Goal: Task Accomplishment & Management: Use online tool/utility

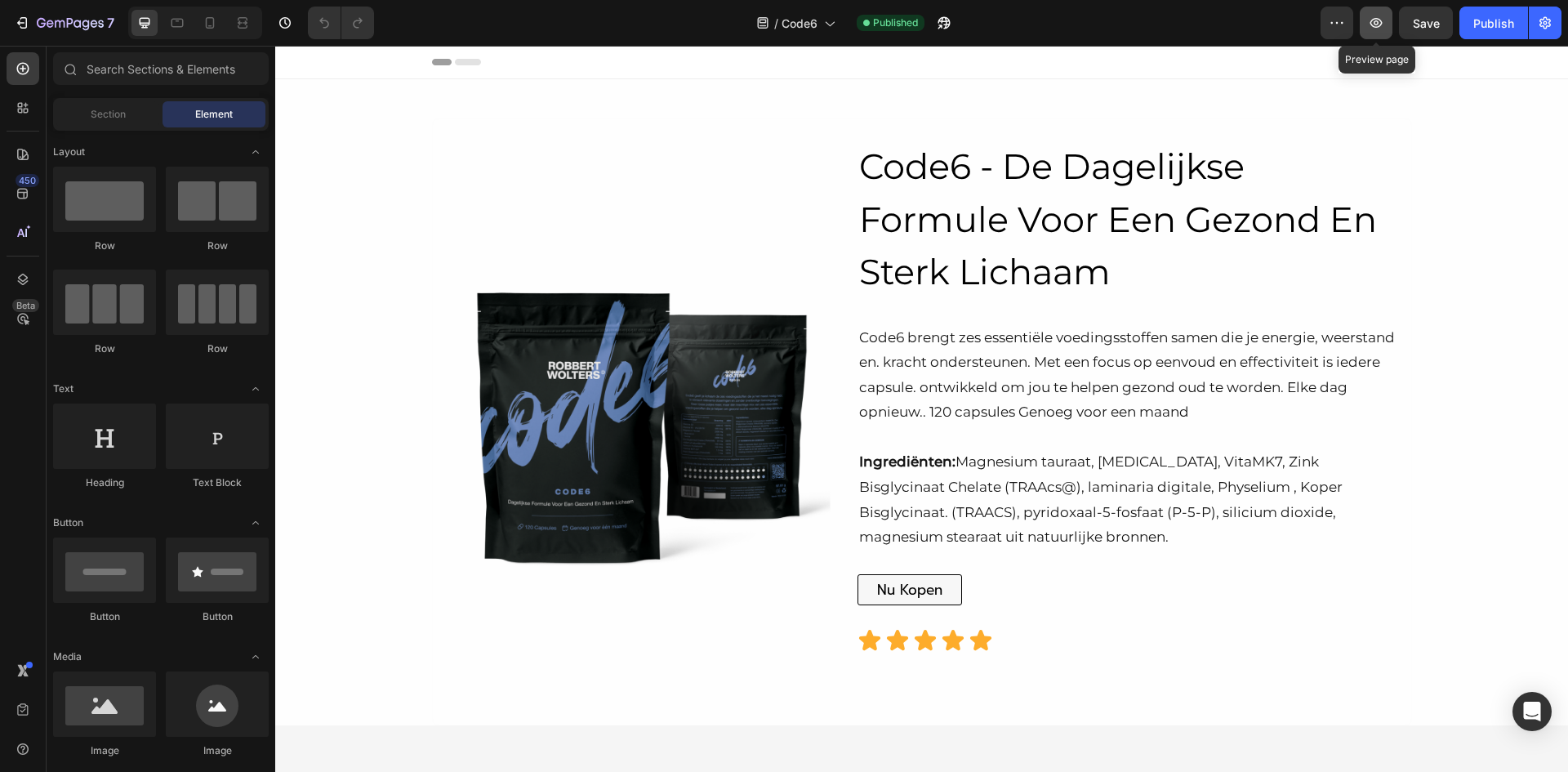
click at [1377, 25] on icon "button" at bounding box center [1376, 23] width 12 height 10
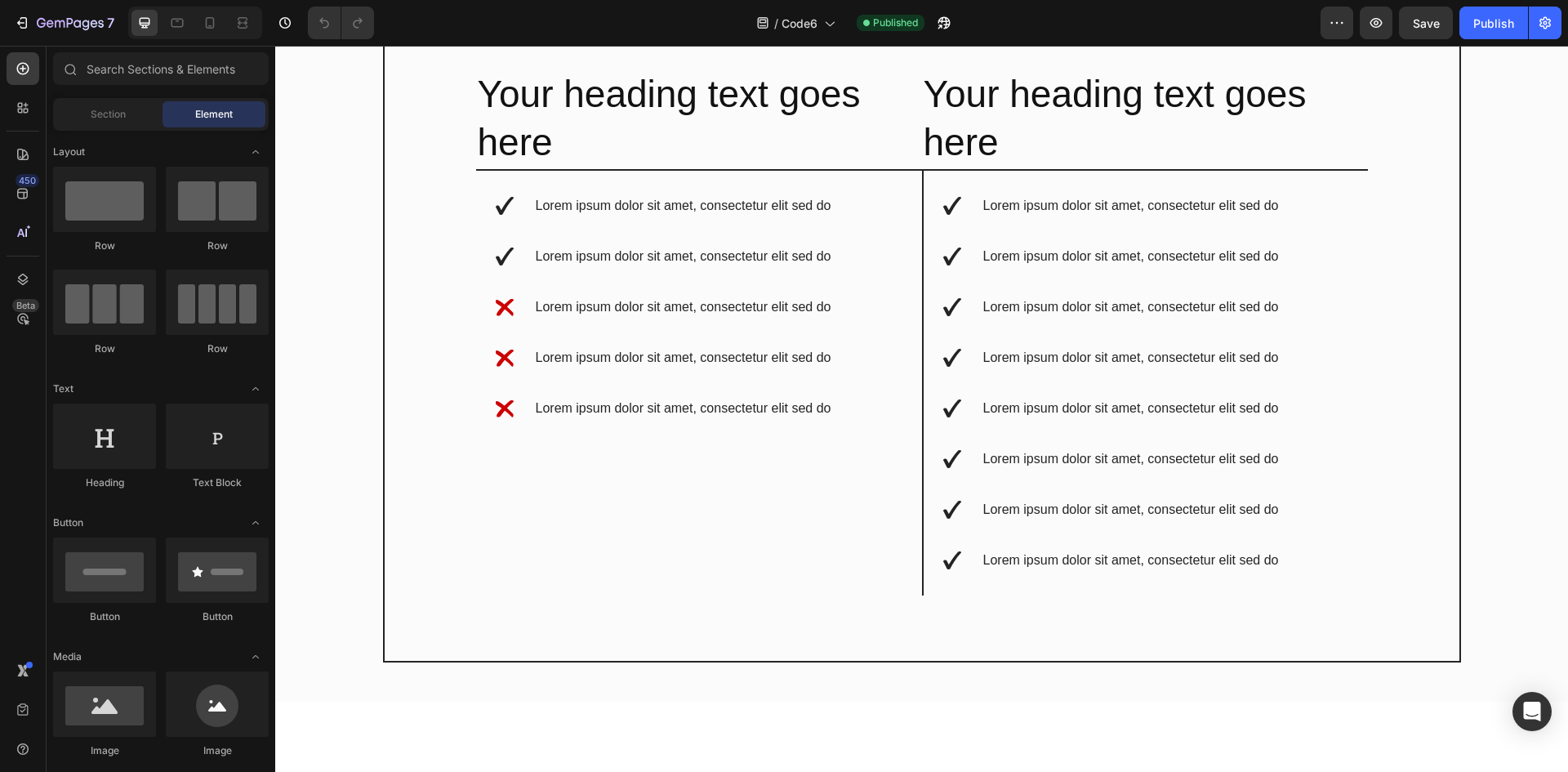
scroll to position [5885, 0]
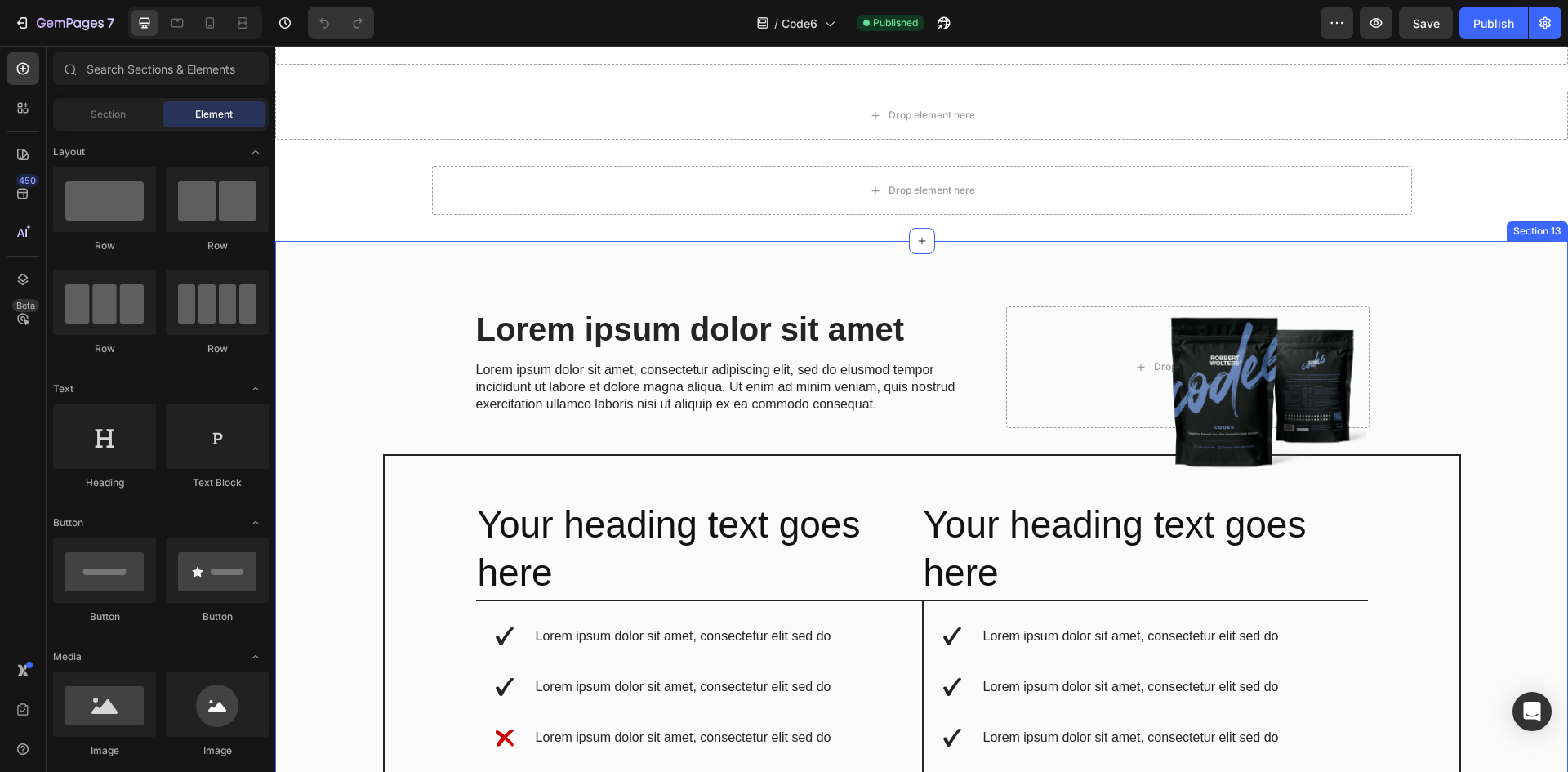
click at [1457, 292] on div "Lorem ipsum dolor sit amet Heading Lorem ipsum dolor sit amet, consectetur adip…" at bounding box center [921, 687] width 1293 height 891
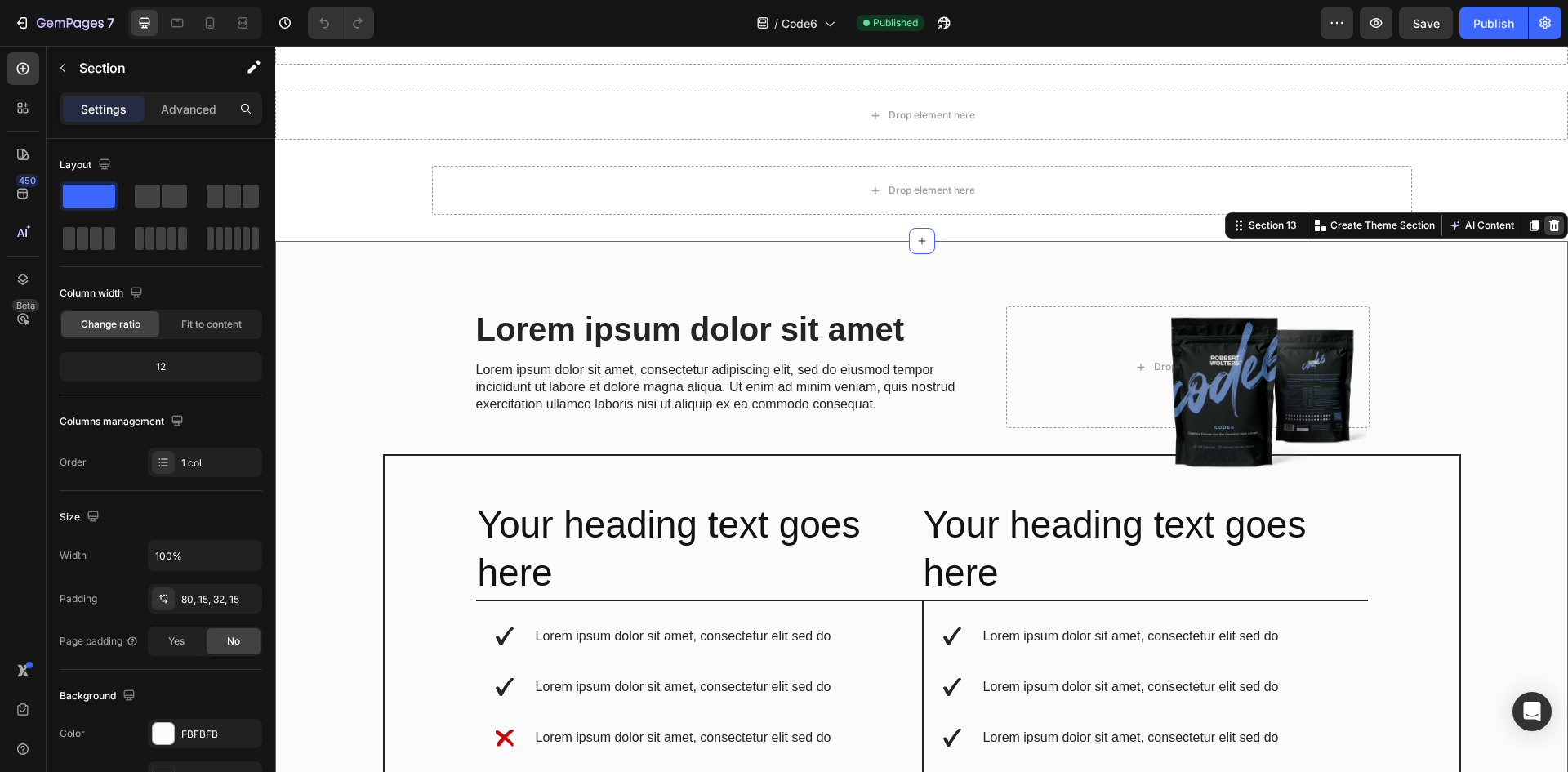
click at [1550, 229] on icon at bounding box center [1555, 226] width 11 height 11
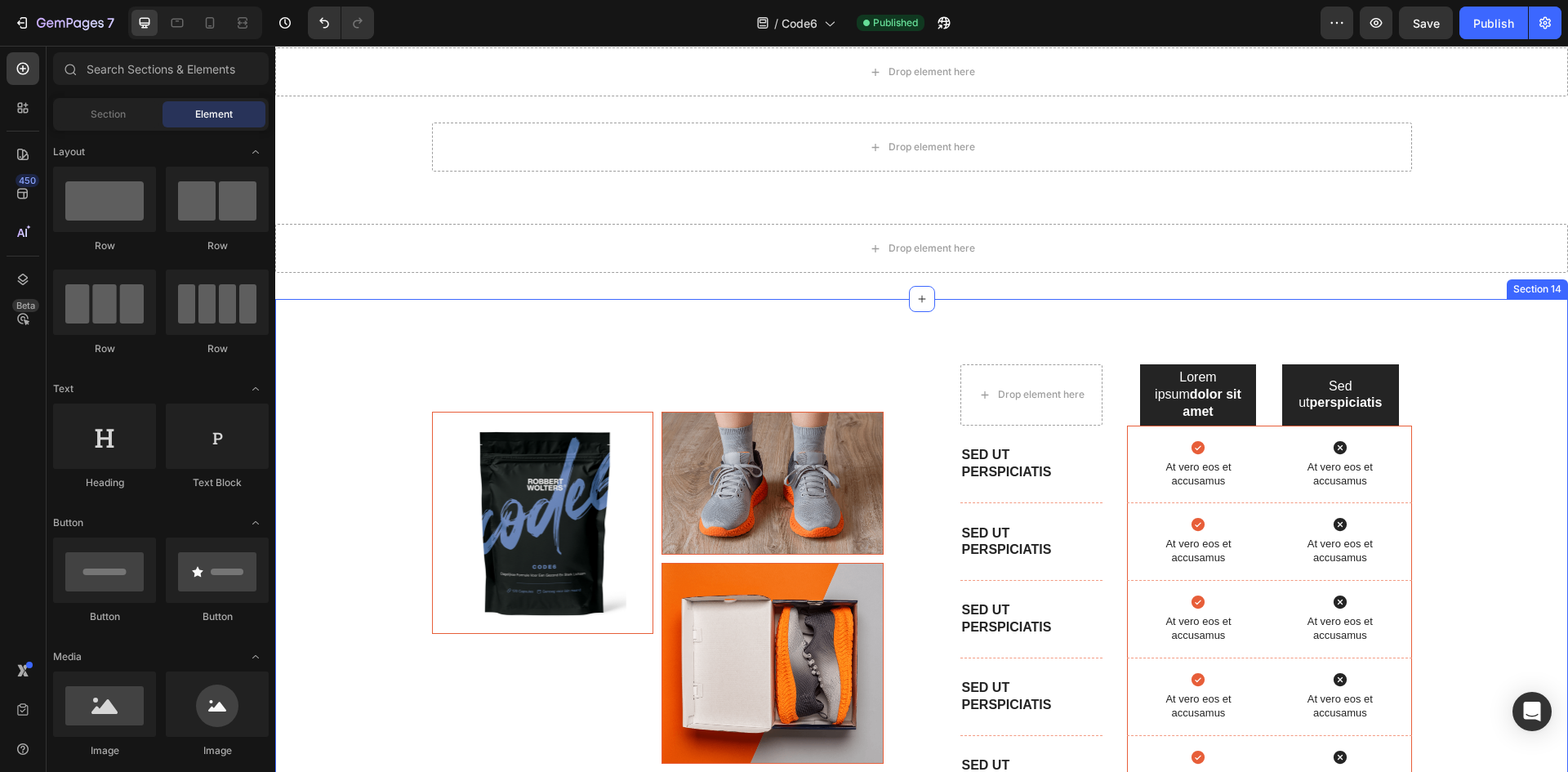
scroll to position [5967, 0]
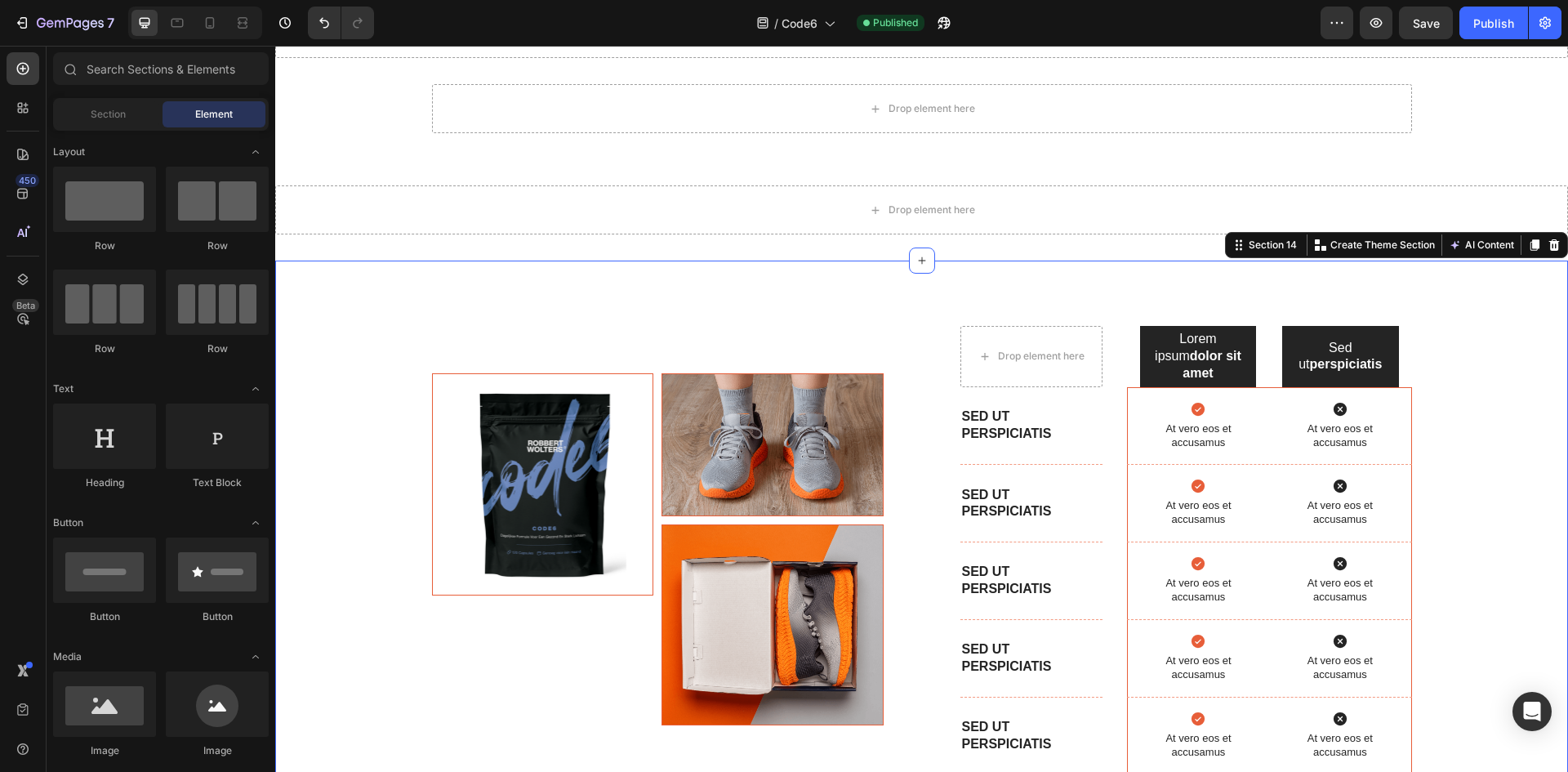
click at [1510, 278] on div "Image Image Image Row Drop element here Lorem ipsum dolor sit amet Text Block H…" at bounding box center [921, 543] width 1293 height 566
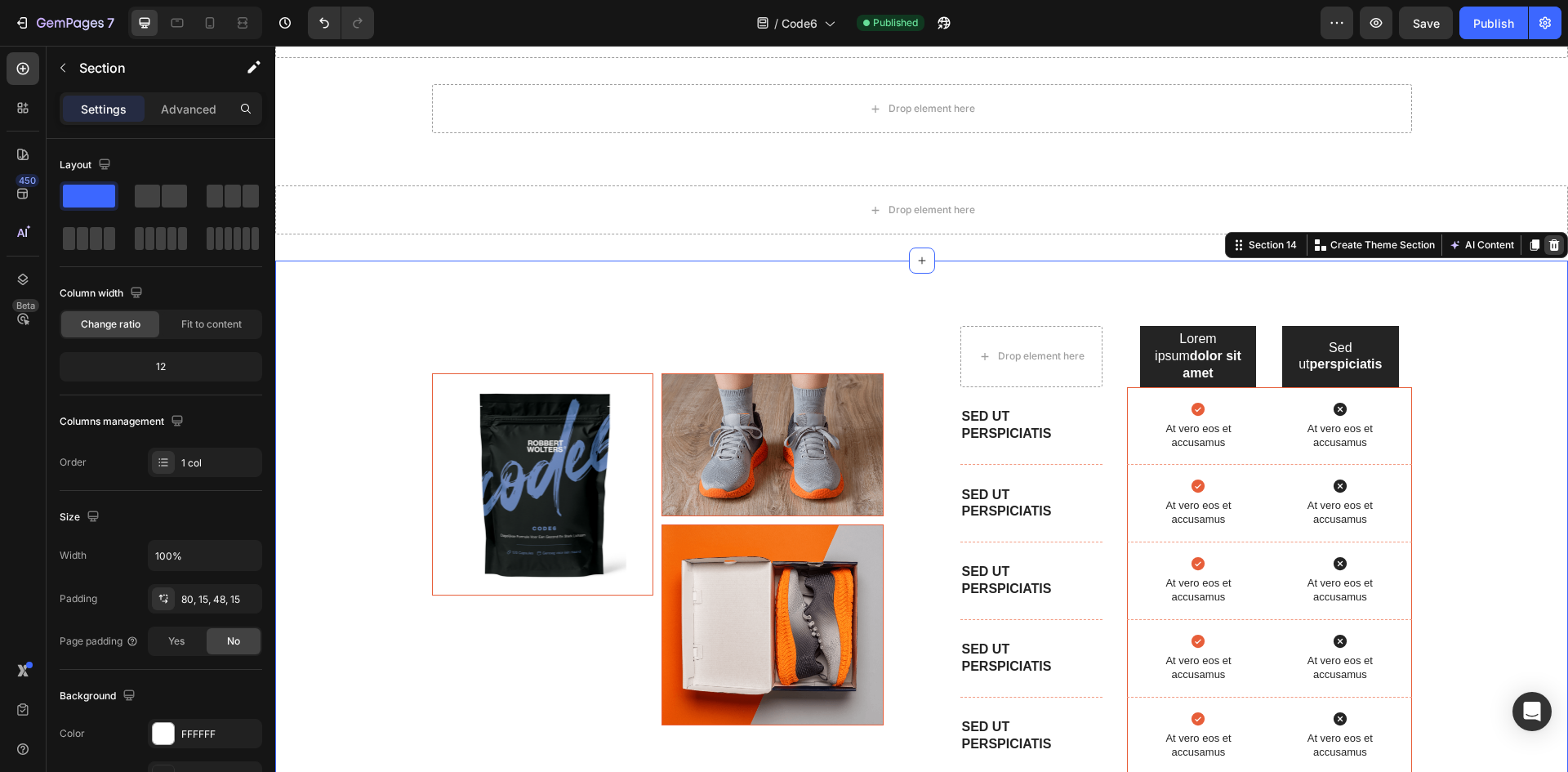
click at [1550, 250] on icon at bounding box center [1555, 245] width 11 height 11
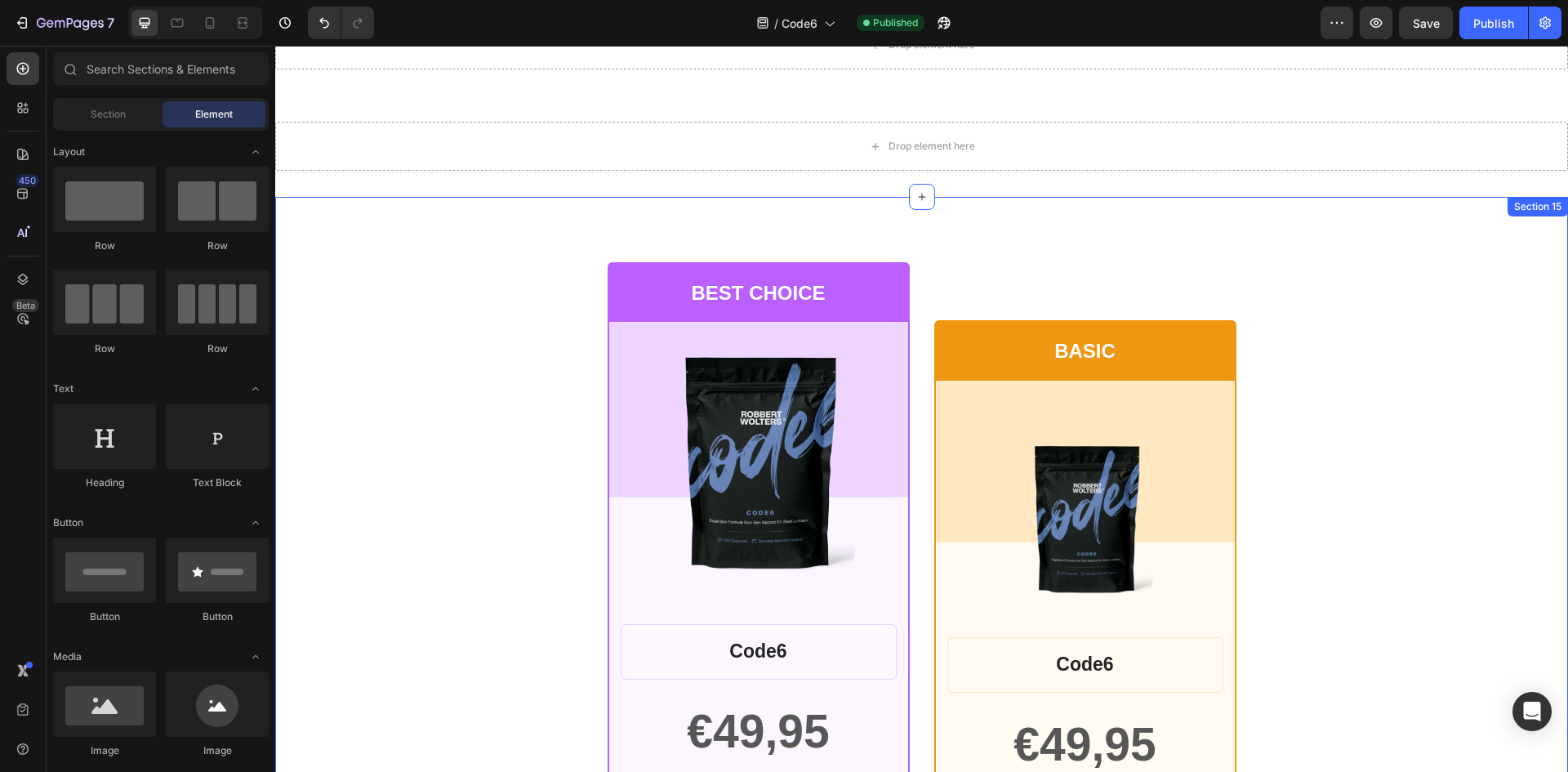
scroll to position [6130, 0]
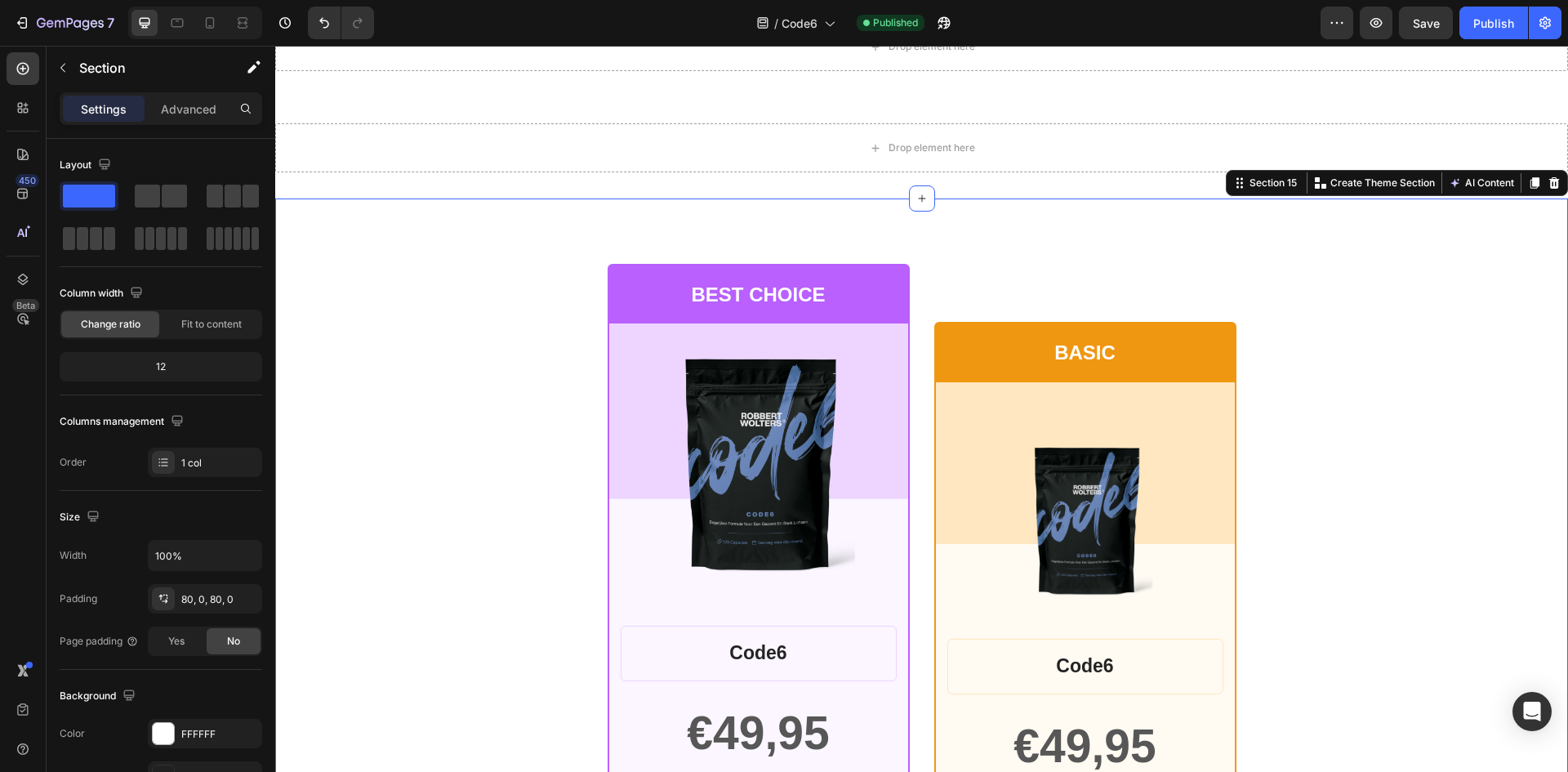
drag, startPoint x: 1540, startPoint y: 188, endPoint x: 1532, endPoint y: 218, distance: 31.0
click at [1550, 189] on icon at bounding box center [1555, 183] width 11 height 11
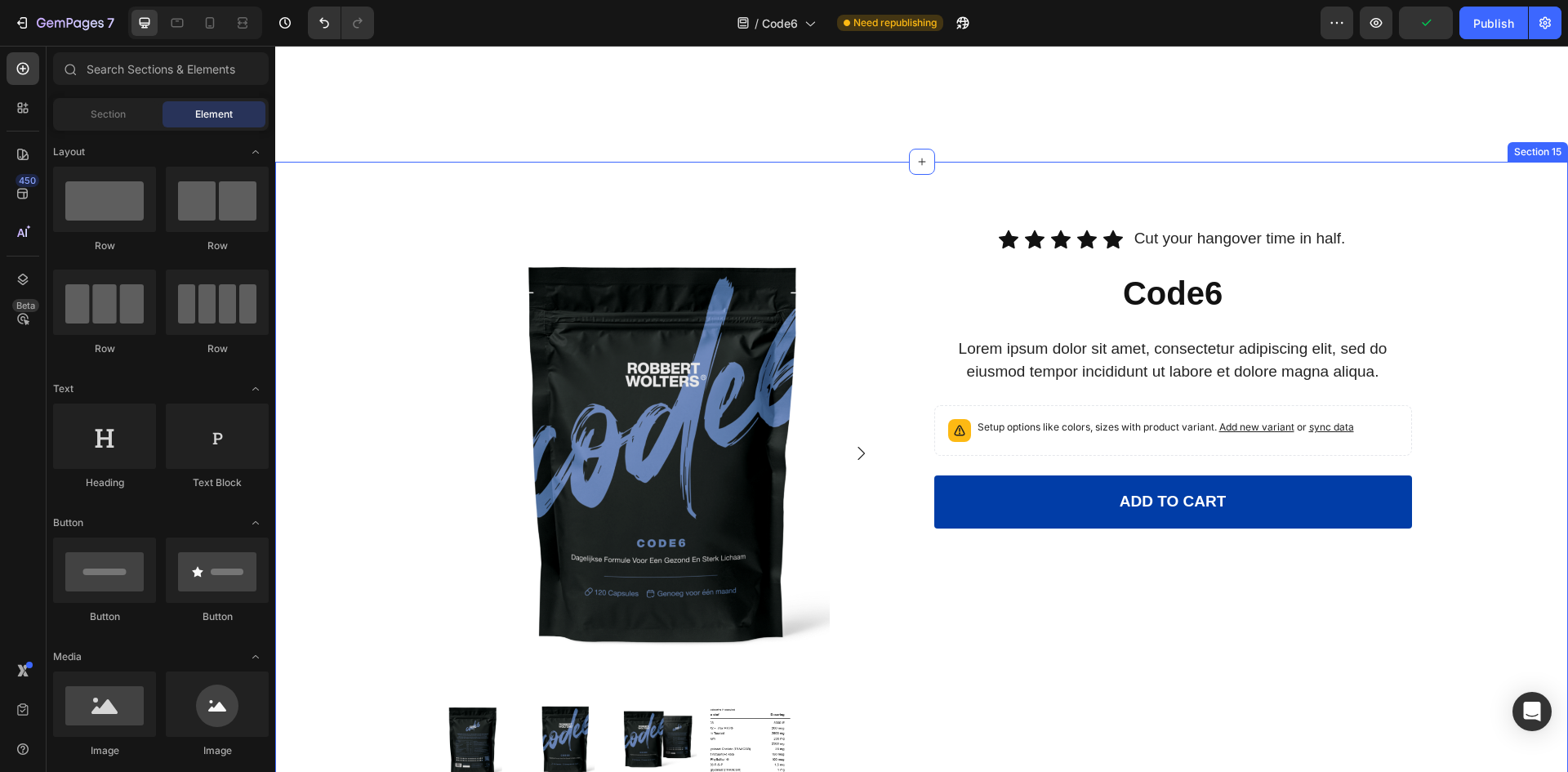
scroll to position [6148, 0]
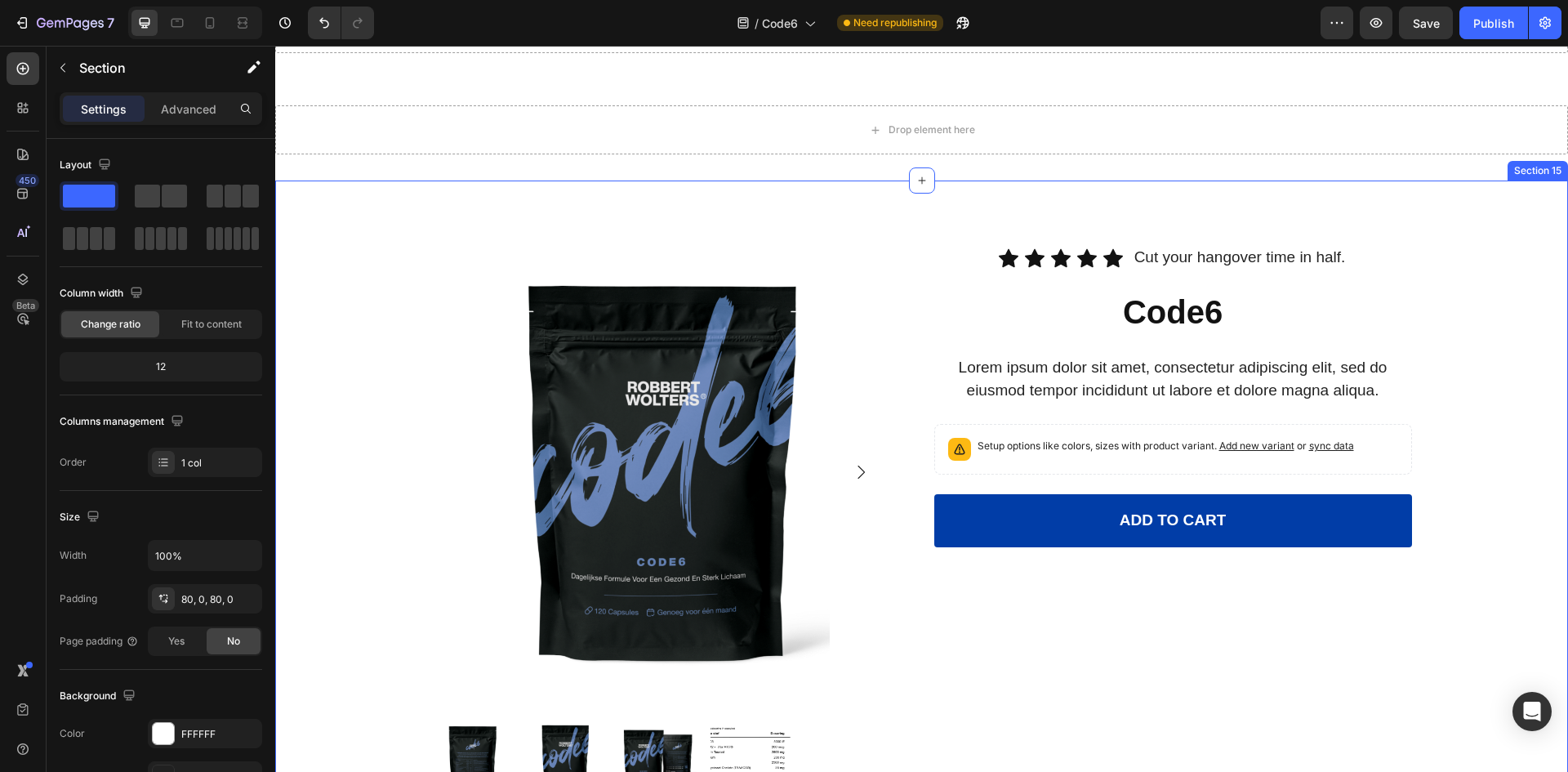
click at [1503, 220] on div "Product Images Icon Icon Icon Icon Icon Icon List Cut your hangover time in hal…" at bounding box center [921, 522] width 1293 height 683
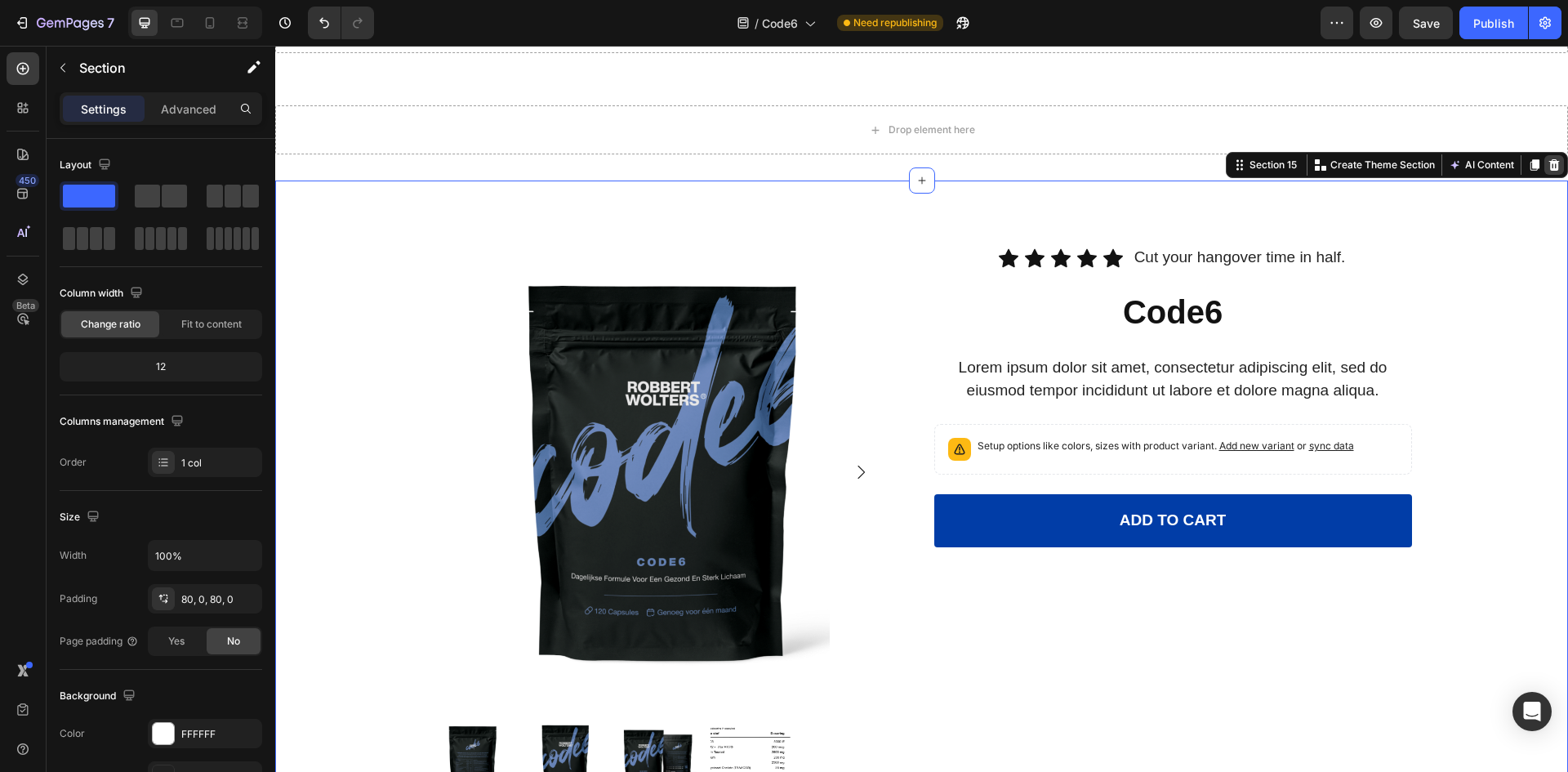
click at [1550, 168] on icon at bounding box center [1555, 165] width 11 height 11
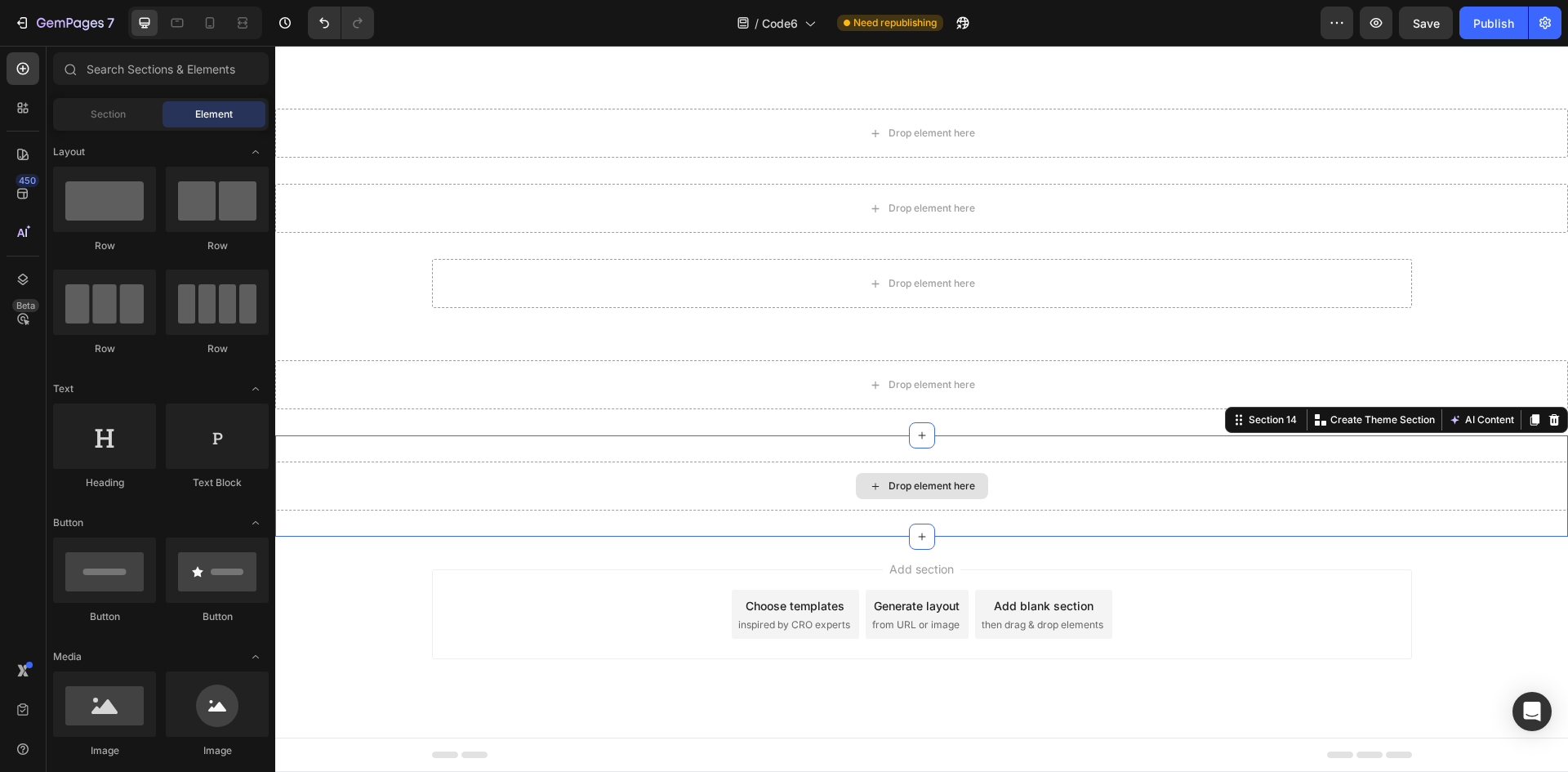
click at [1457, 482] on div "Drop element here" at bounding box center [921, 486] width 1293 height 49
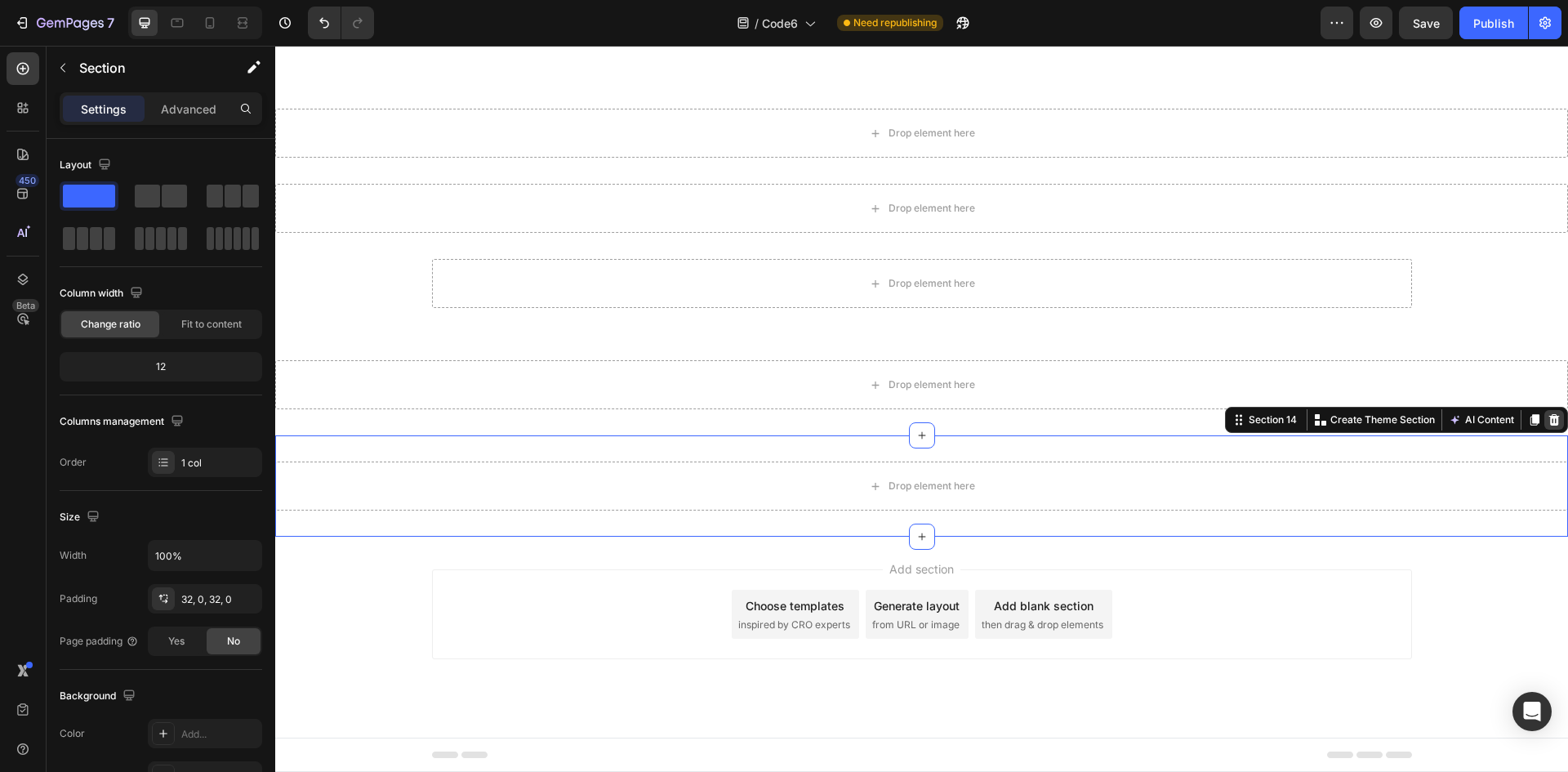
click at [1548, 421] on icon at bounding box center [1554, 420] width 13 height 13
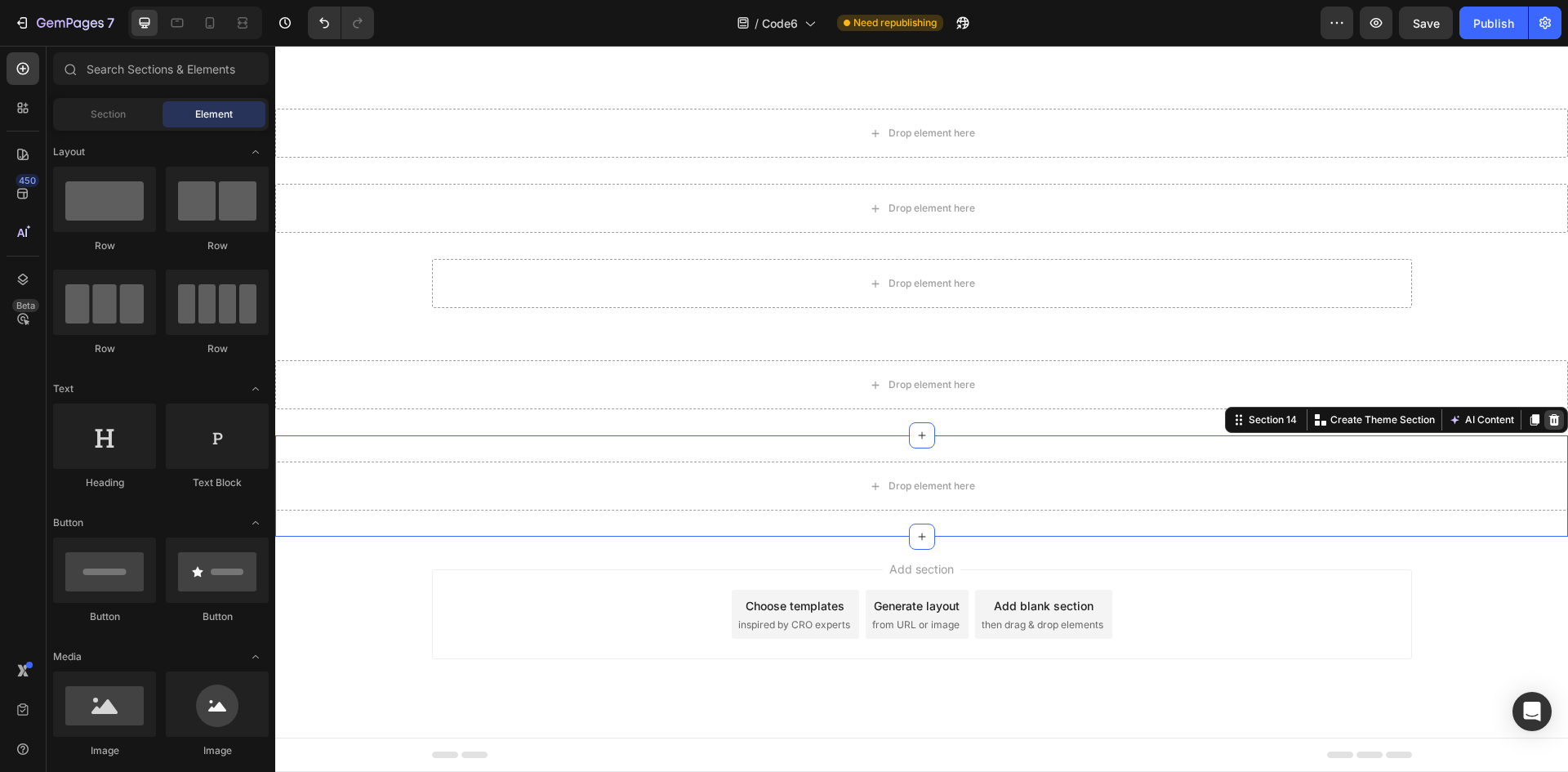
scroll to position [5690, 0]
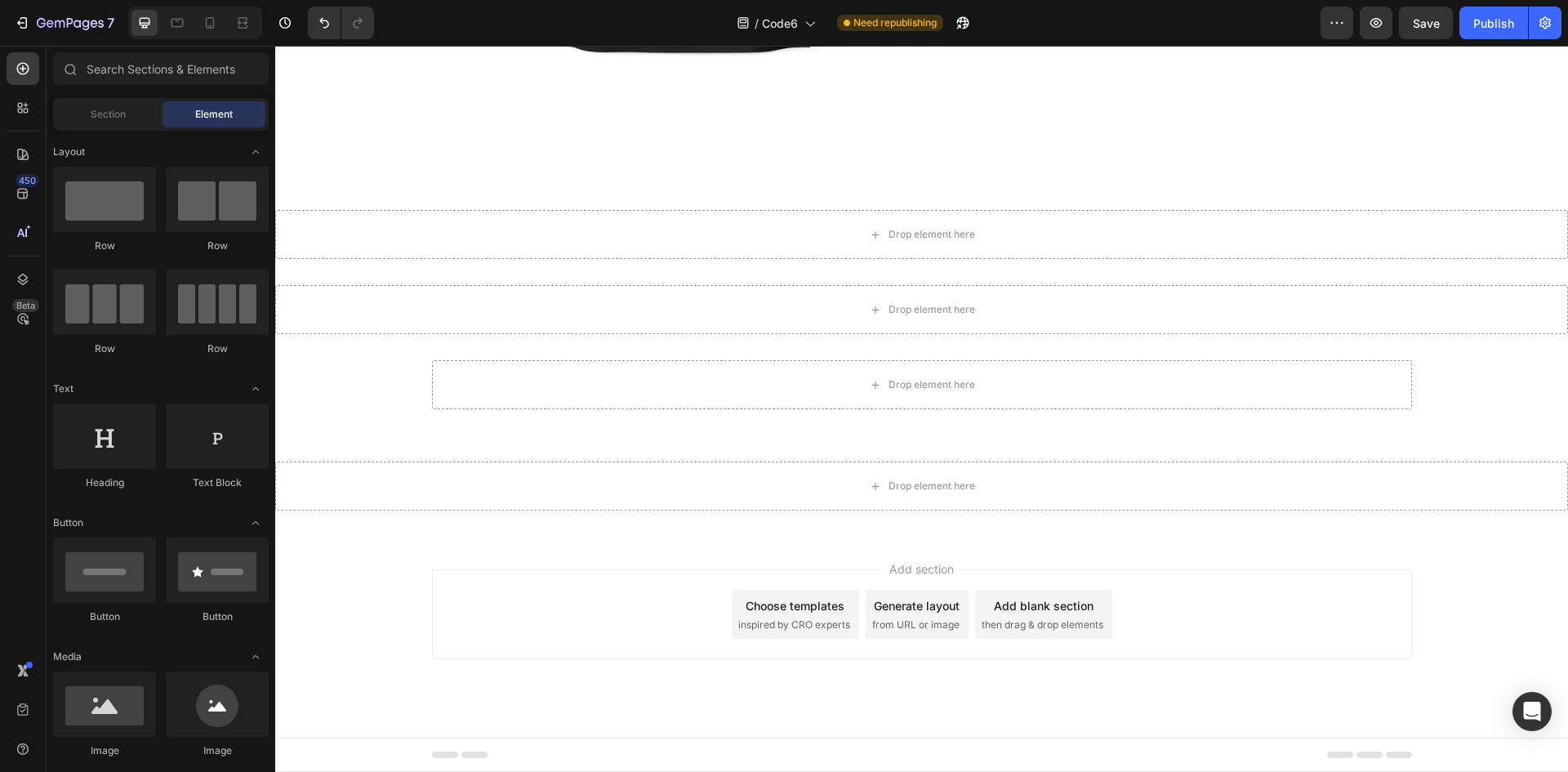
click at [1492, 609] on div "Add section Choose templates inspired by CRO experts Generate layout from URL o…" at bounding box center [921, 637] width 1293 height 201
click at [1508, 552] on div "Add section Choose templates inspired by CRO experts Generate layout from URL o…" at bounding box center [921, 637] width 1293 height 201
click at [1042, 563] on div "Add section Choose templates inspired by CRO experts Generate layout from URL o…" at bounding box center [921, 637] width 1293 height 201
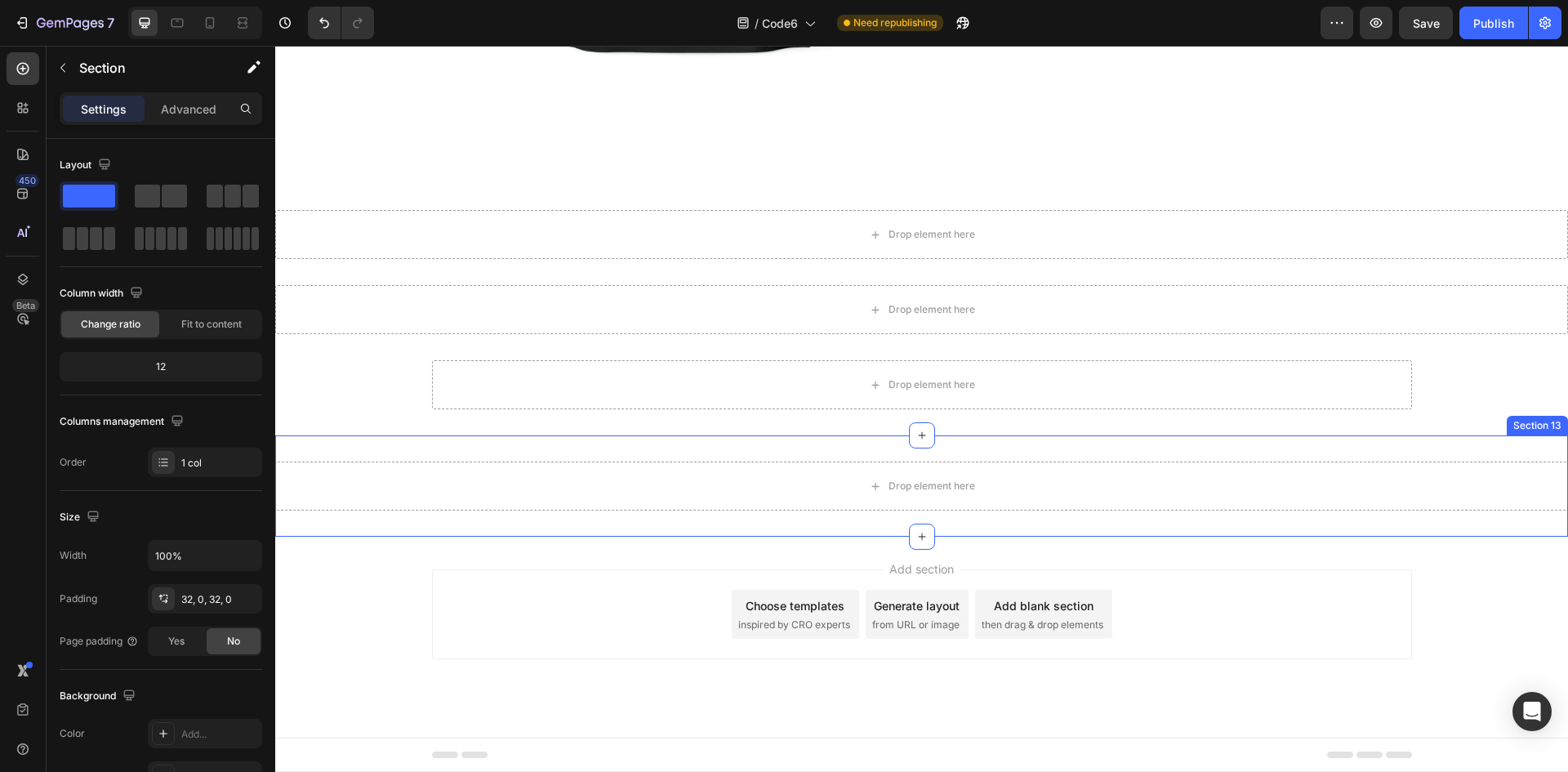
click at [1445, 460] on div "Drop element here Section 13" at bounding box center [921, 487] width 1293 height 101
click at [1548, 414] on icon at bounding box center [1554, 420] width 13 height 13
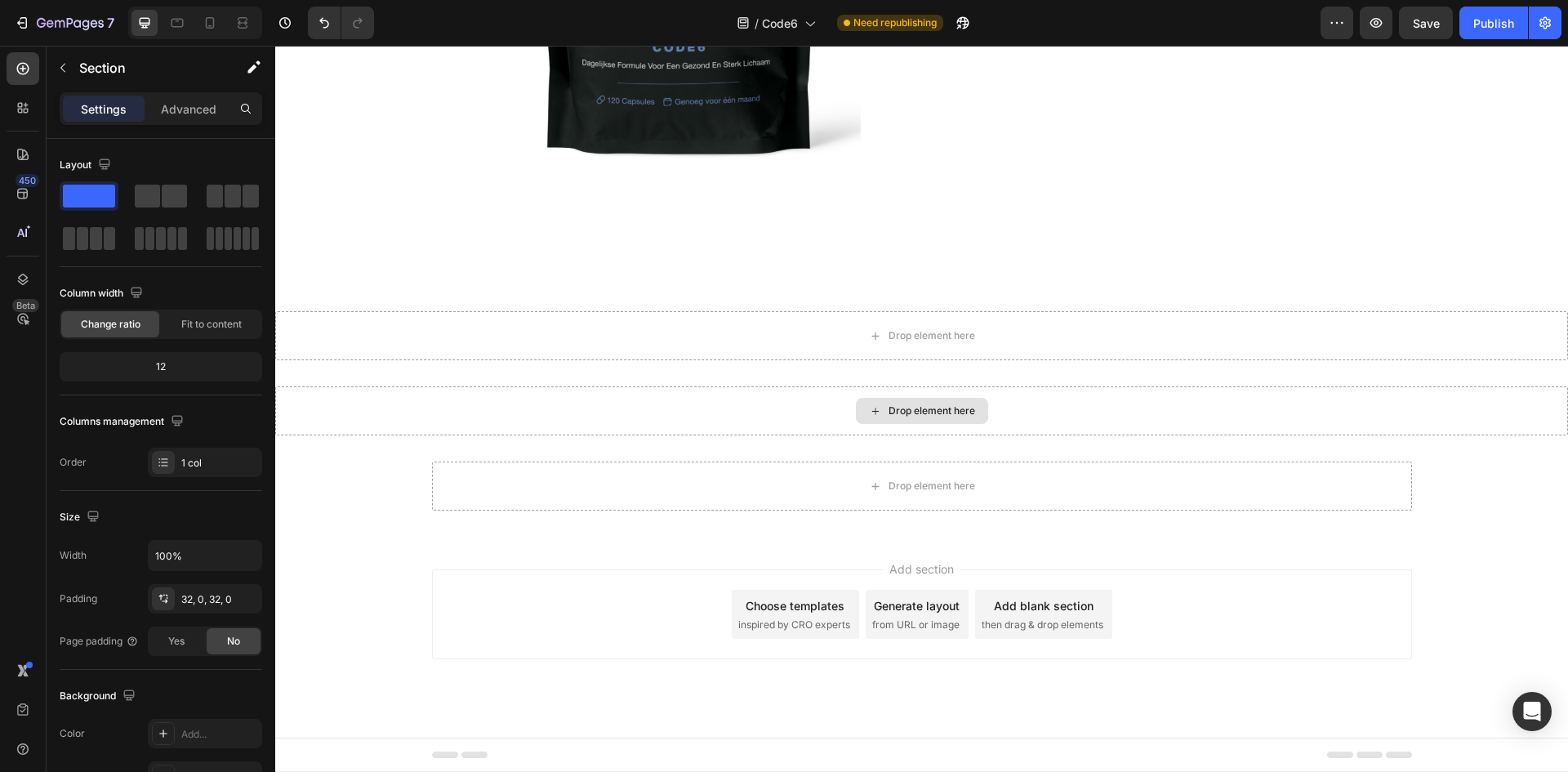
scroll to position [5589, 0]
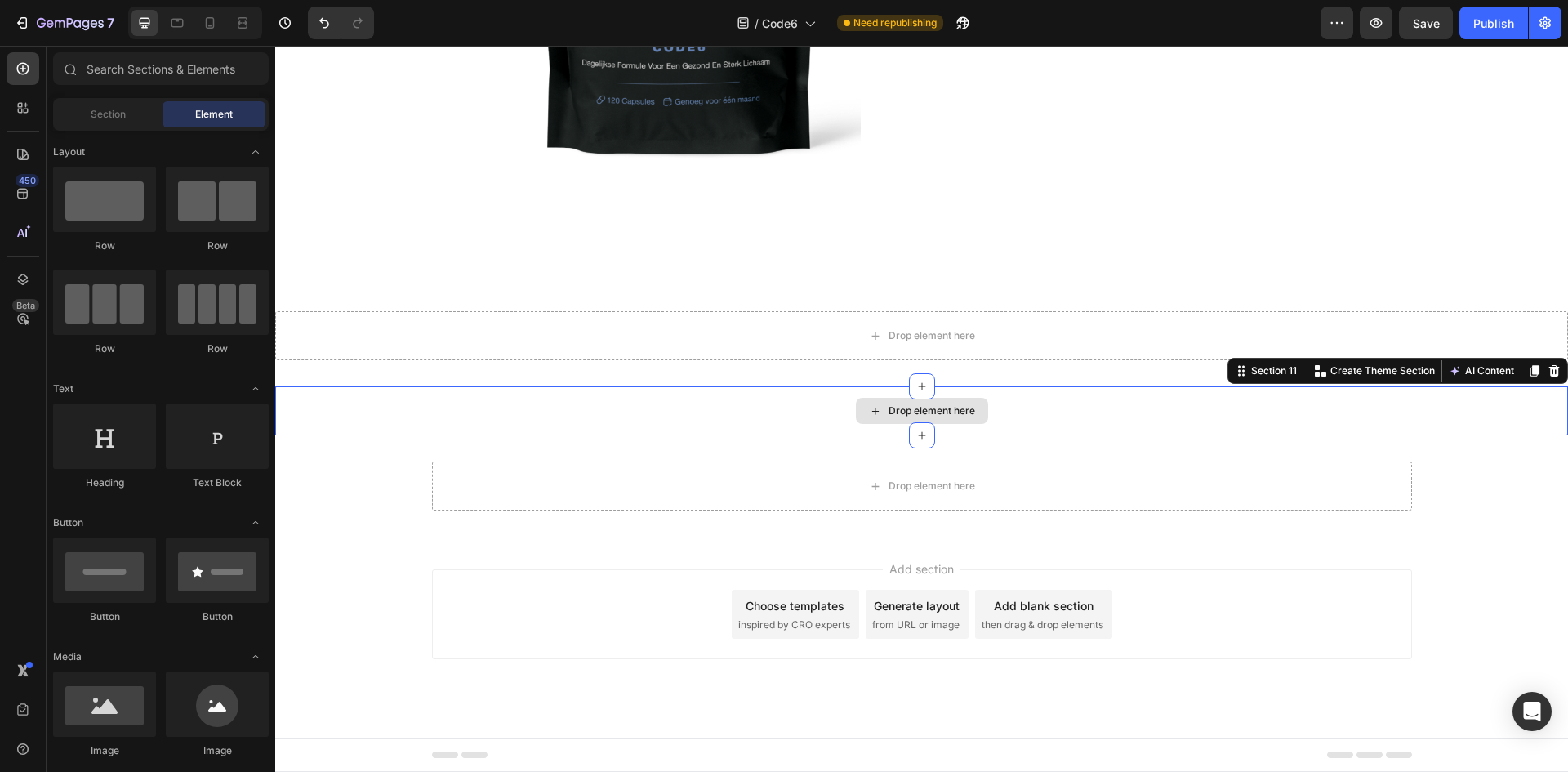
click at [1476, 413] on div "Drop element here" at bounding box center [921, 410] width 1293 height 49
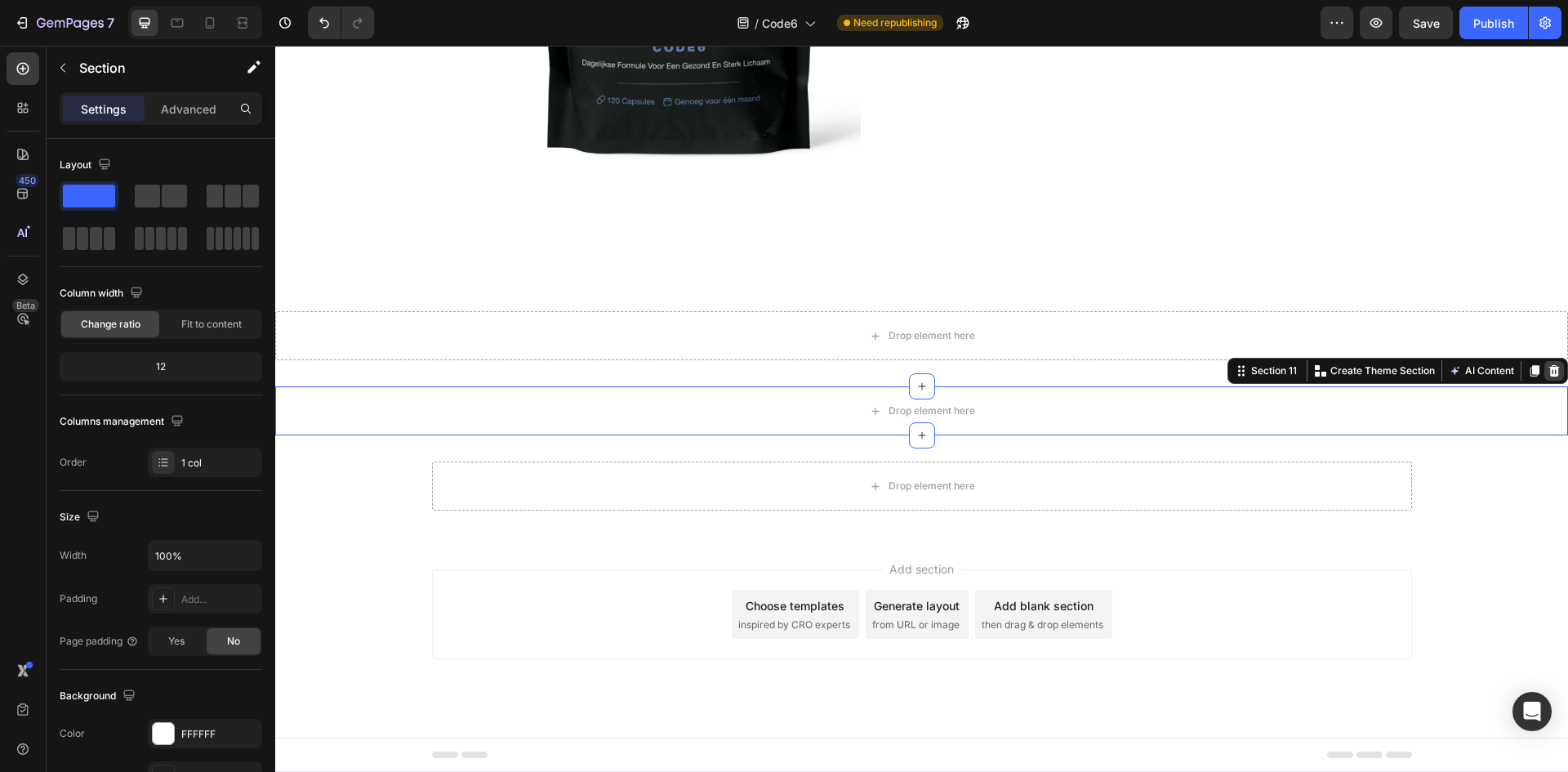
click at [1548, 371] on icon at bounding box center [1554, 371] width 13 height 13
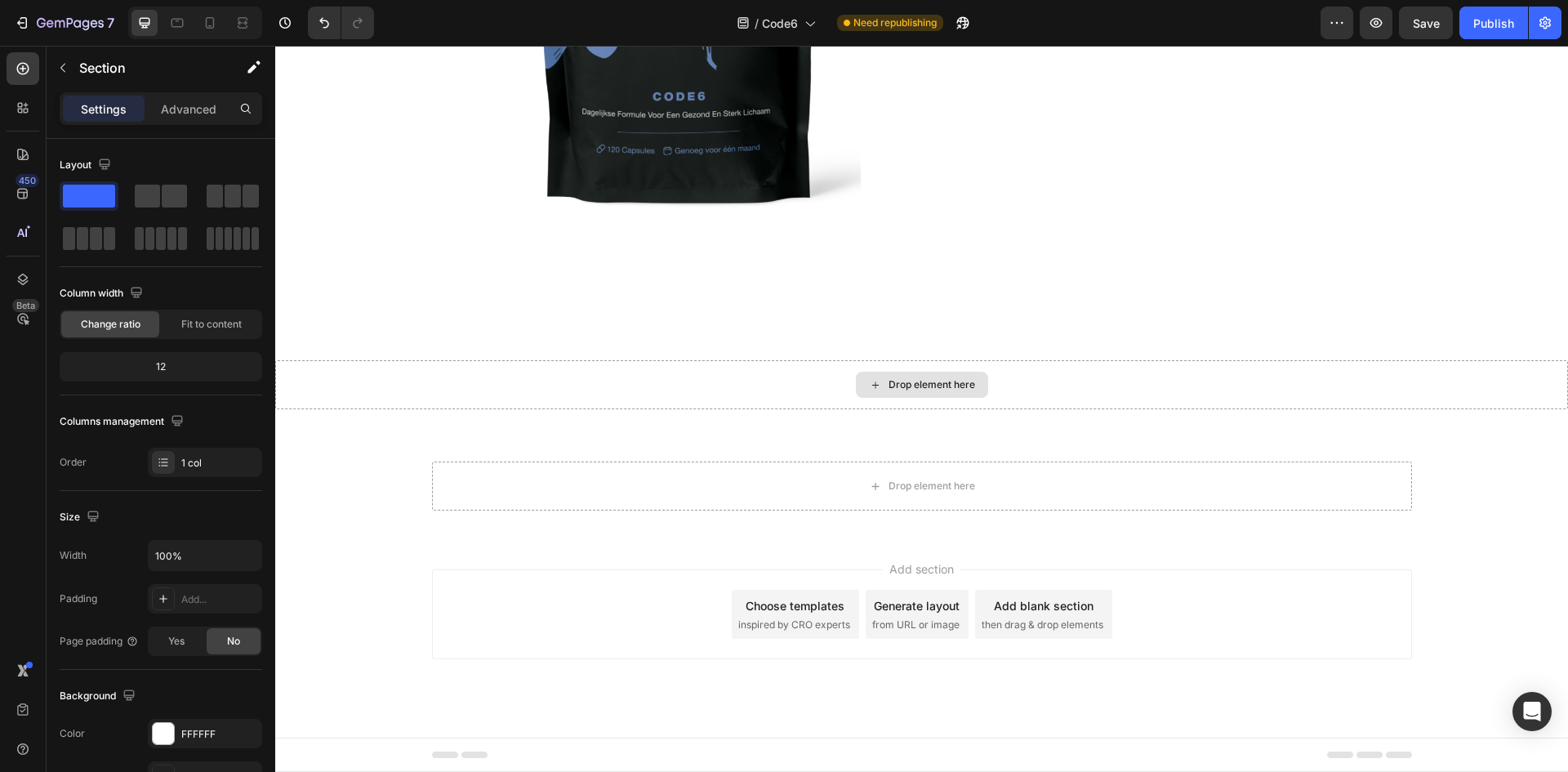
scroll to position [5540, 0]
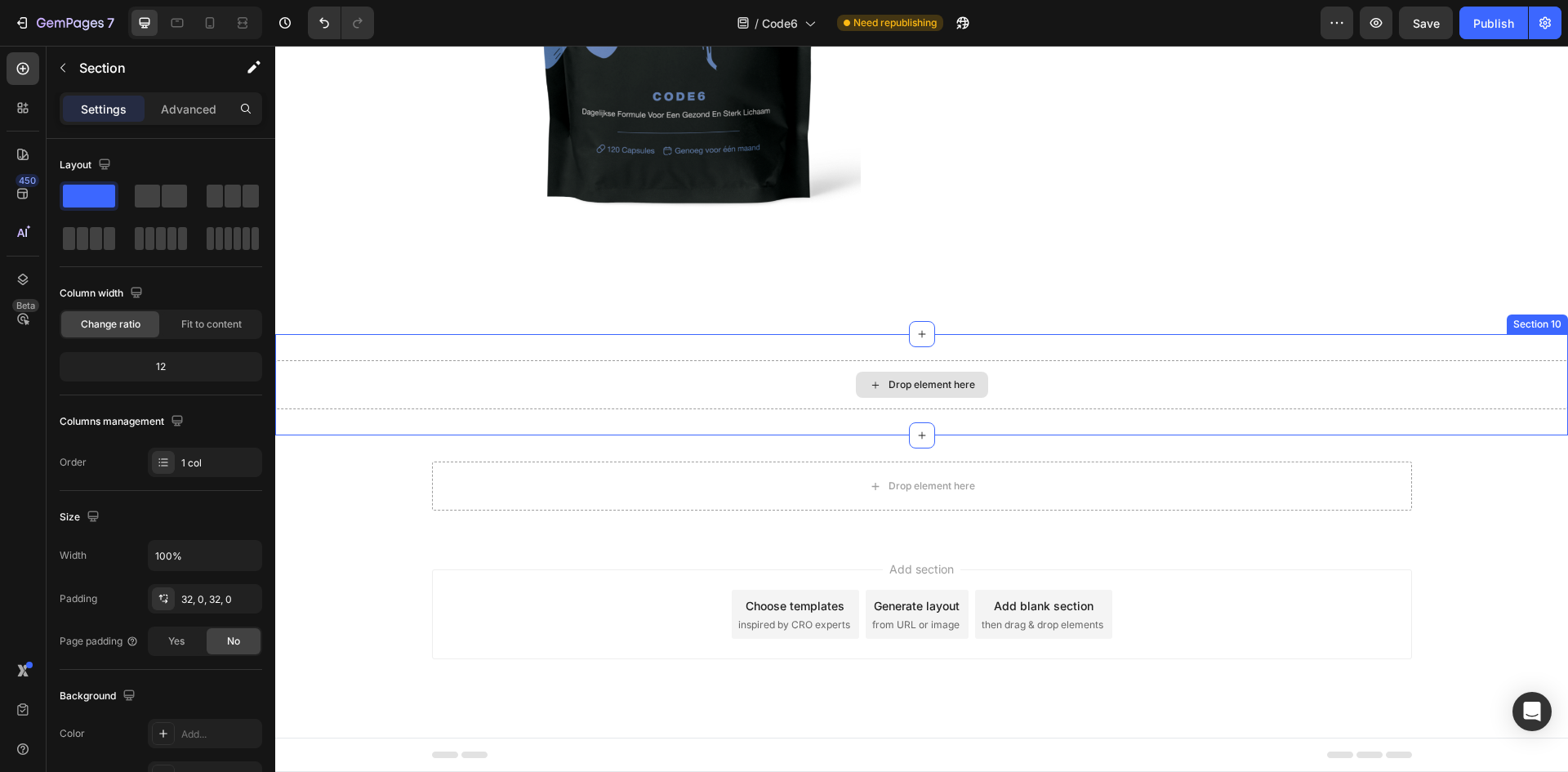
click at [1518, 375] on div "Drop element here" at bounding box center [921, 385] width 1293 height 49
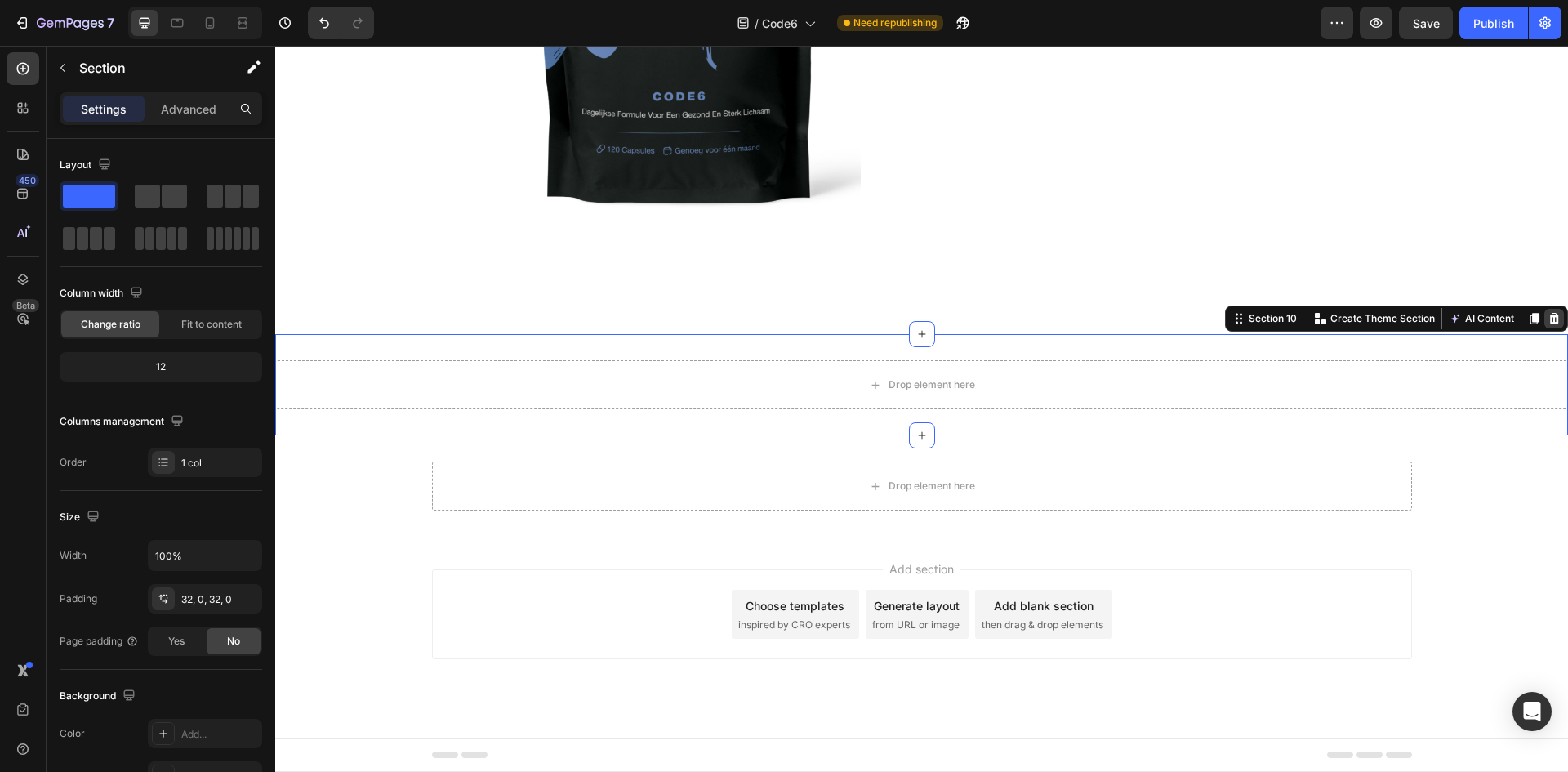
click at [1548, 315] on icon at bounding box center [1554, 319] width 13 height 13
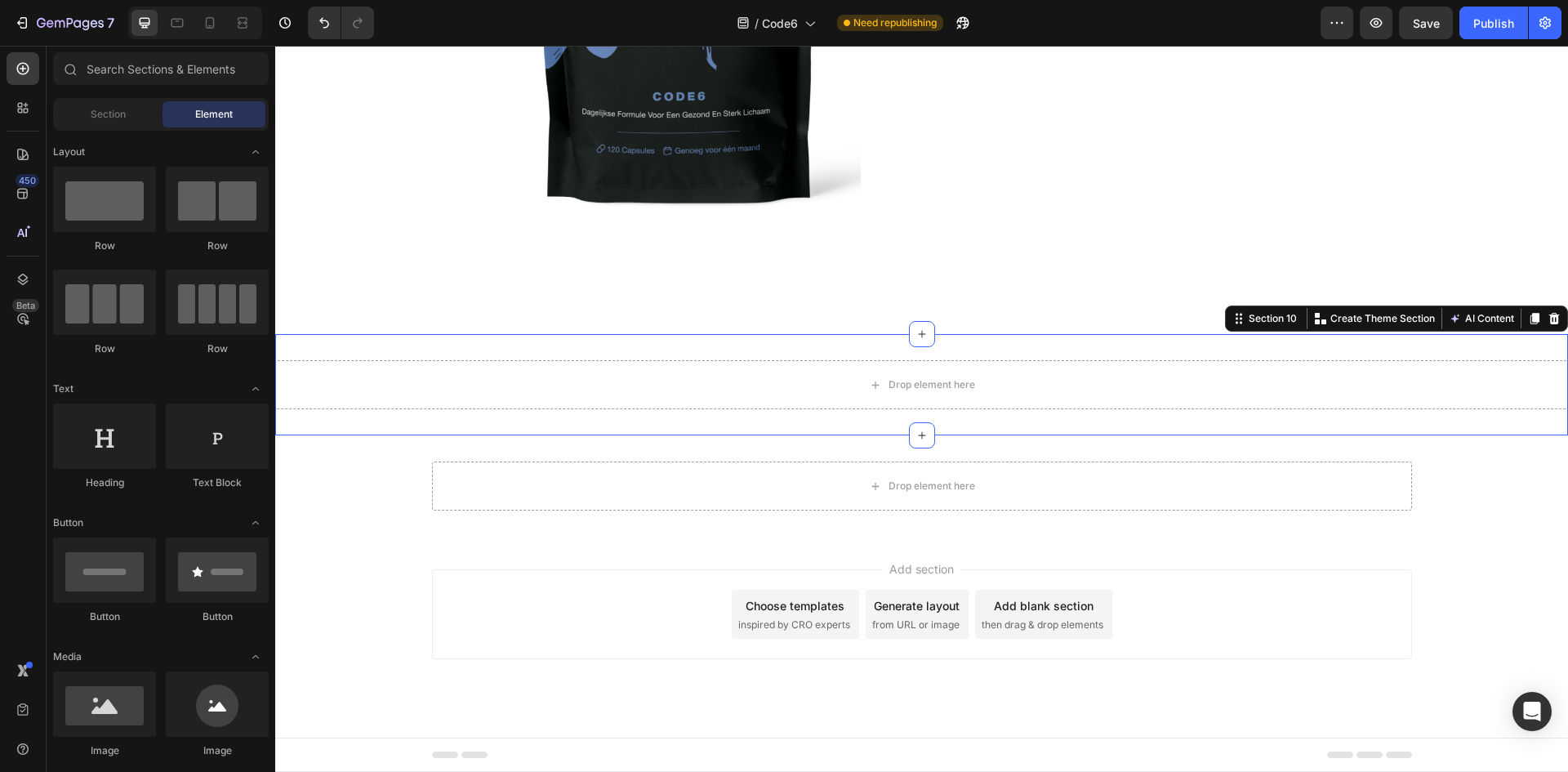
scroll to position [5438, 0]
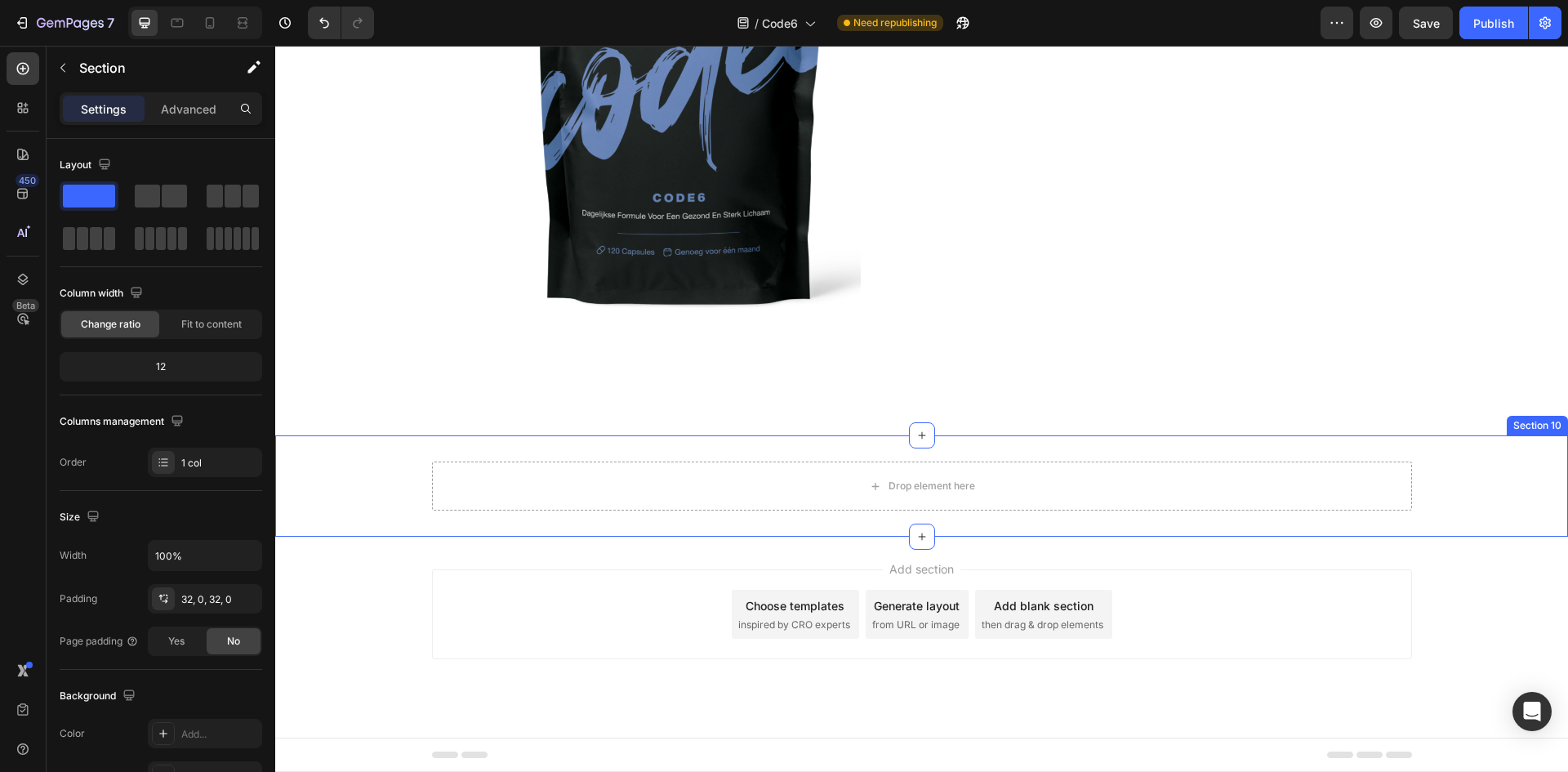
click at [1485, 522] on div "Drop element here Row Section 10" at bounding box center [921, 487] width 1293 height 101
click at [1548, 420] on icon at bounding box center [1554, 420] width 13 height 13
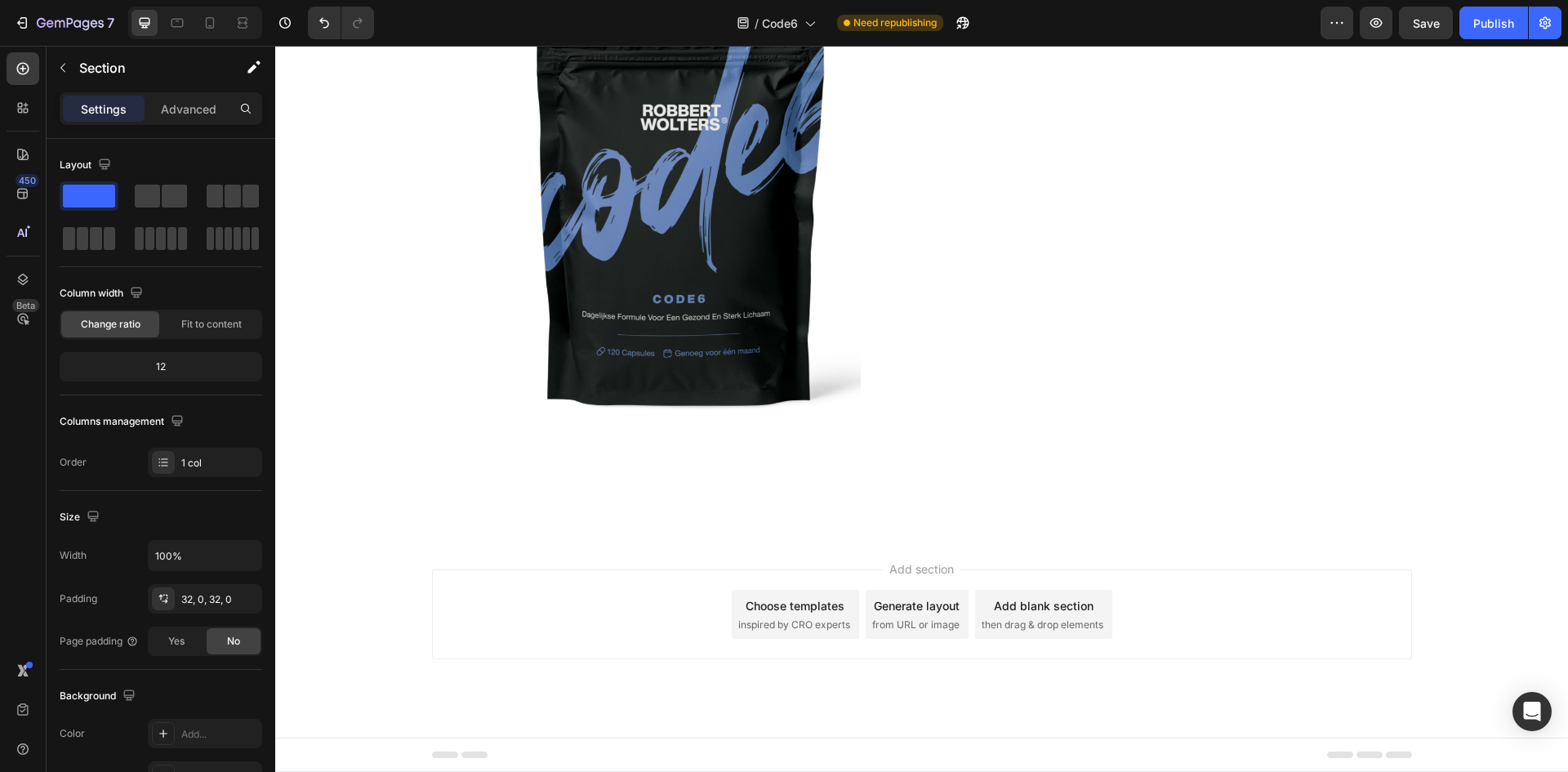
scroll to position [5337, 0]
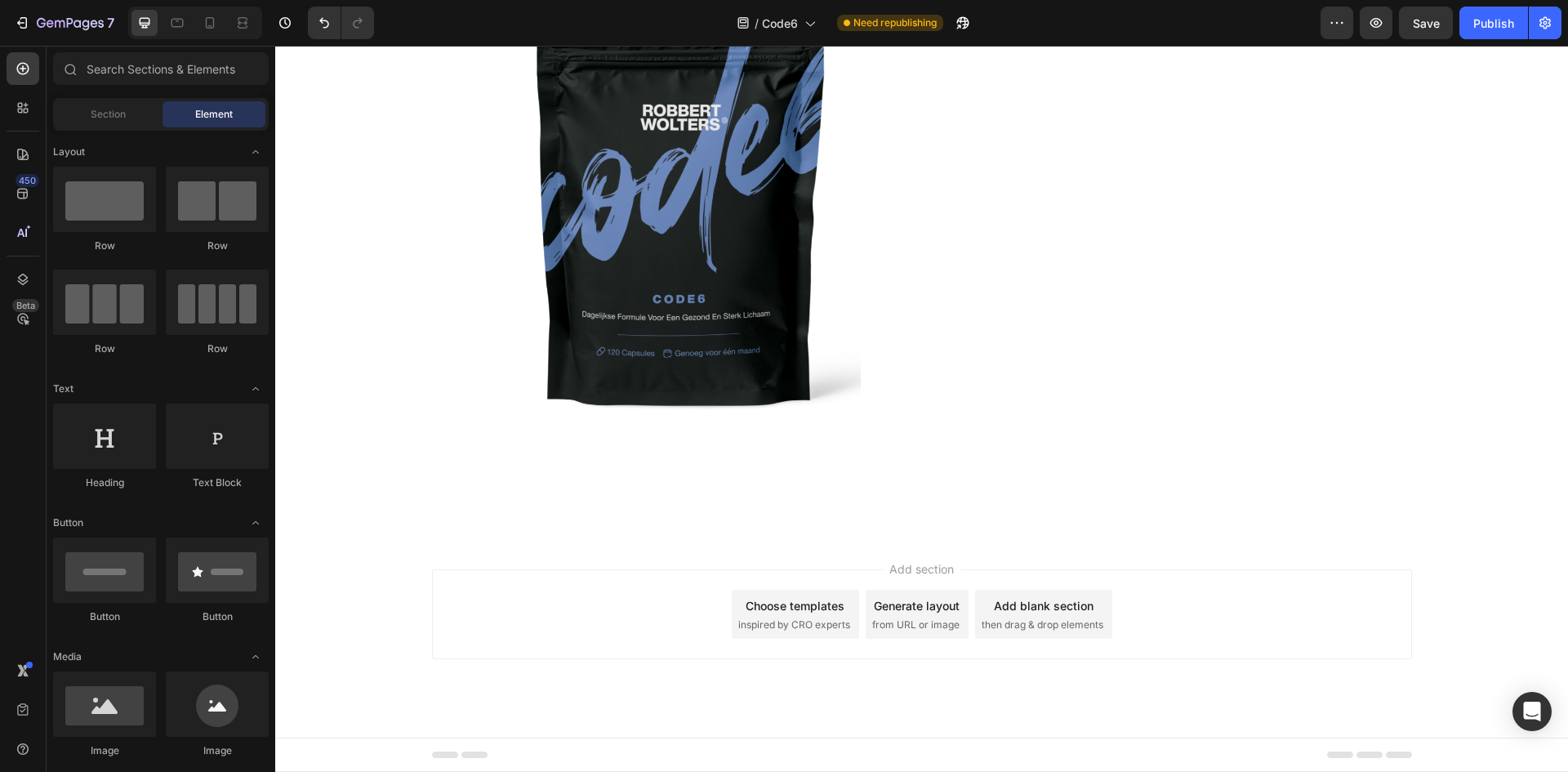
click at [1127, 647] on div "Add section Choose templates inspired by CRO experts Generate layout from URL o…" at bounding box center [922, 615] width 980 height 90
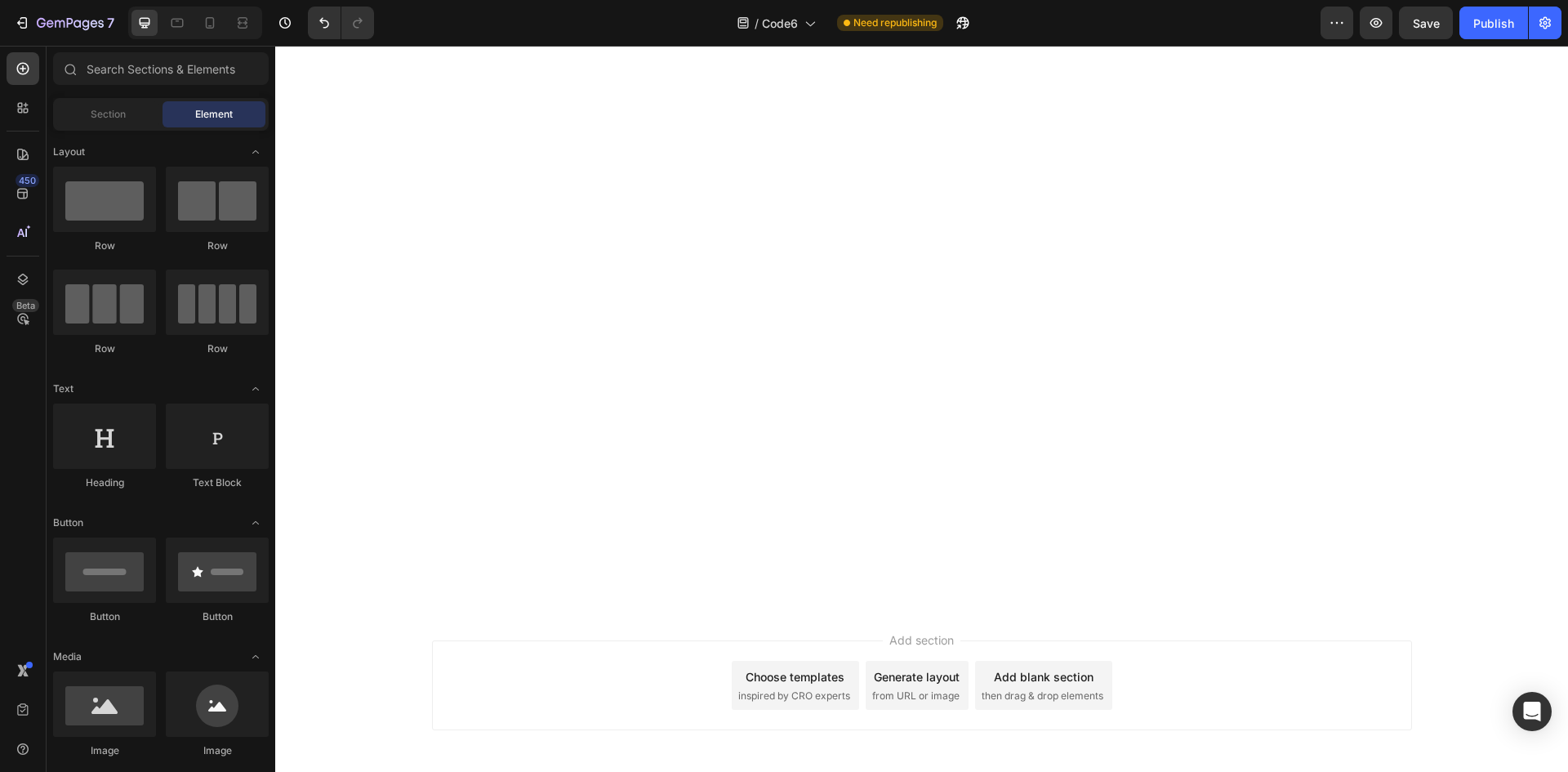
scroll to position [4349, 0]
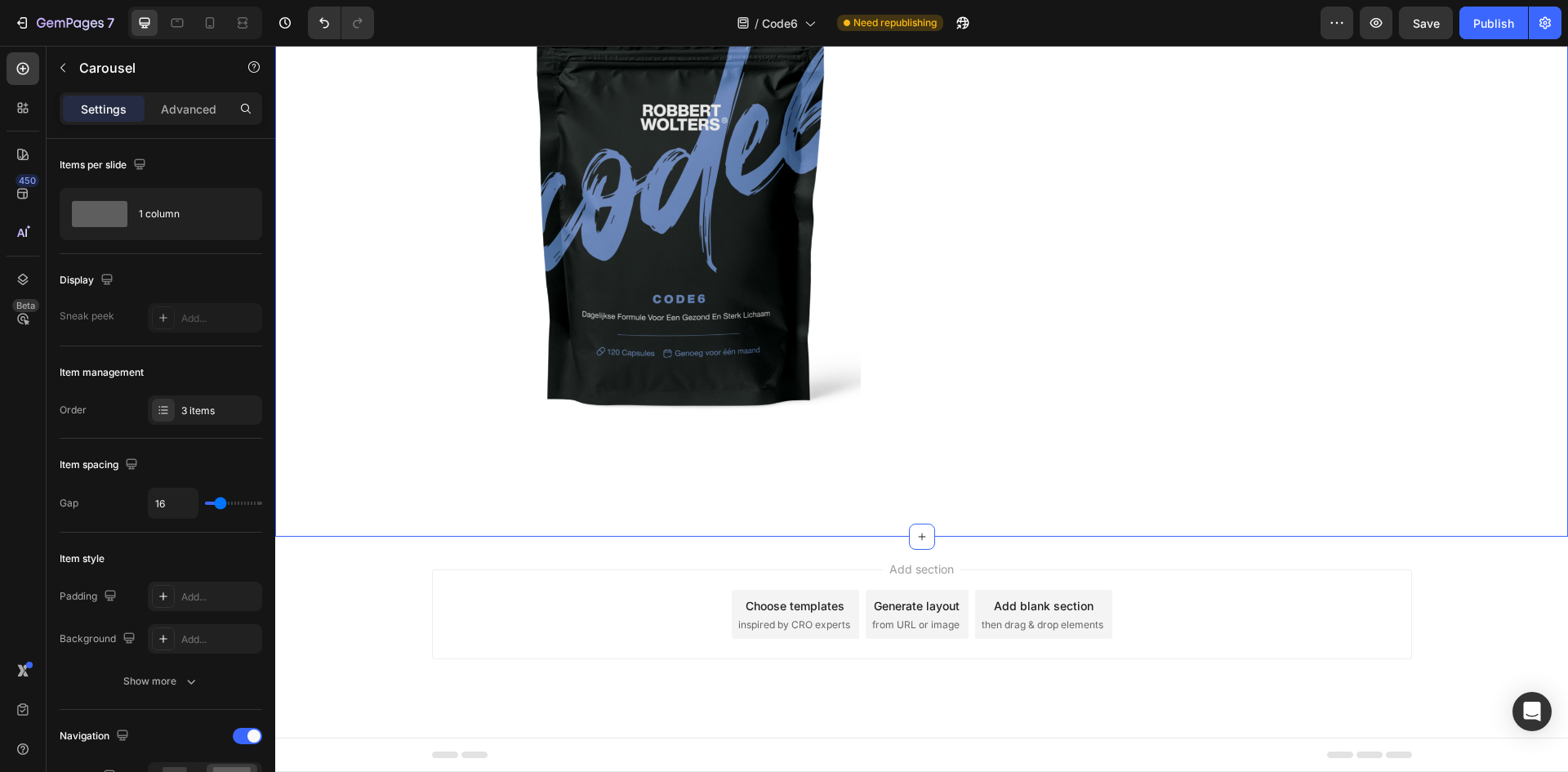
scroll to position [4921, 0]
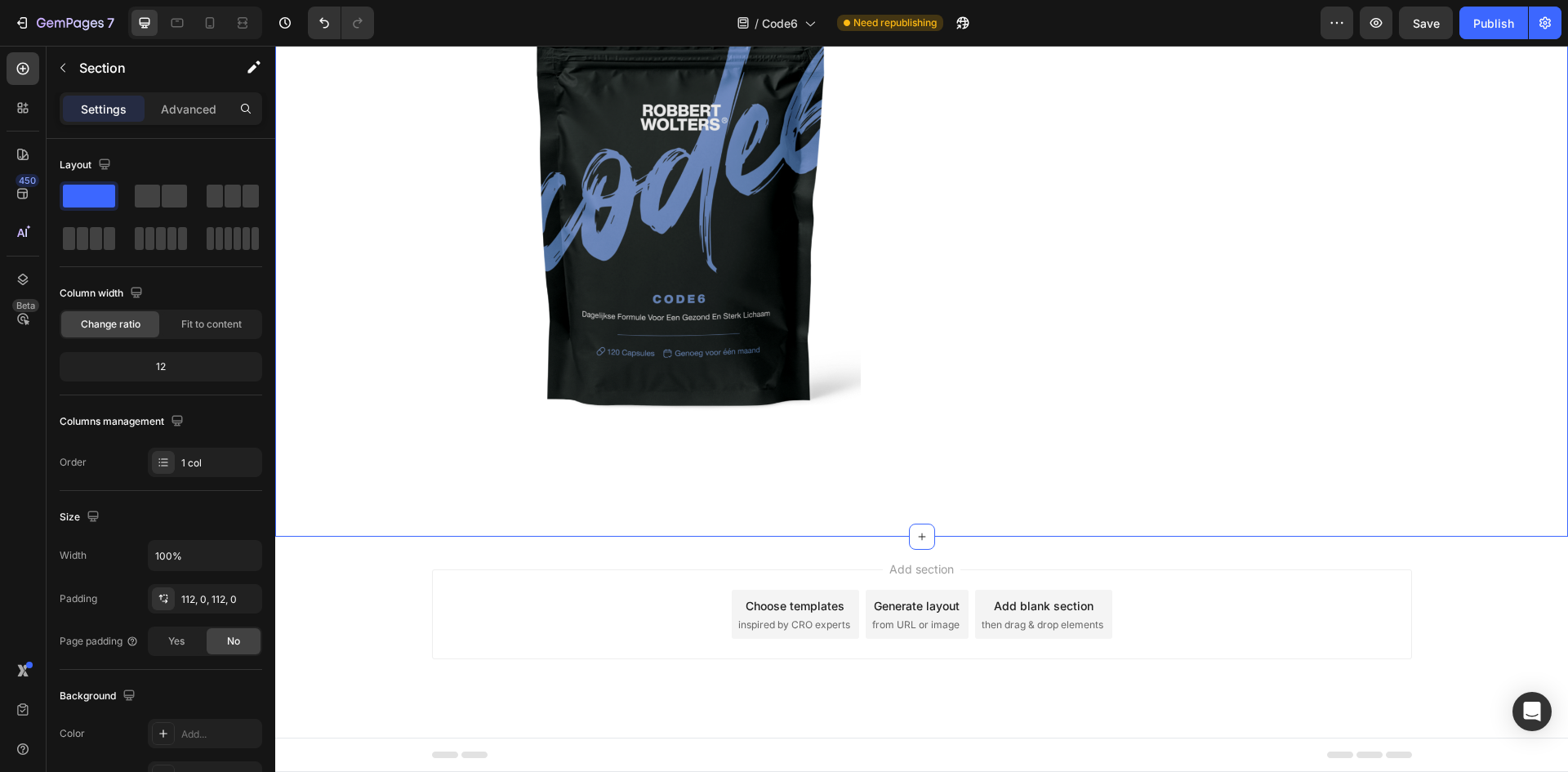
click at [1489, 361] on div "Image Image Row Section 9 You can create reusable sections Create Theme Section…" at bounding box center [921, 202] width 1293 height 670
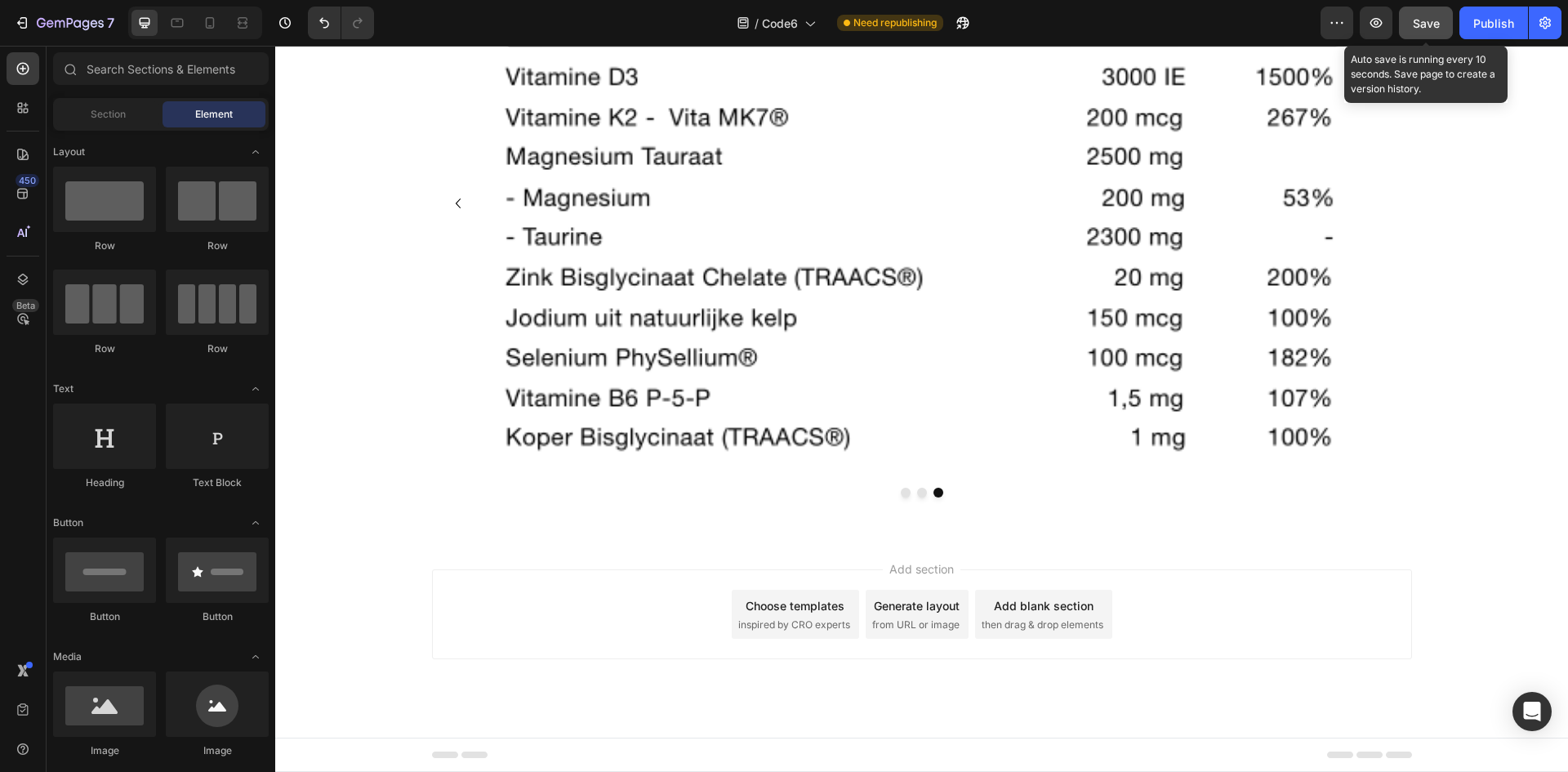
click at [1421, 26] on span "Save" at bounding box center [1426, 23] width 27 height 14
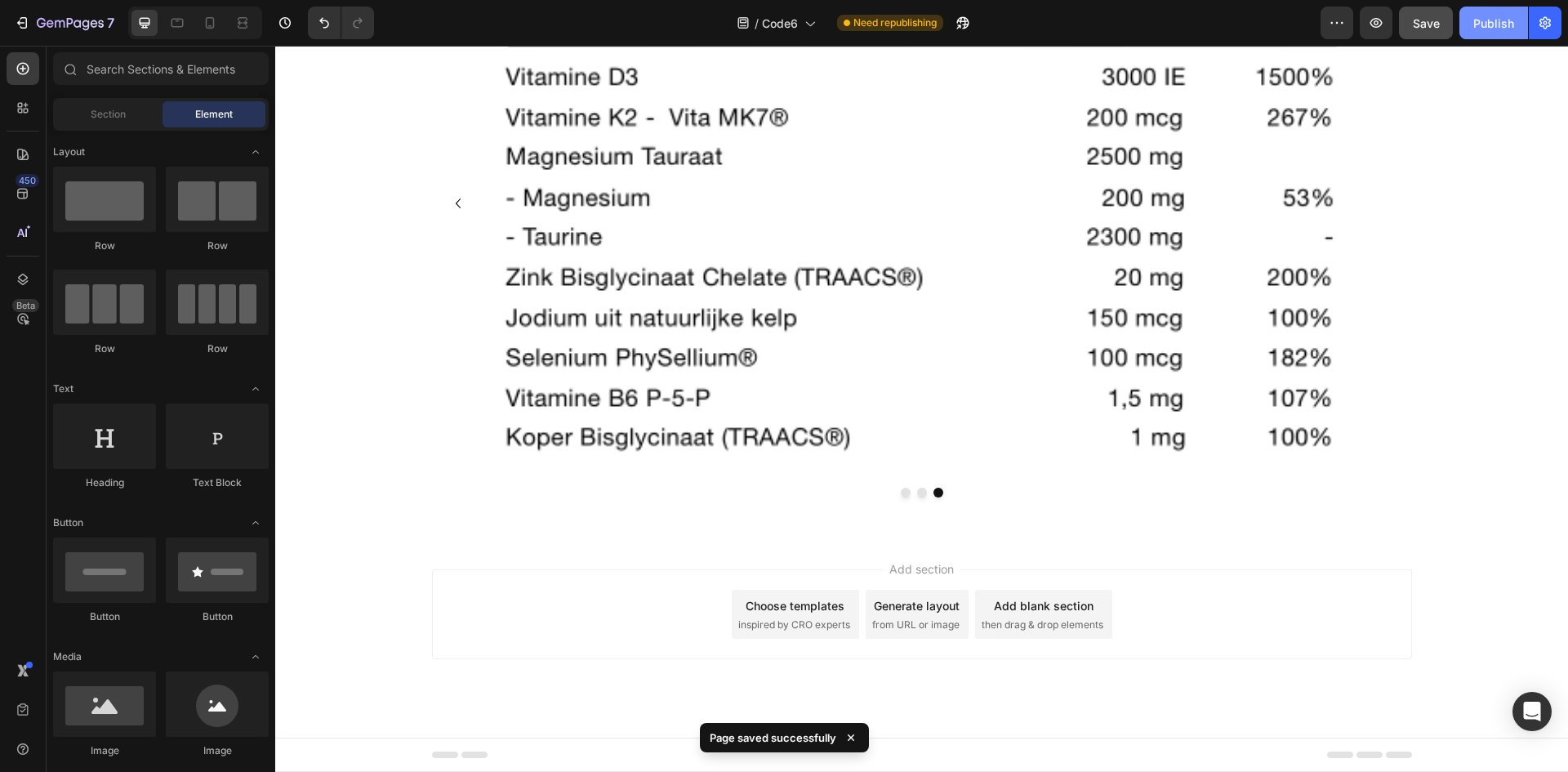
click at [1491, 30] on div "Publish" at bounding box center [1494, 23] width 41 height 17
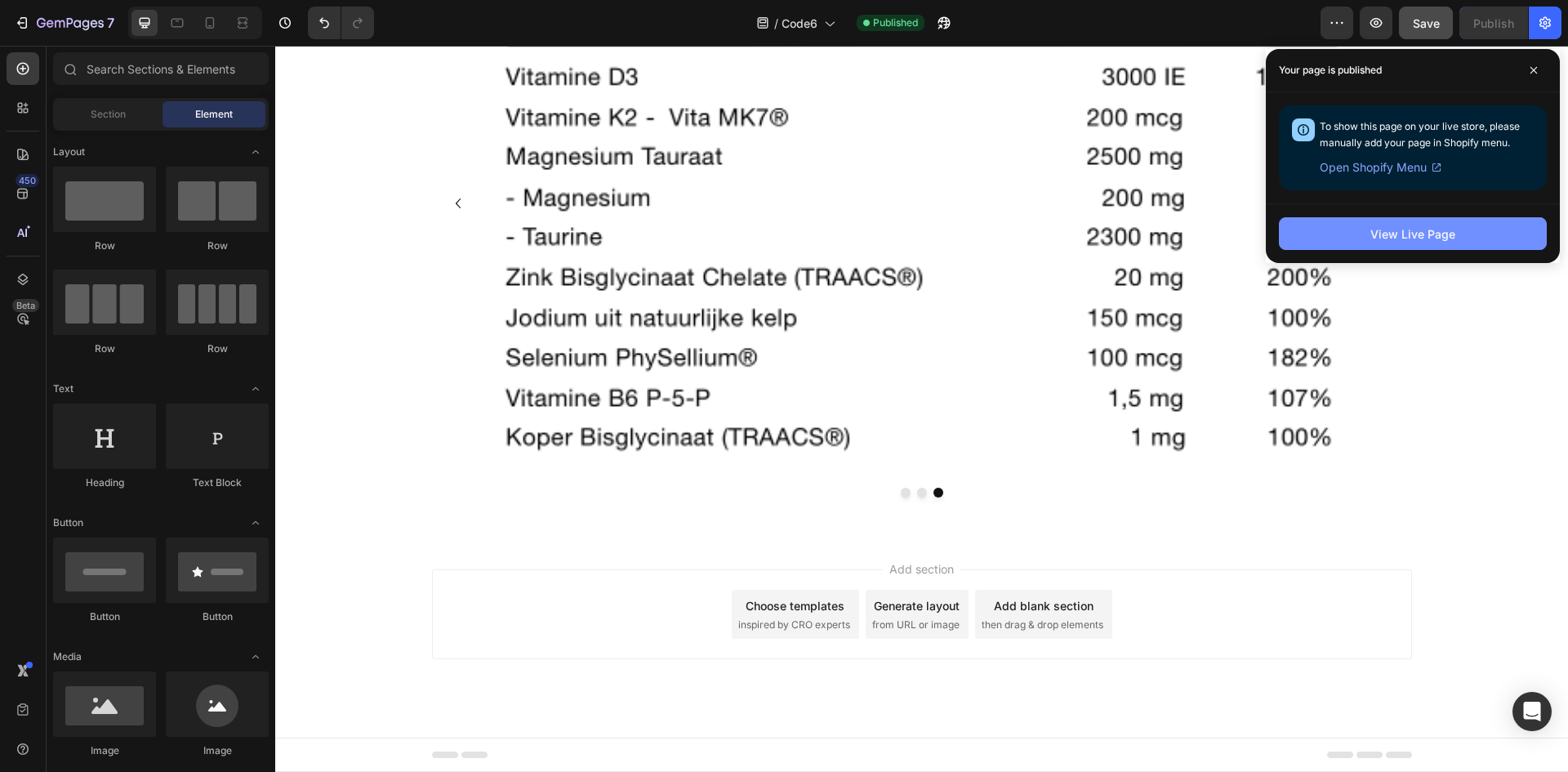
click at [1412, 238] on div "View Live Page" at bounding box center [1413, 234] width 85 height 17
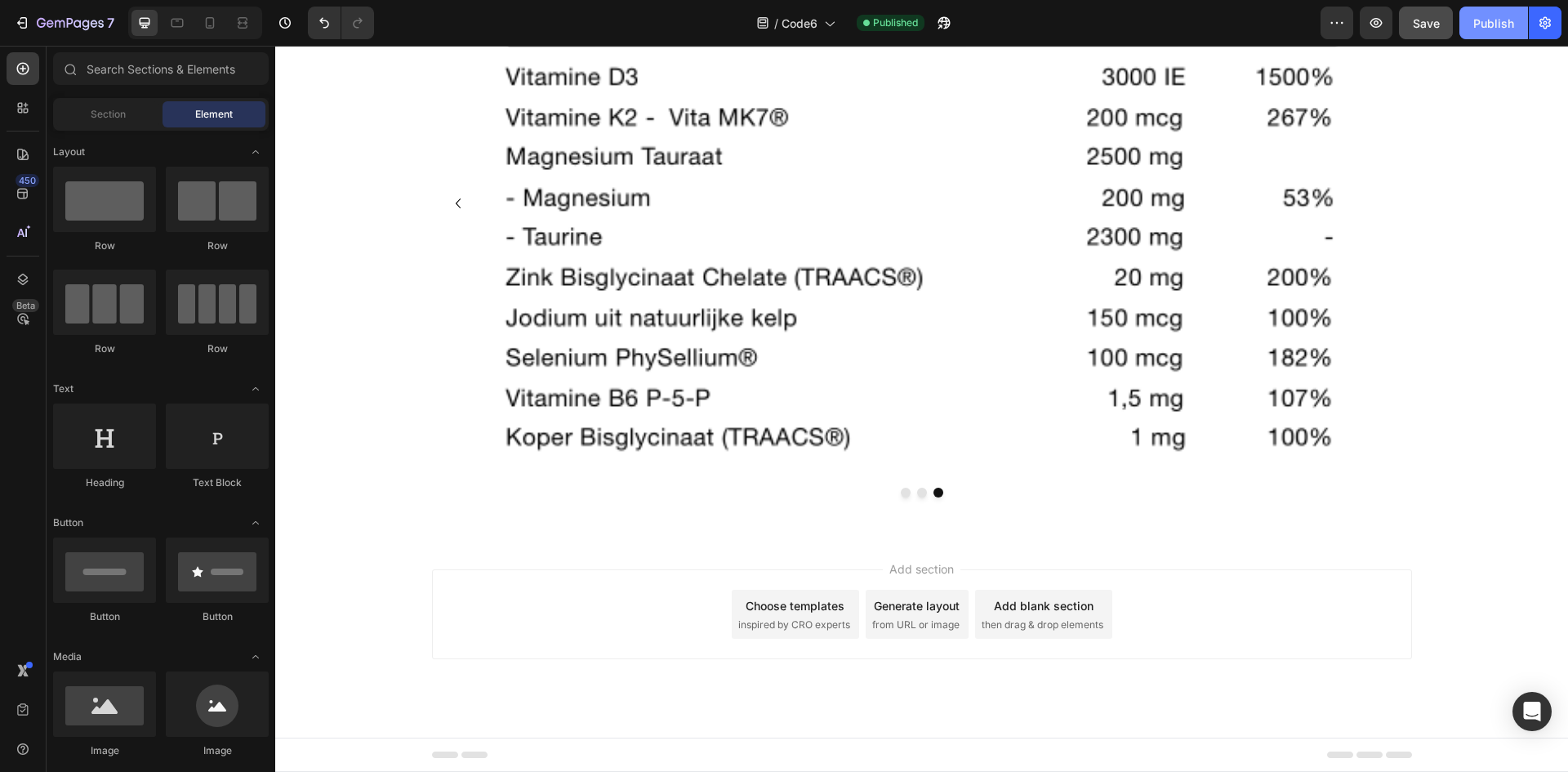
click at [1483, 27] on div "Publish" at bounding box center [1494, 23] width 41 height 17
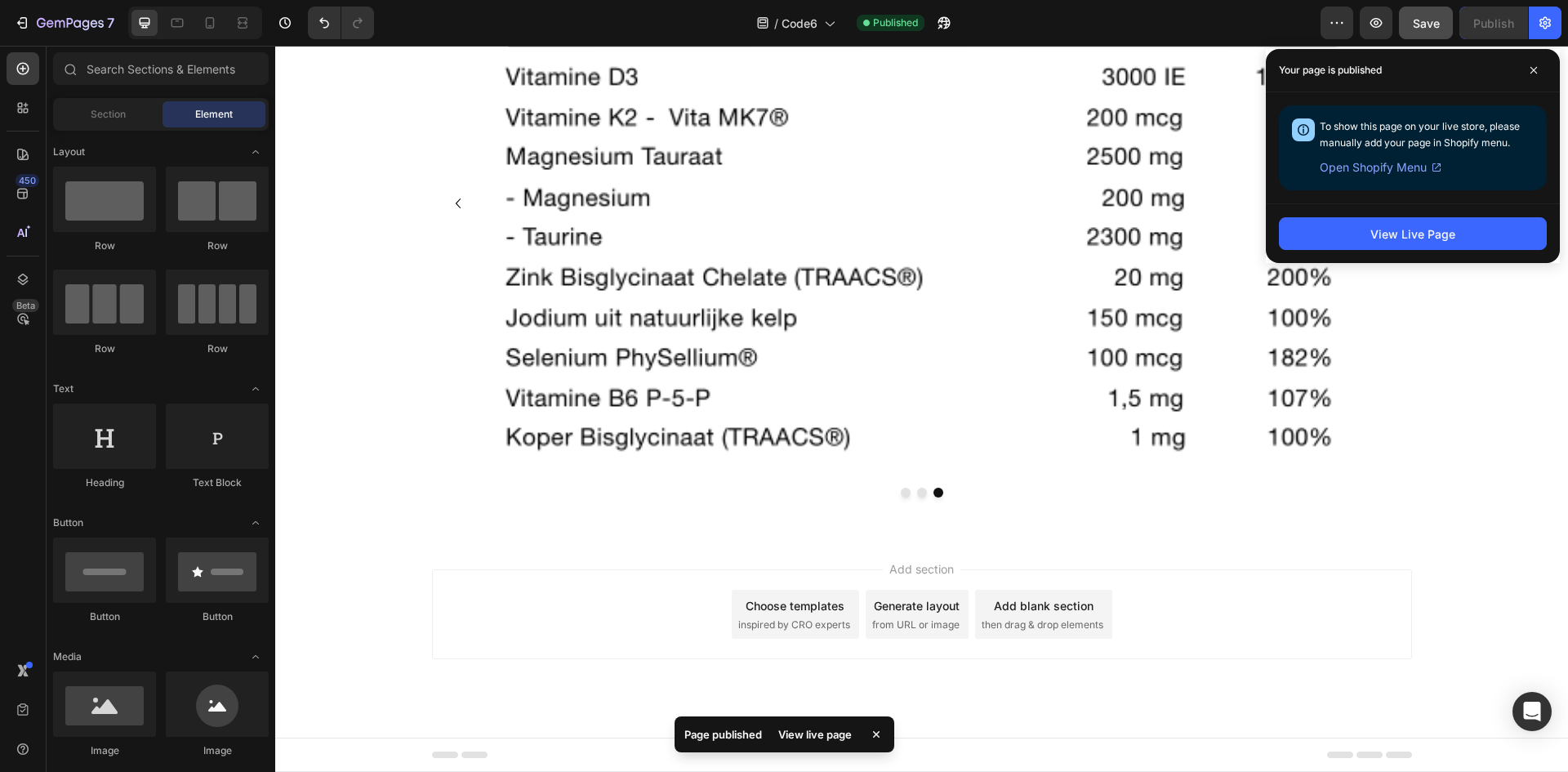
click at [1390, 166] on span "Open Shopify Menu" at bounding box center [1373, 167] width 107 height 19
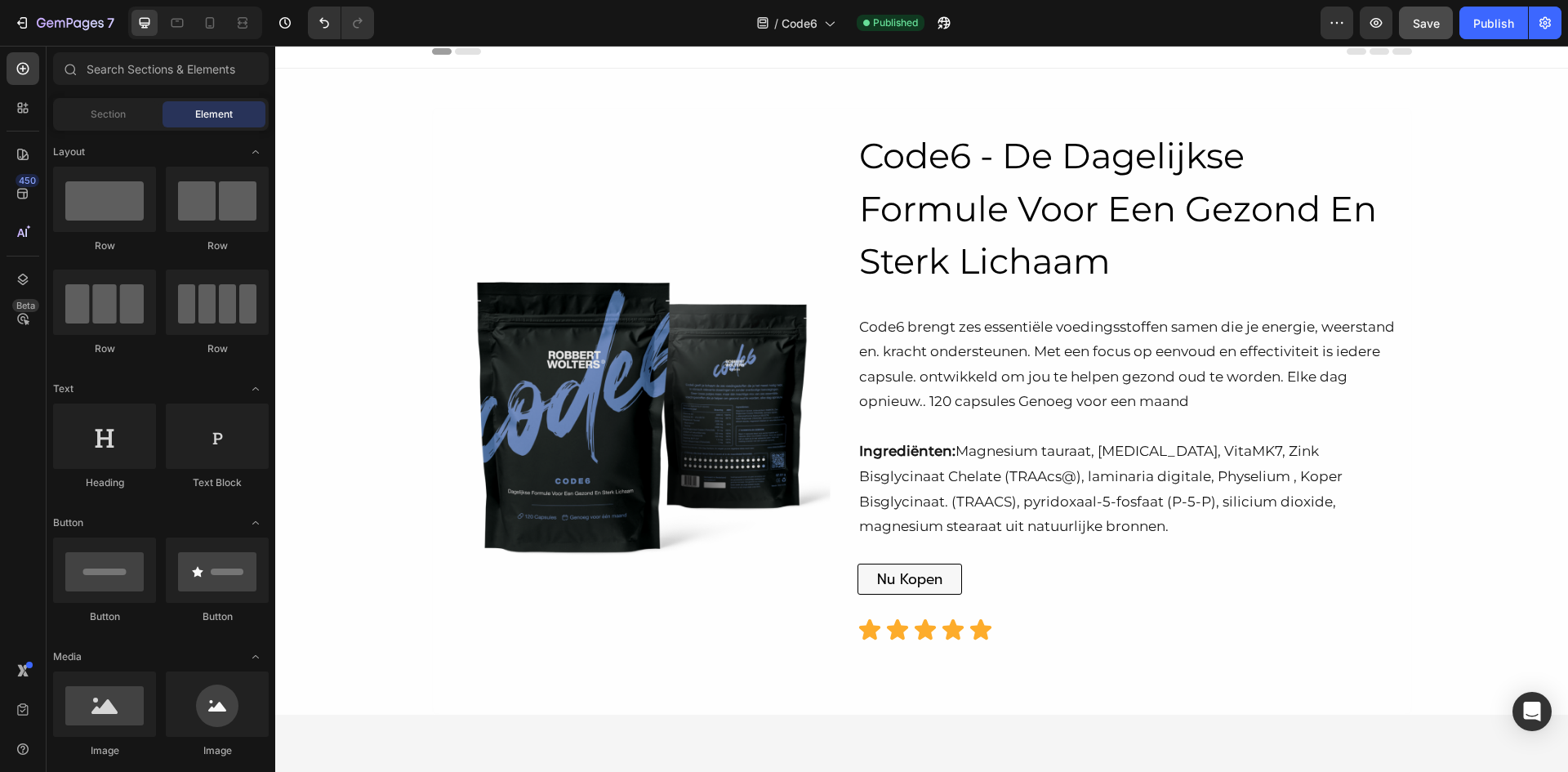
scroll to position [0, 0]
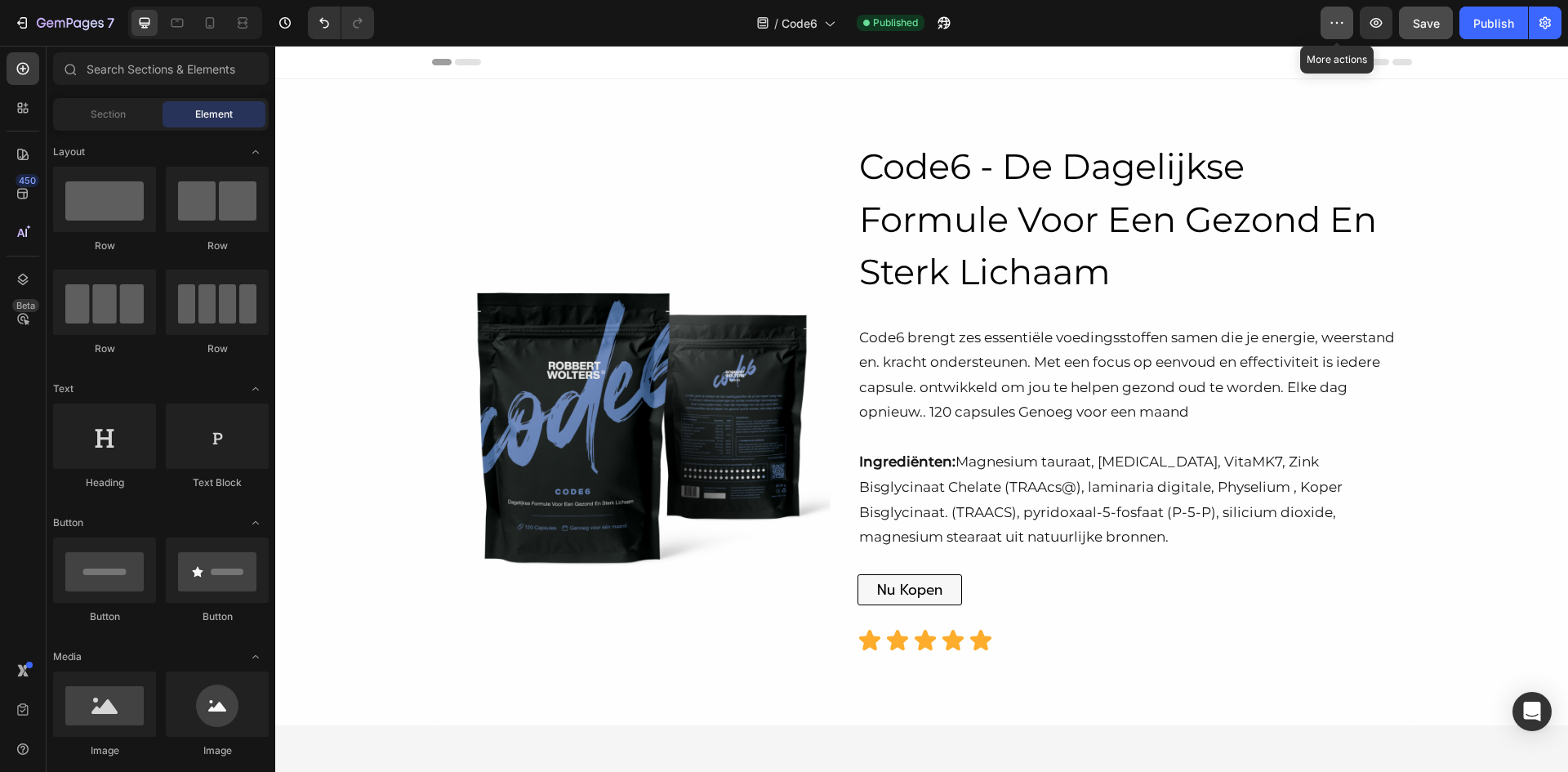
click at [1337, 27] on icon "button" at bounding box center [1338, 23] width 17 height 17
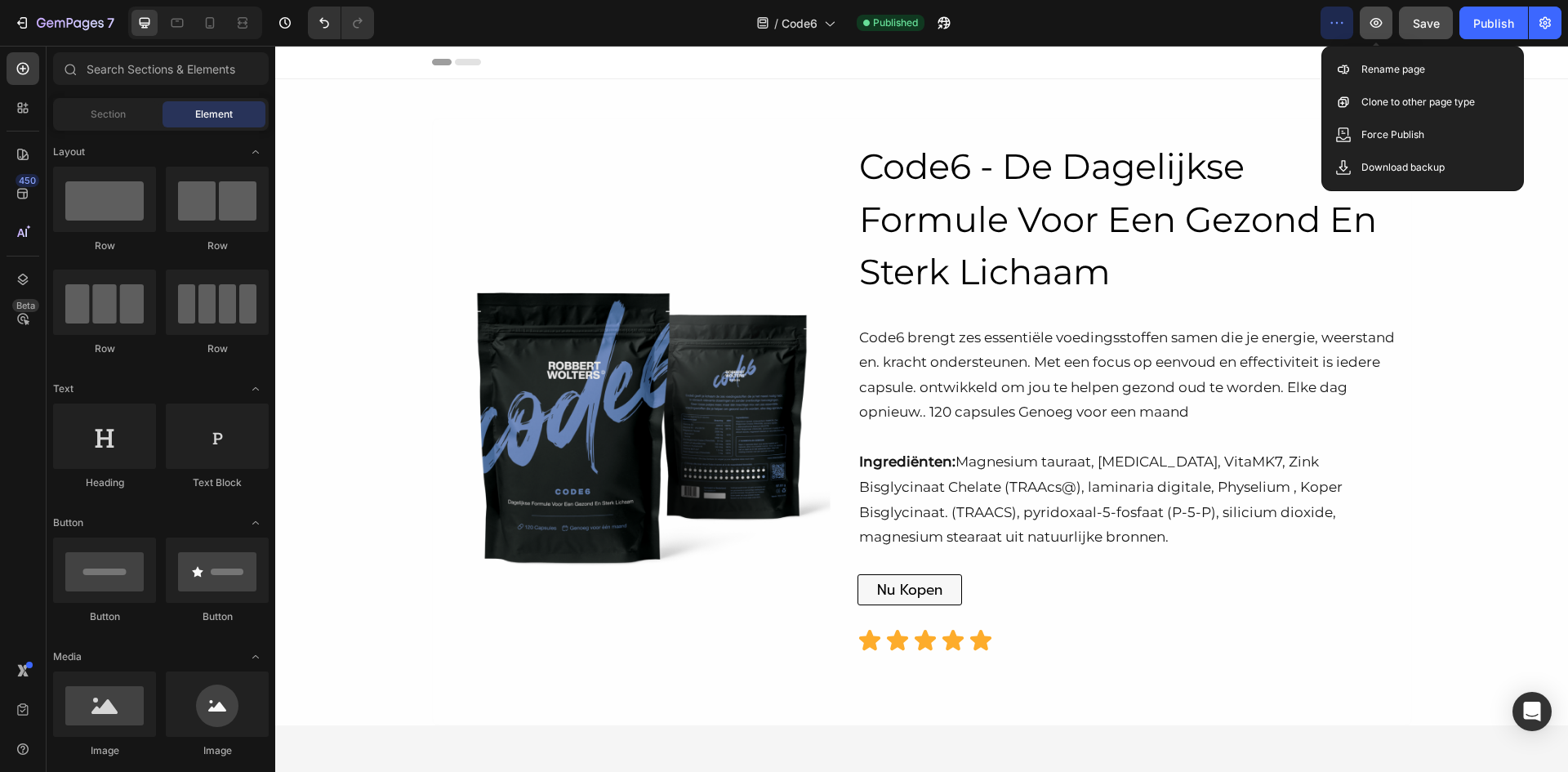
click at [1382, 26] on icon "button" at bounding box center [1376, 23] width 12 height 10
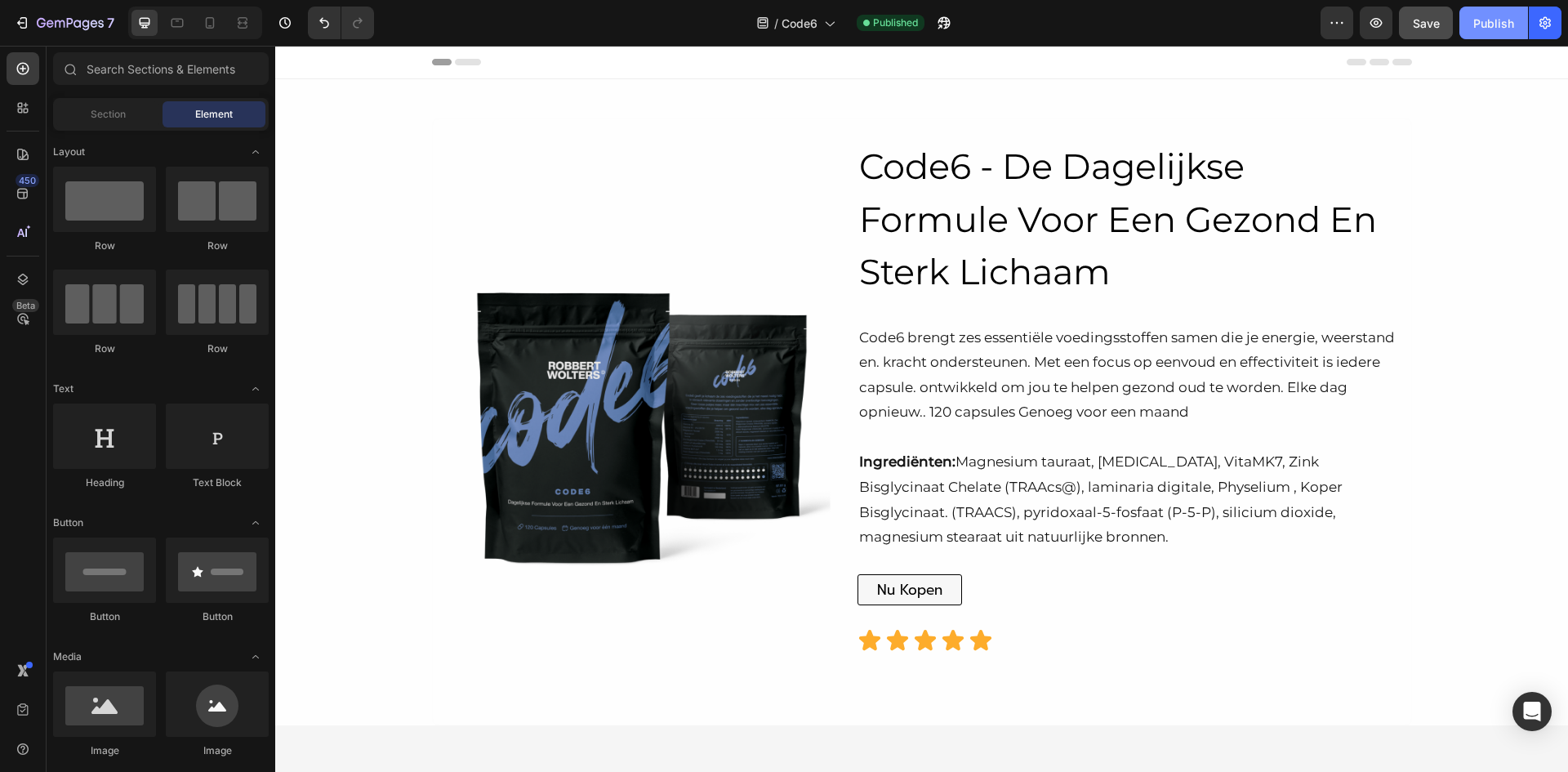
click at [1500, 32] on button "Publish" at bounding box center [1494, 23] width 69 height 33
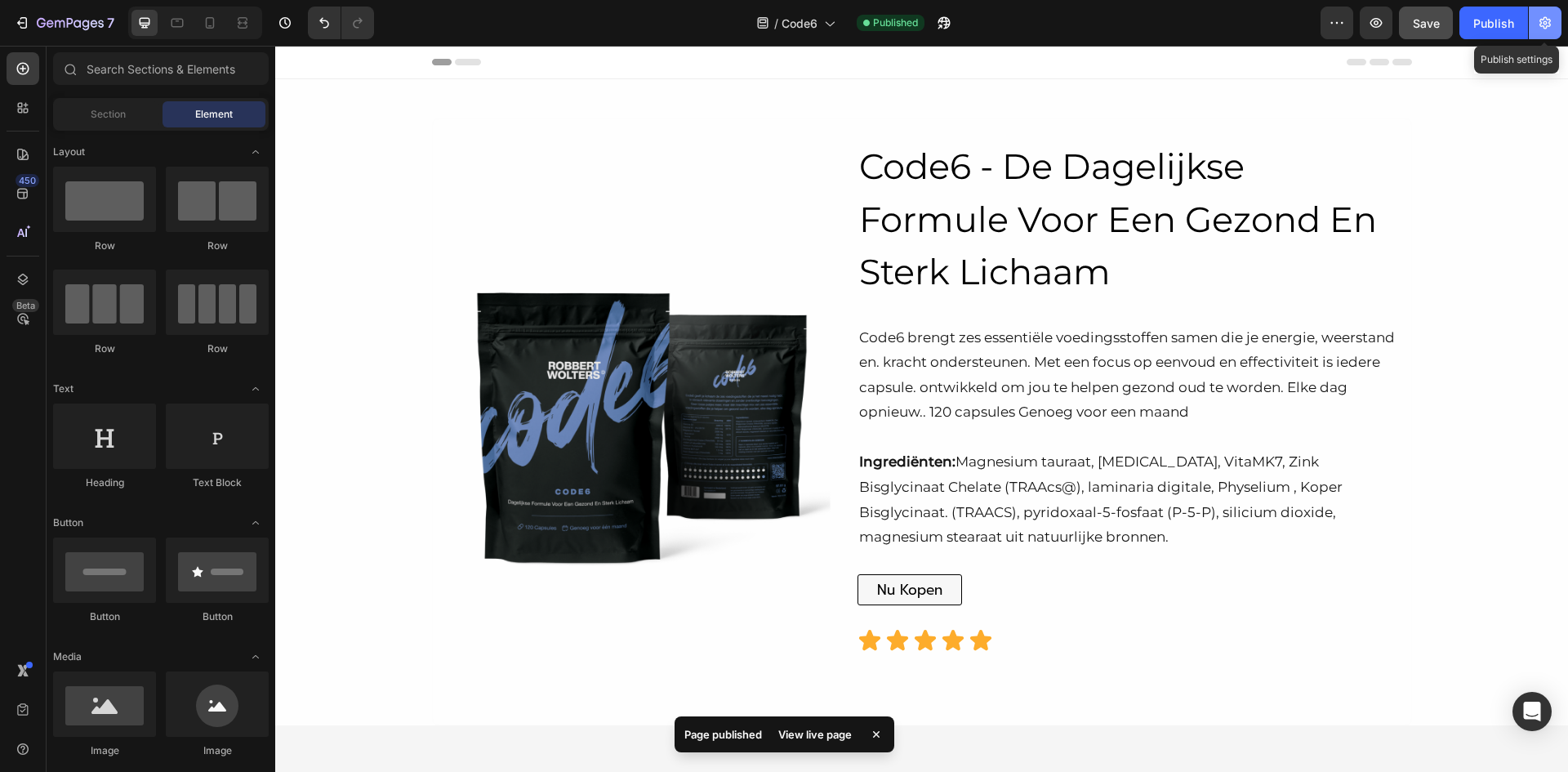
click at [1542, 31] on button "button" at bounding box center [1546, 23] width 33 height 33
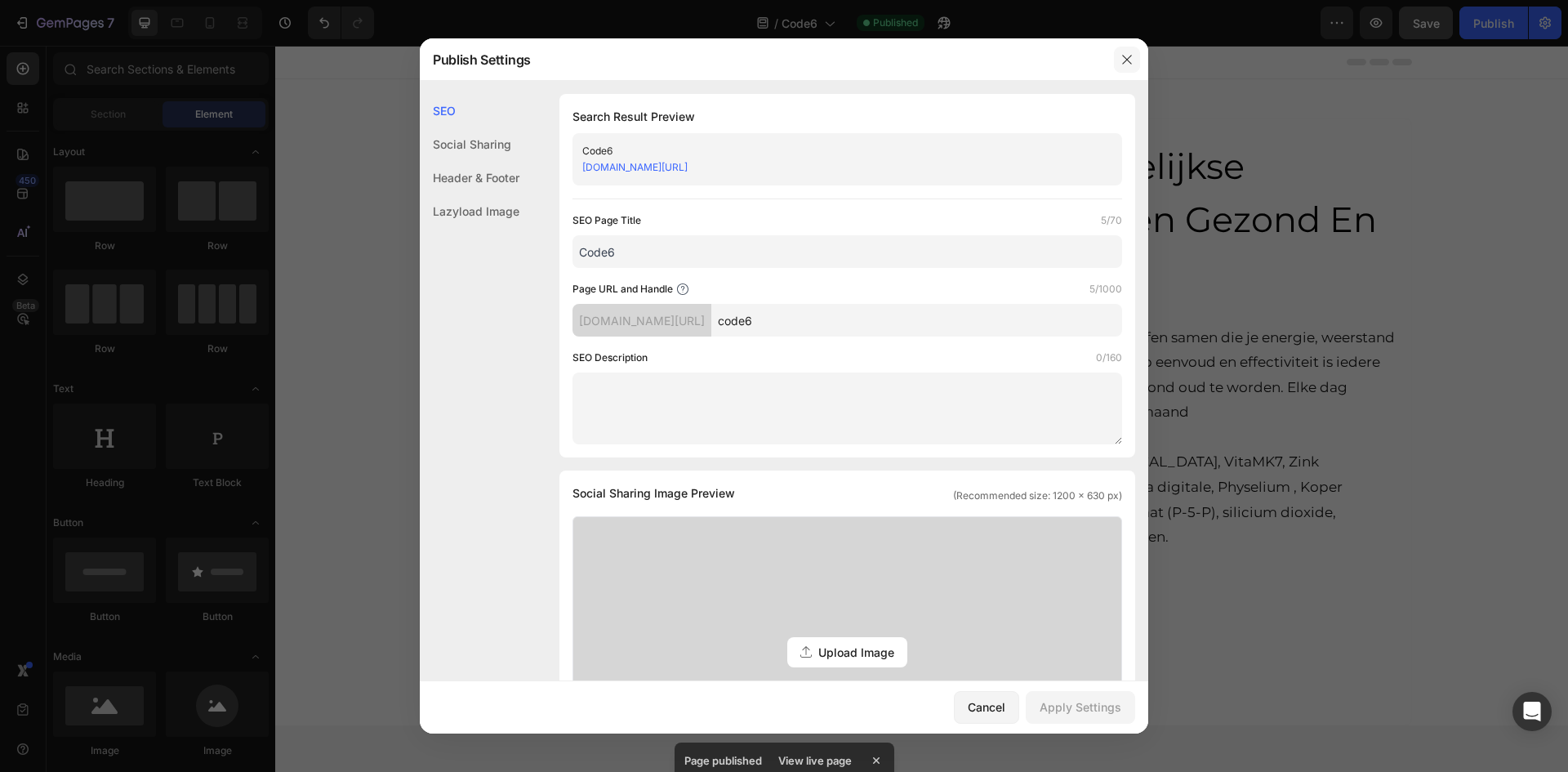
click at [1127, 62] on icon "button" at bounding box center [1128, 60] width 13 height 13
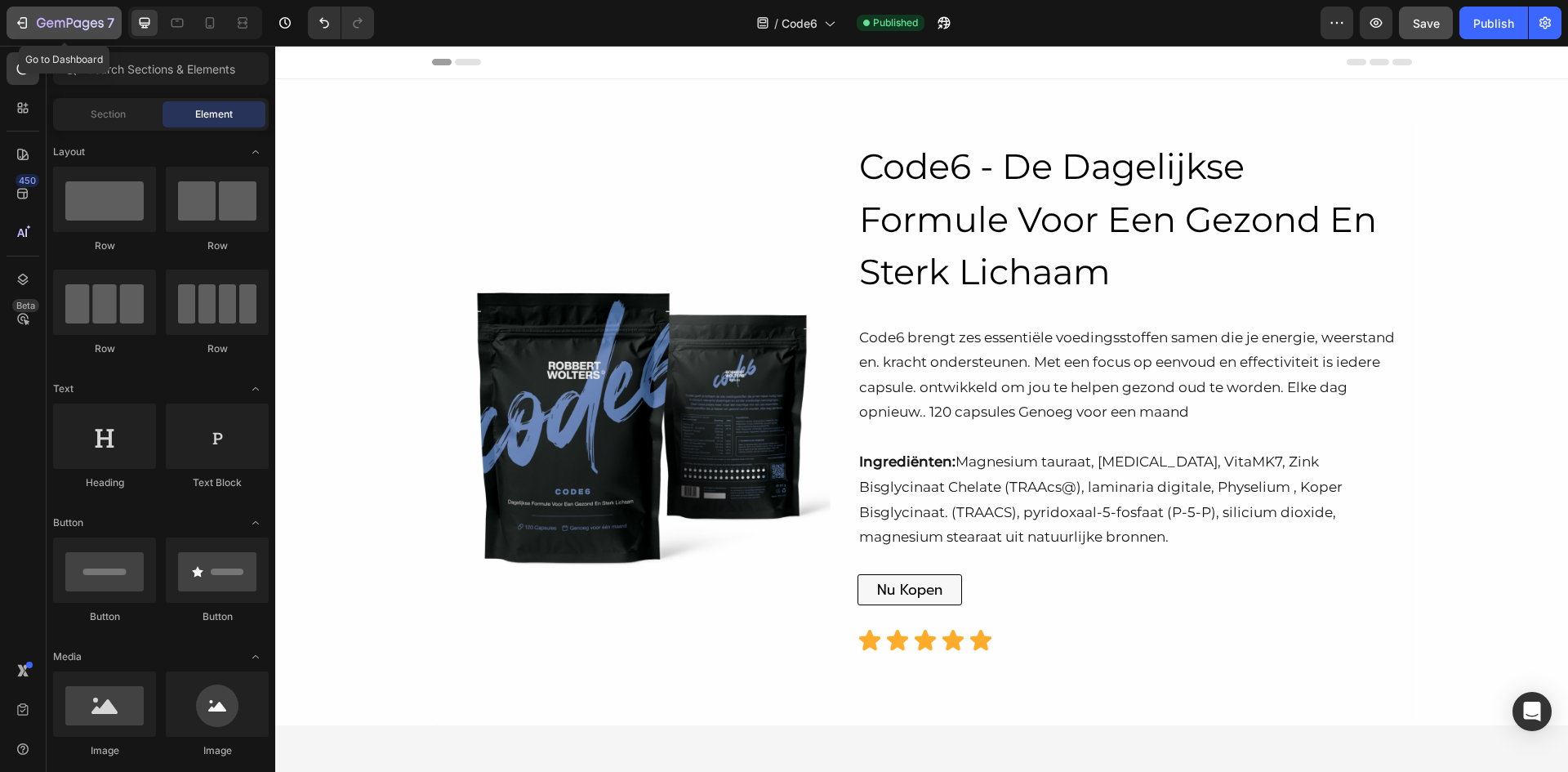
click at [58, 28] on icon "button" at bounding box center [70, 24] width 67 height 14
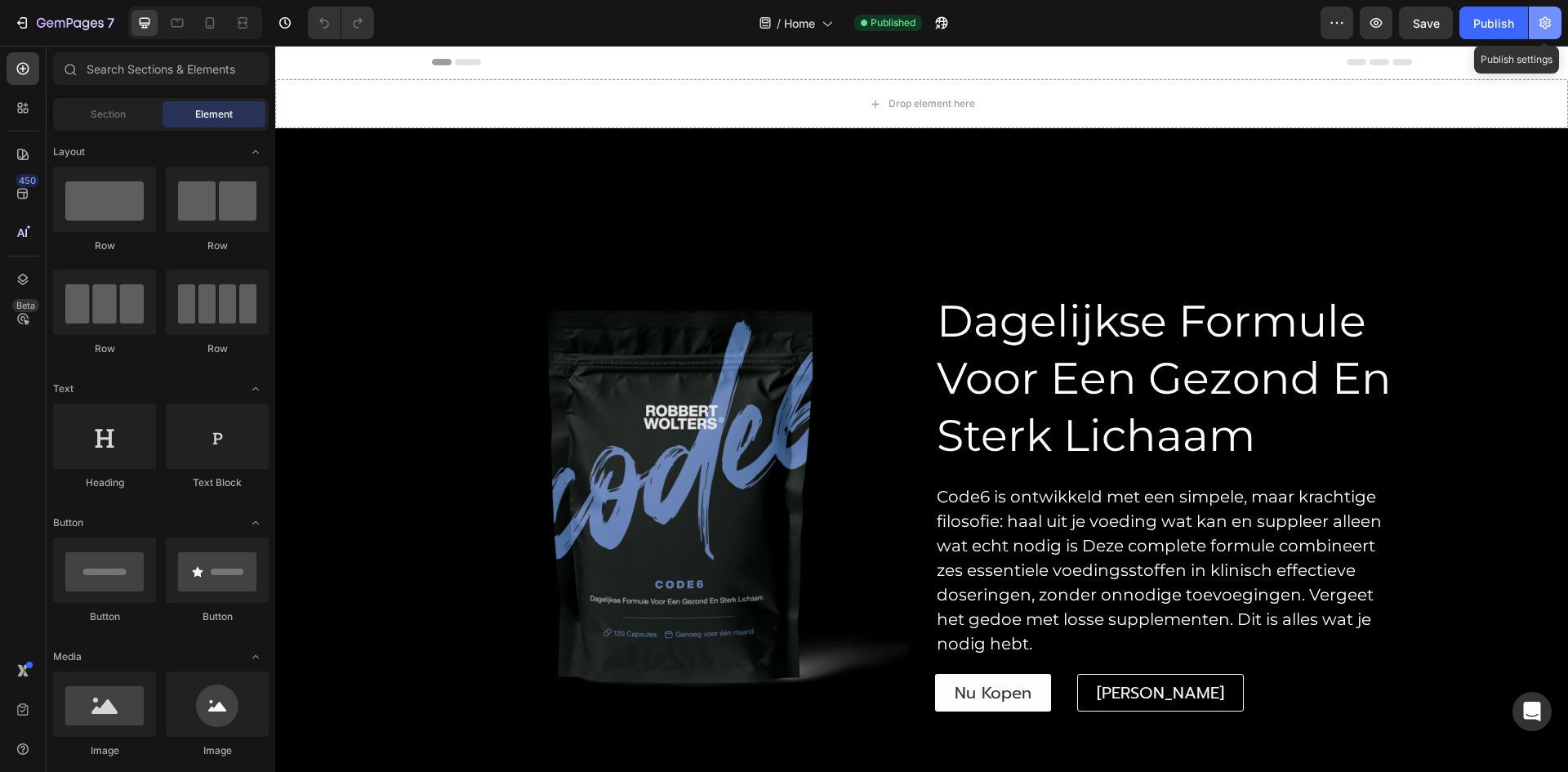
click at [1543, 32] on button "button" at bounding box center [1546, 23] width 33 height 33
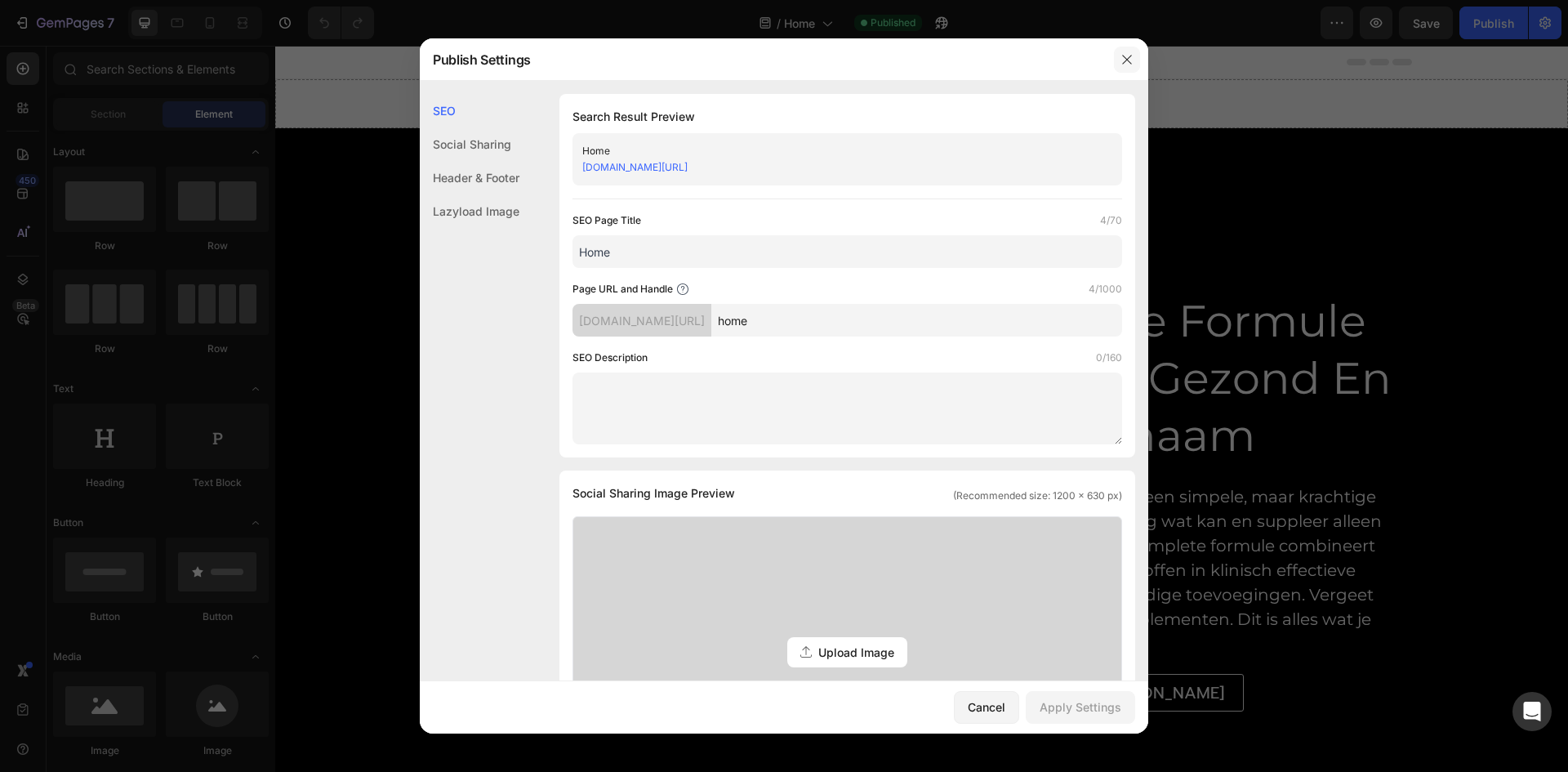
click at [1129, 56] on icon "button" at bounding box center [1128, 60] width 13 height 13
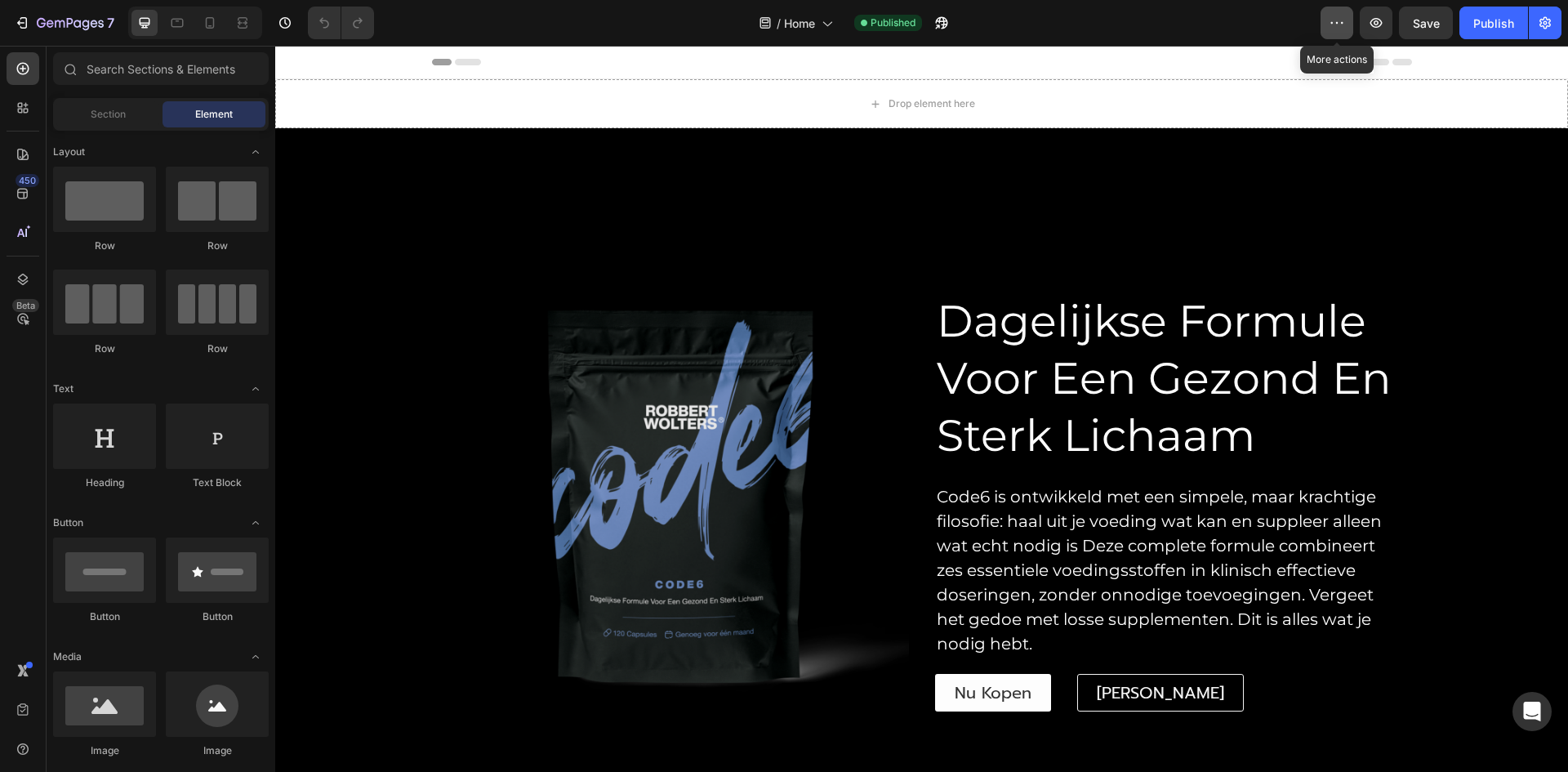
click at [1345, 26] on icon "button" at bounding box center [1338, 23] width 17 height 17
click at [712, 26] on div "/ Home Published" at bounding box center [854, 23] width 934 height 33
click at [827, 27] on icon at bounding box center [827, 23] width 17 height 17
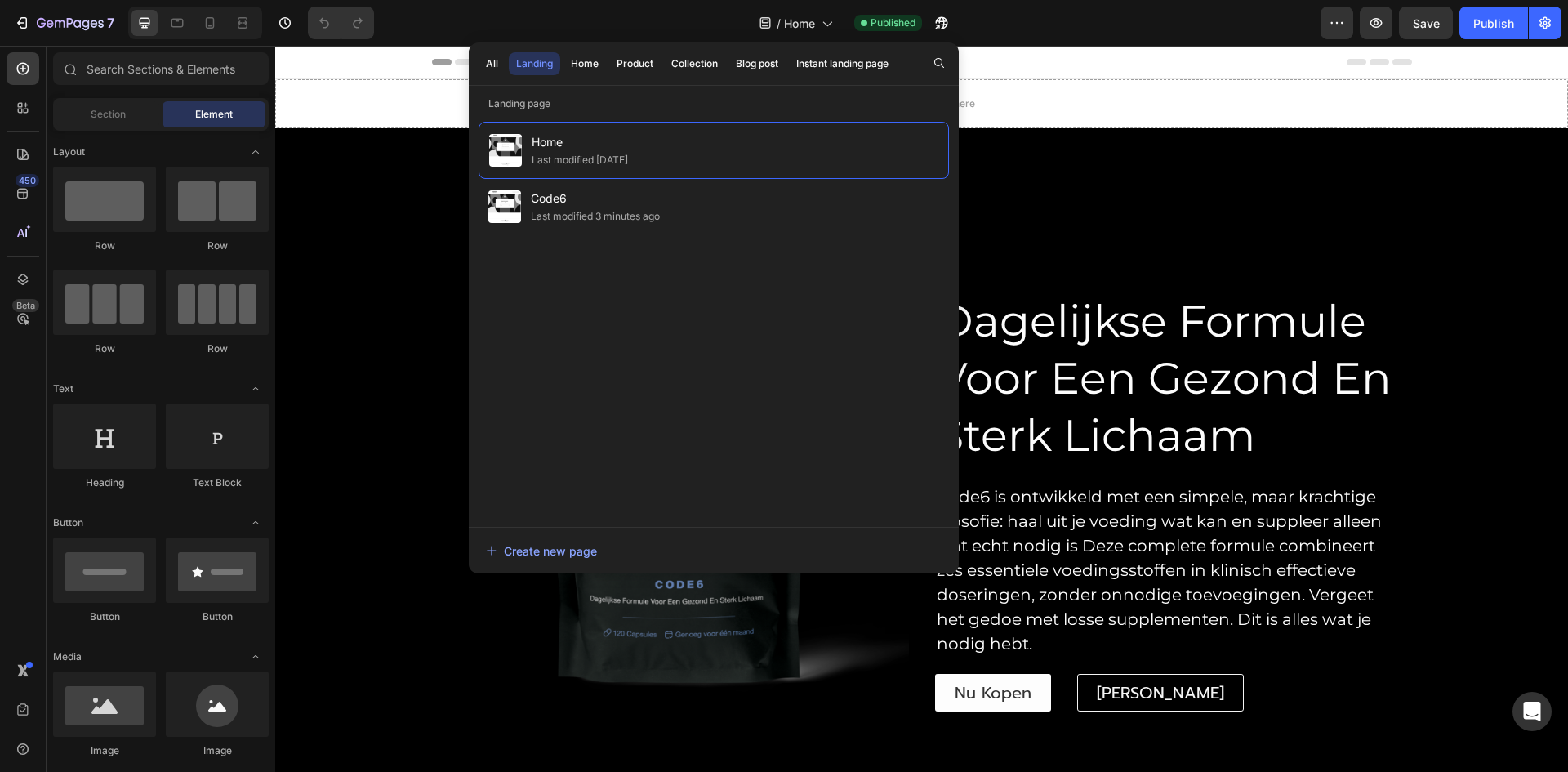
click at [1024, 68] on div "Header" at bounding box center [922, 62] width 980 height 33
click at [822, 25] on icon at bounding box center [827, 23] width 17 height 17
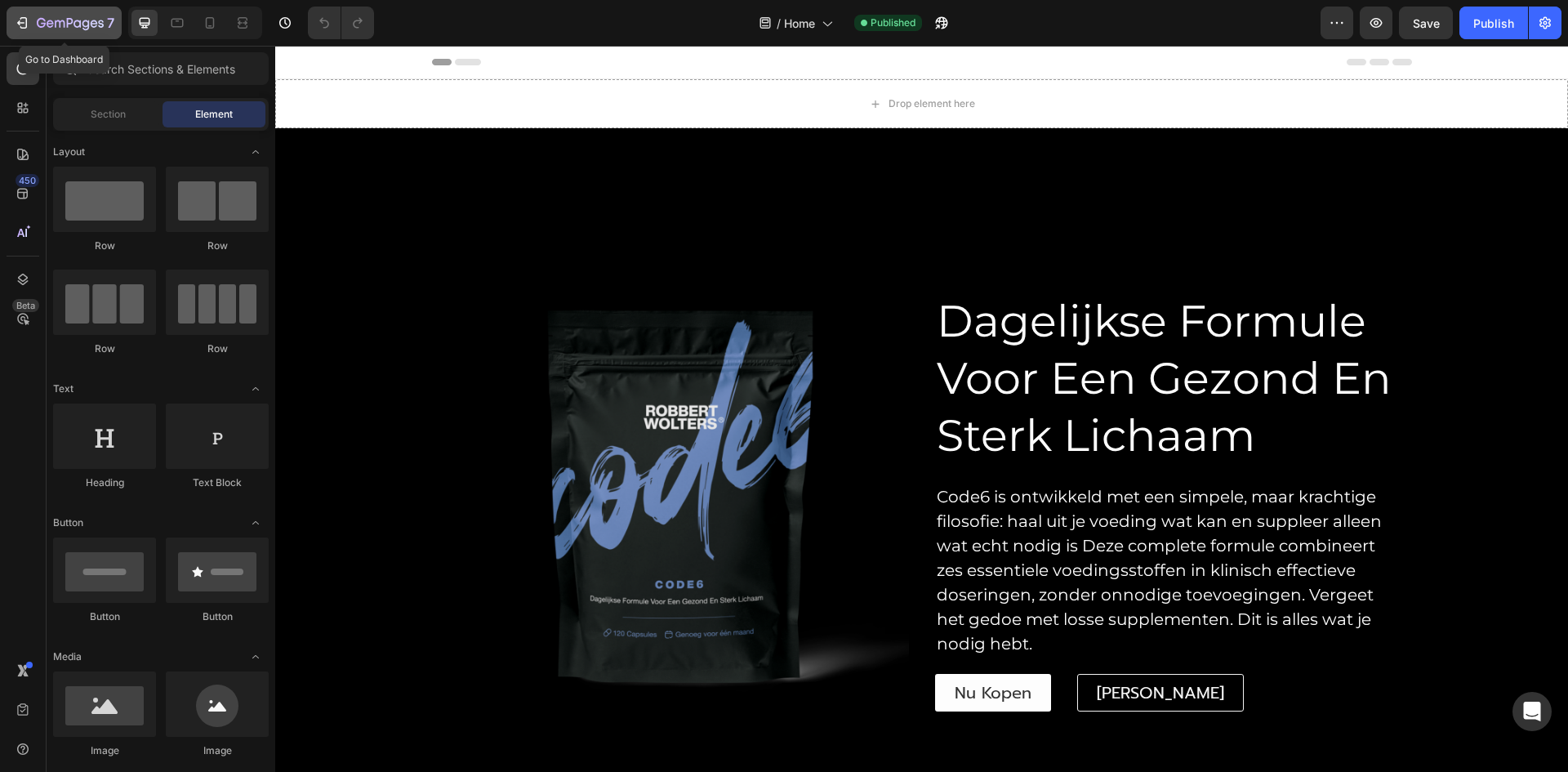
click at [56, 25] on icon "button" at bounding box center [70, 24] width 67 height 14
click at [1556, 24] on button "button" at bounding box center [1546, 23] width 33 height 33
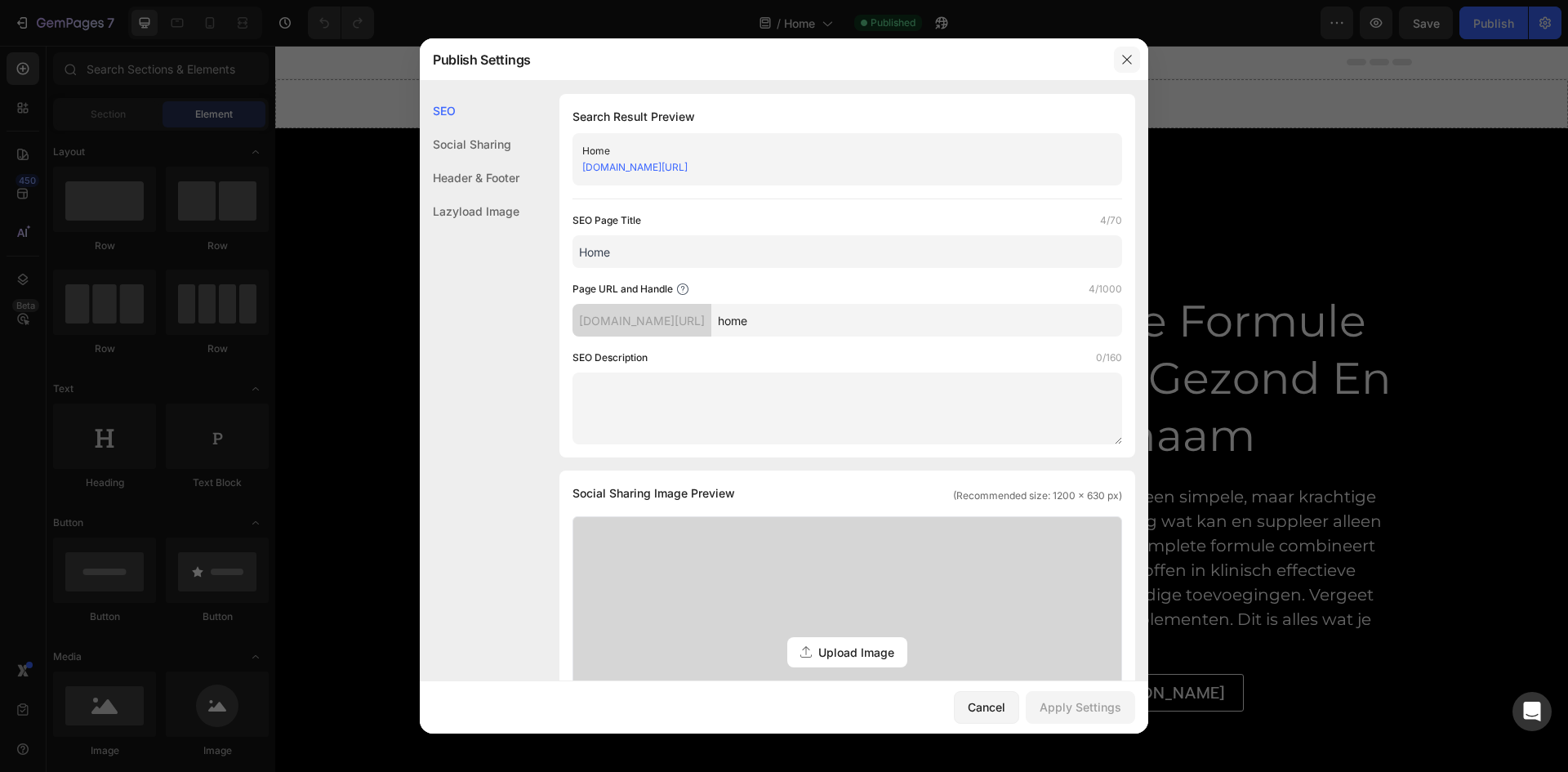
click at [1118, 57] on button "button" at bounding box center [1127, 60] width 26 height 26
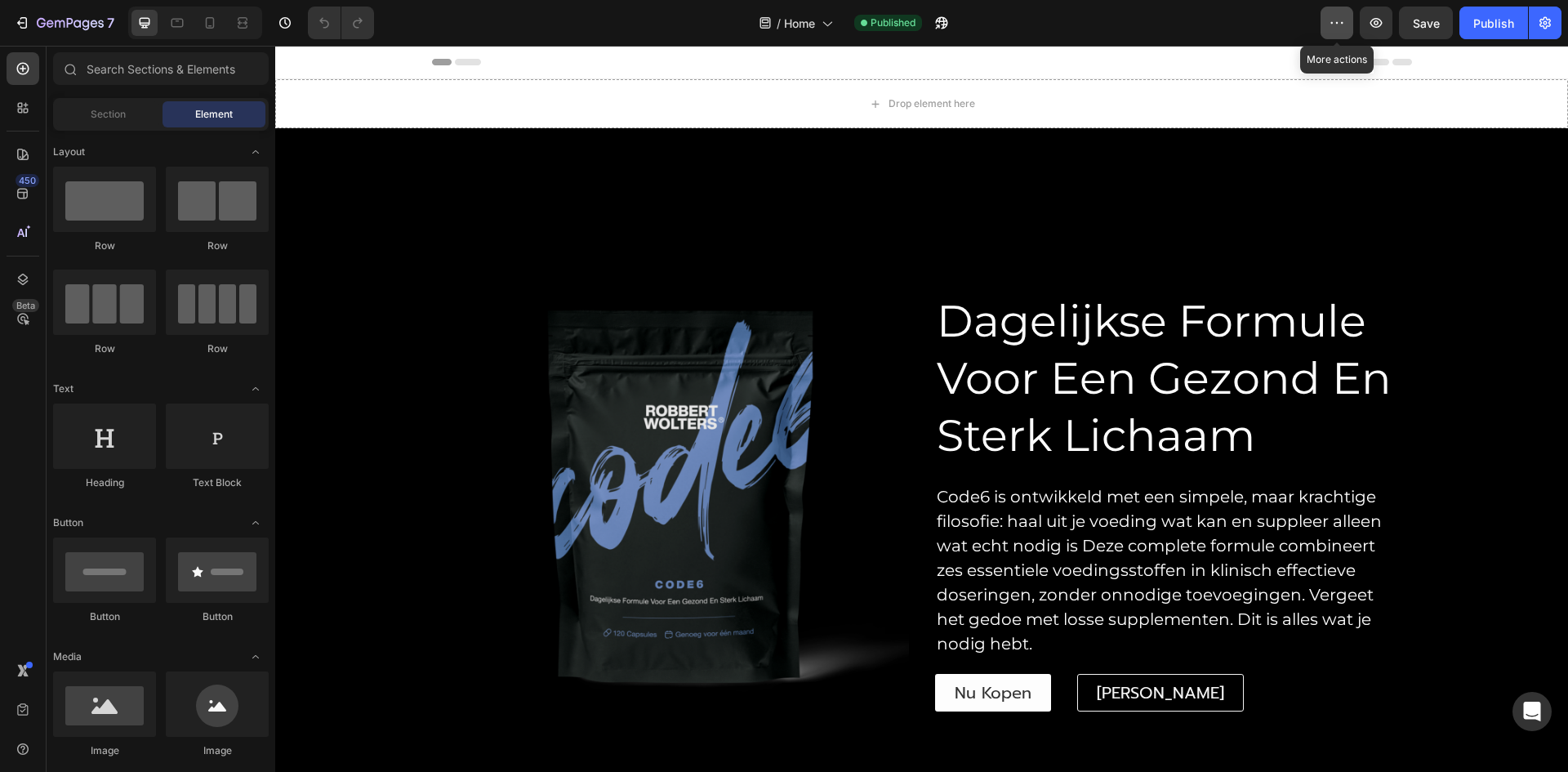
click at [1340, 24] on icon "button" at bounding box center [1338, 23] width 17 height 17
click at [1495, 29] on div "Publish" at bounding box center [1494, 23] width 41 height 17
click at [1545, 26] on icon "button" at bounding box center [1546, 23] width 17 height 17
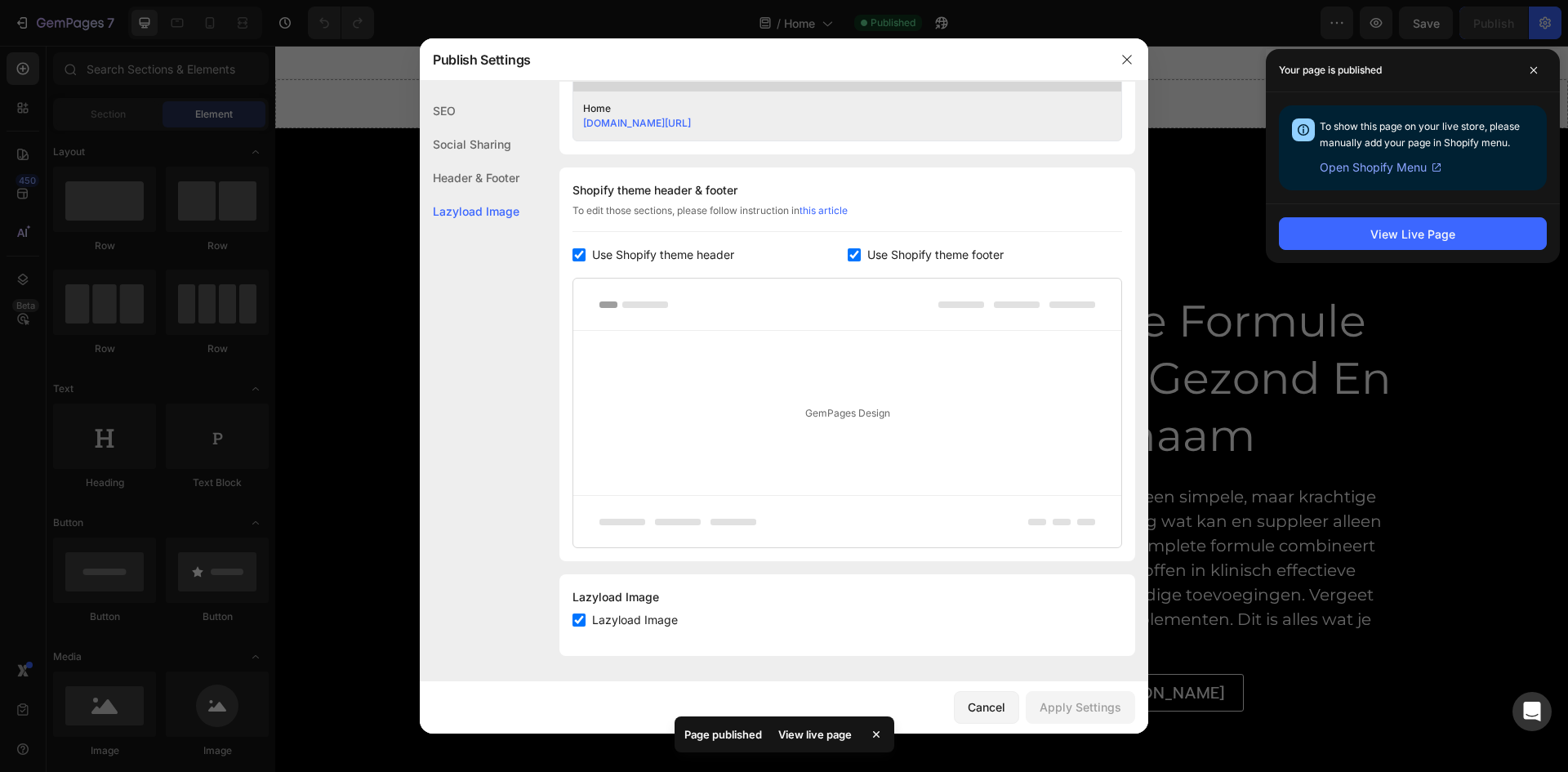
scroll to position [697, 0]
click at [1389, 167] on span "Open Shopify Menu" at bounding box center [1373, 167] width 107 height 19
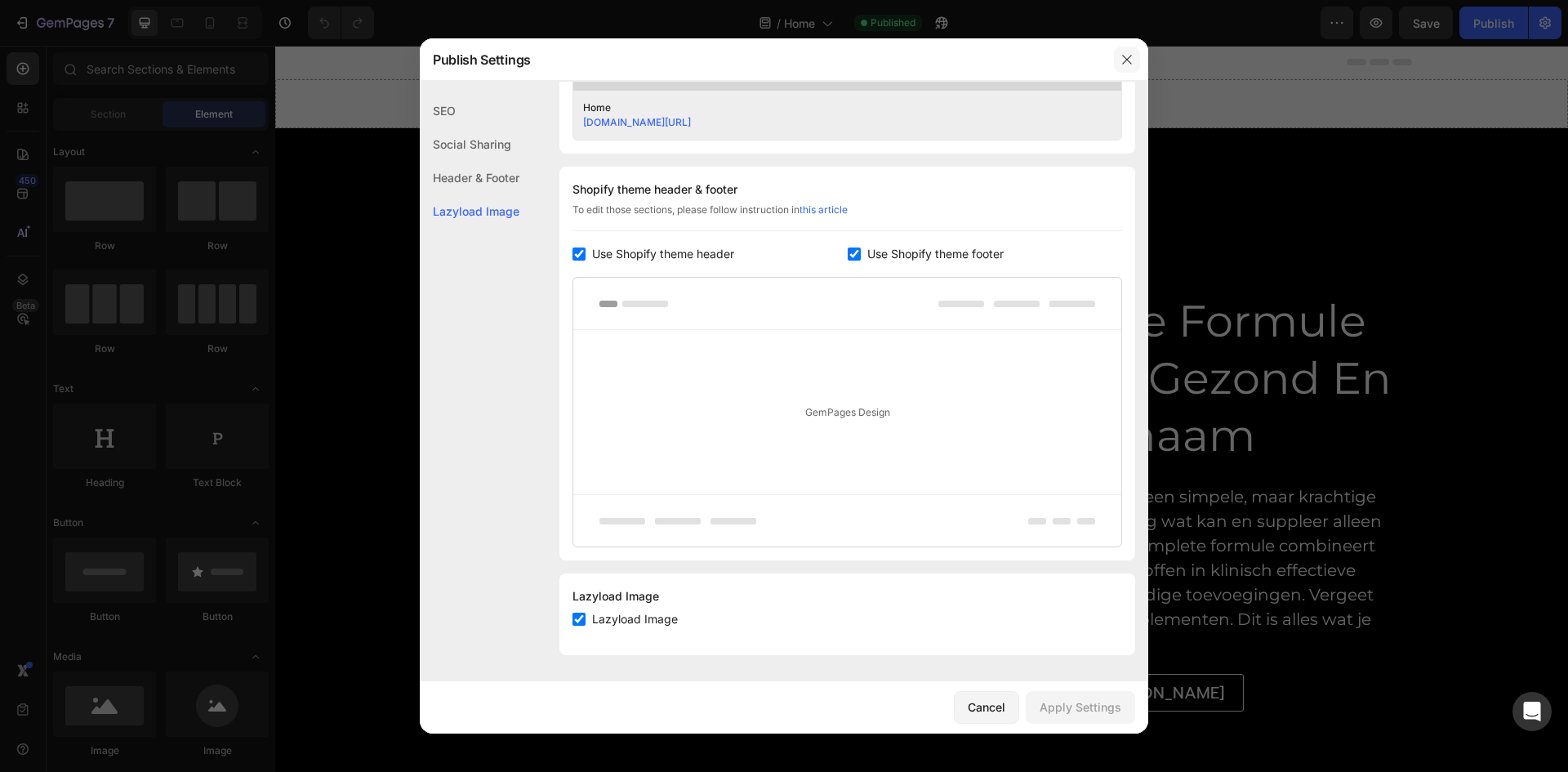
click at [1127, 56] on icon "button" at bounding box center [1128, 60] width 13 height 13
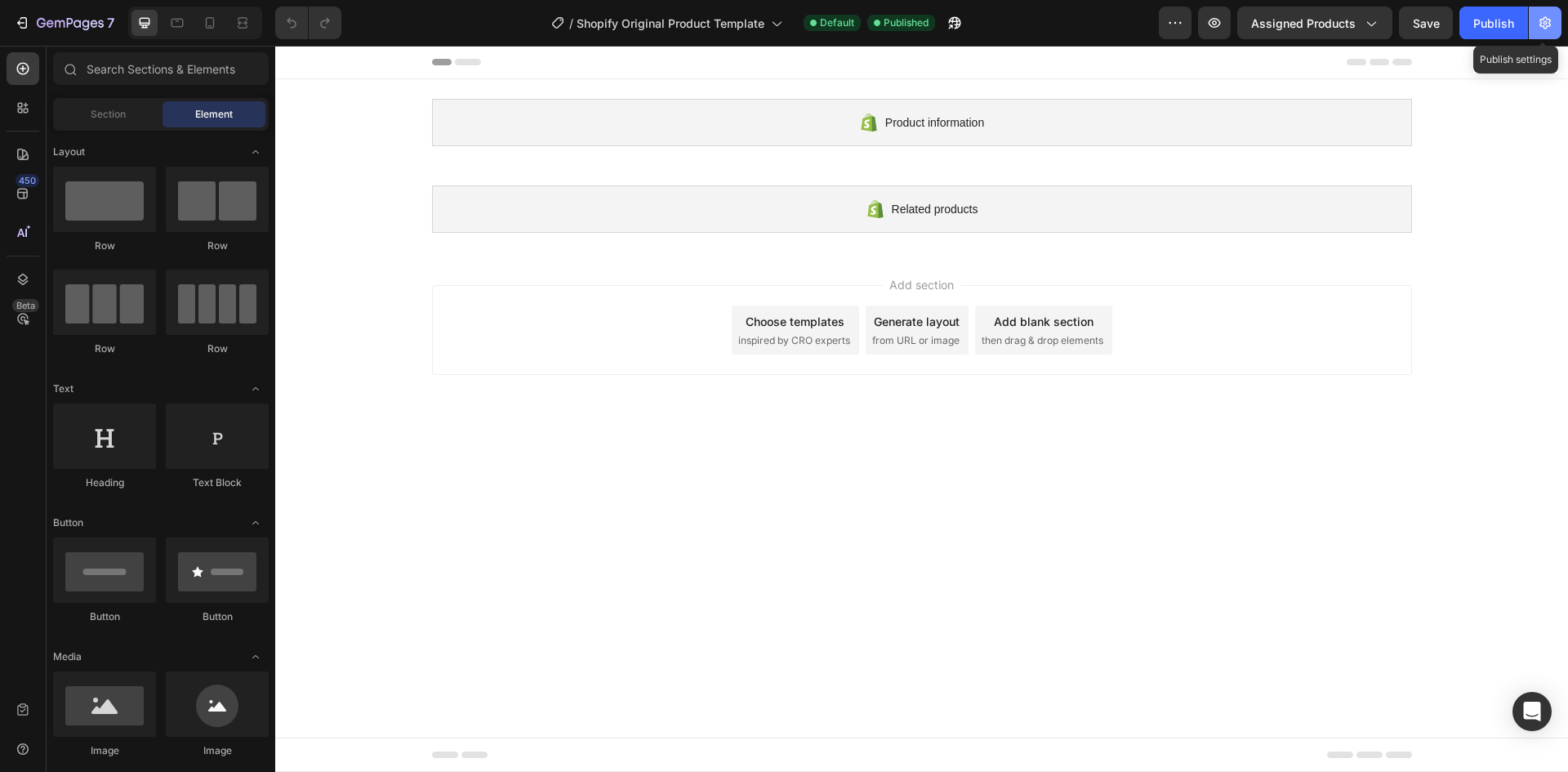
click at [1542, 28] on icon "button" at bounding box center [1546, 23] width 17 height 17
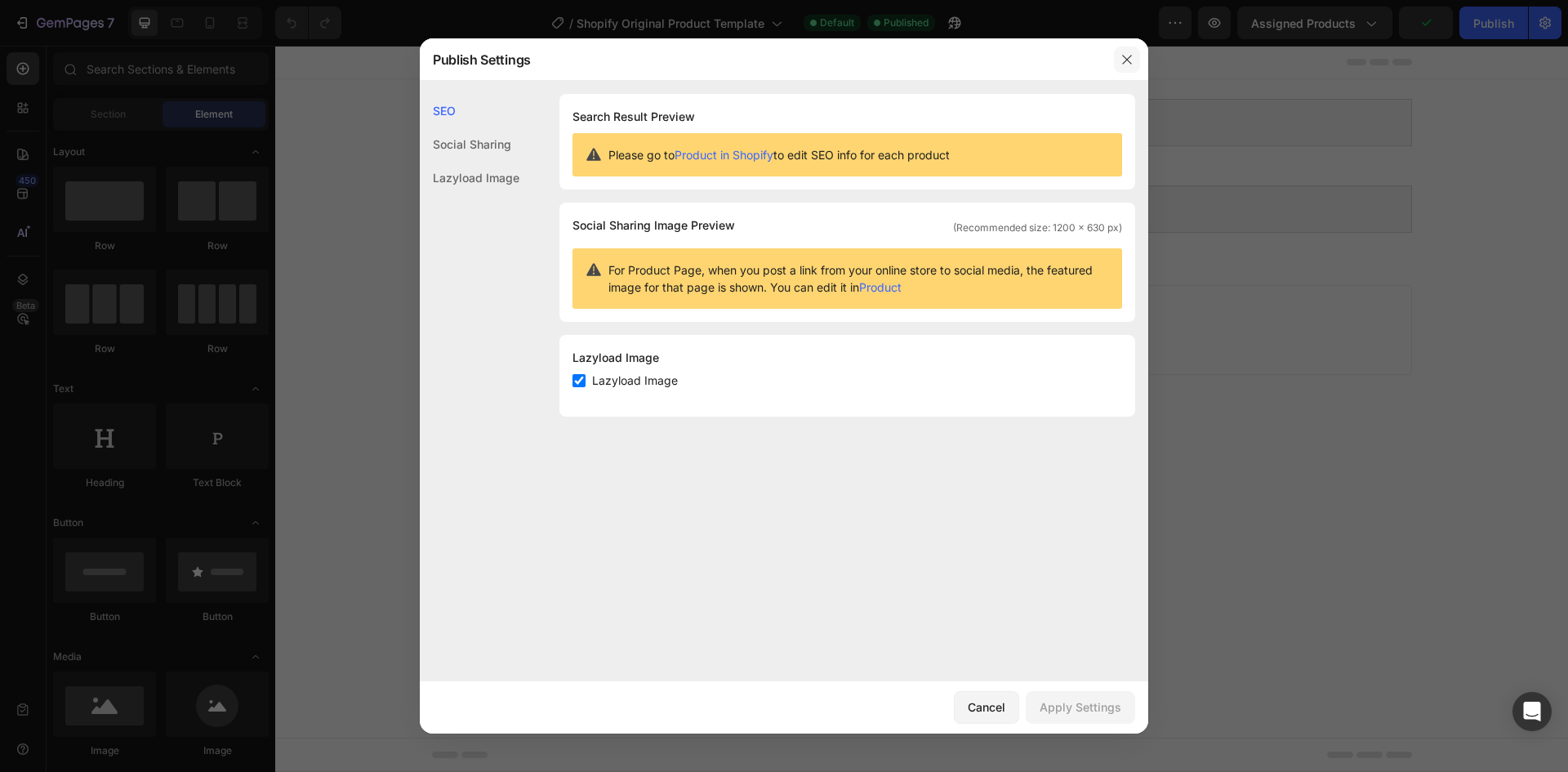
click at [1126, 58] on icon "button" at bounding box center [1127, 60] width 9 height 9
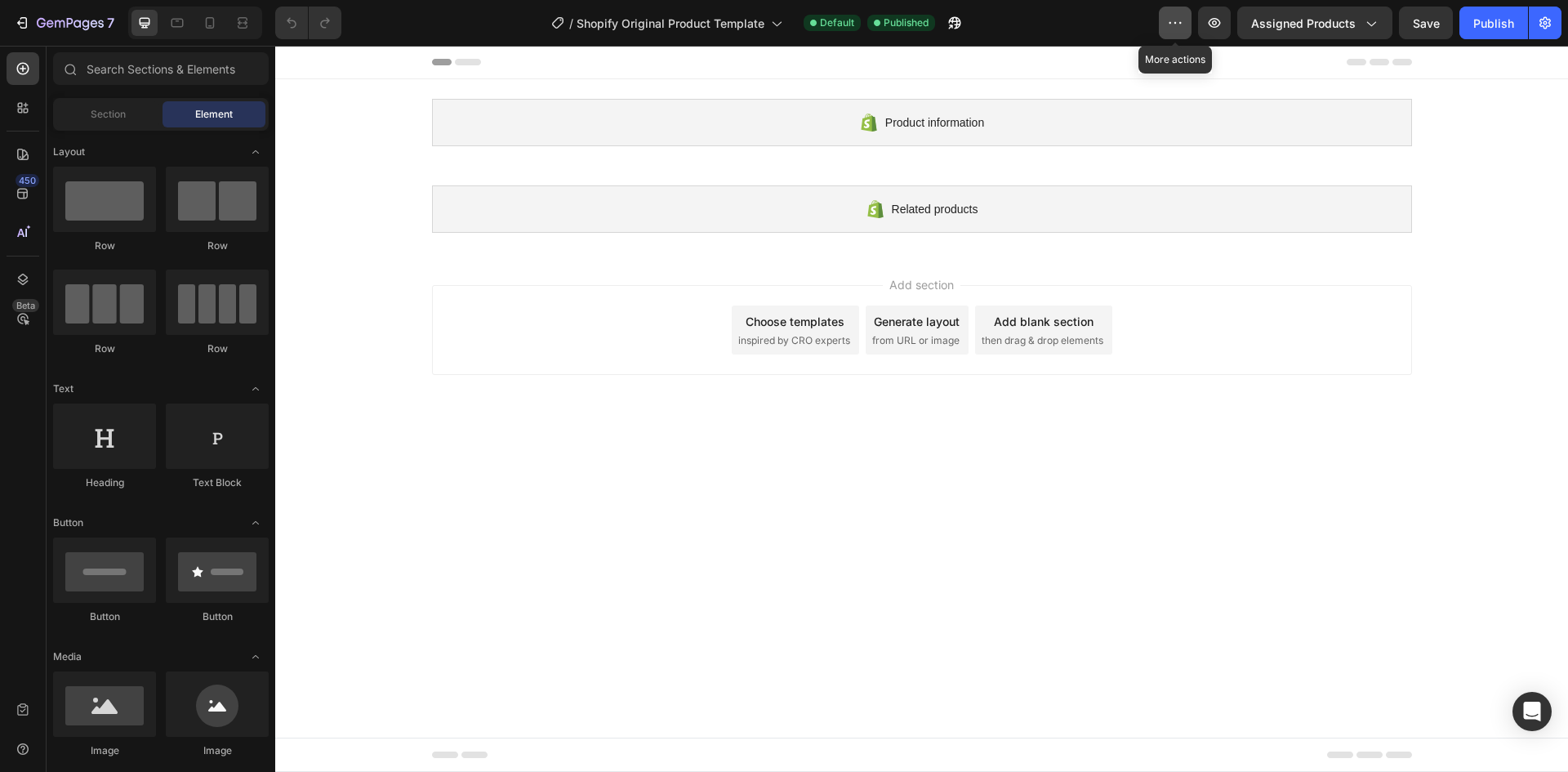
click at [1183, 26] on icon "button" at bounding box center [1175, 23] width 17 height 17
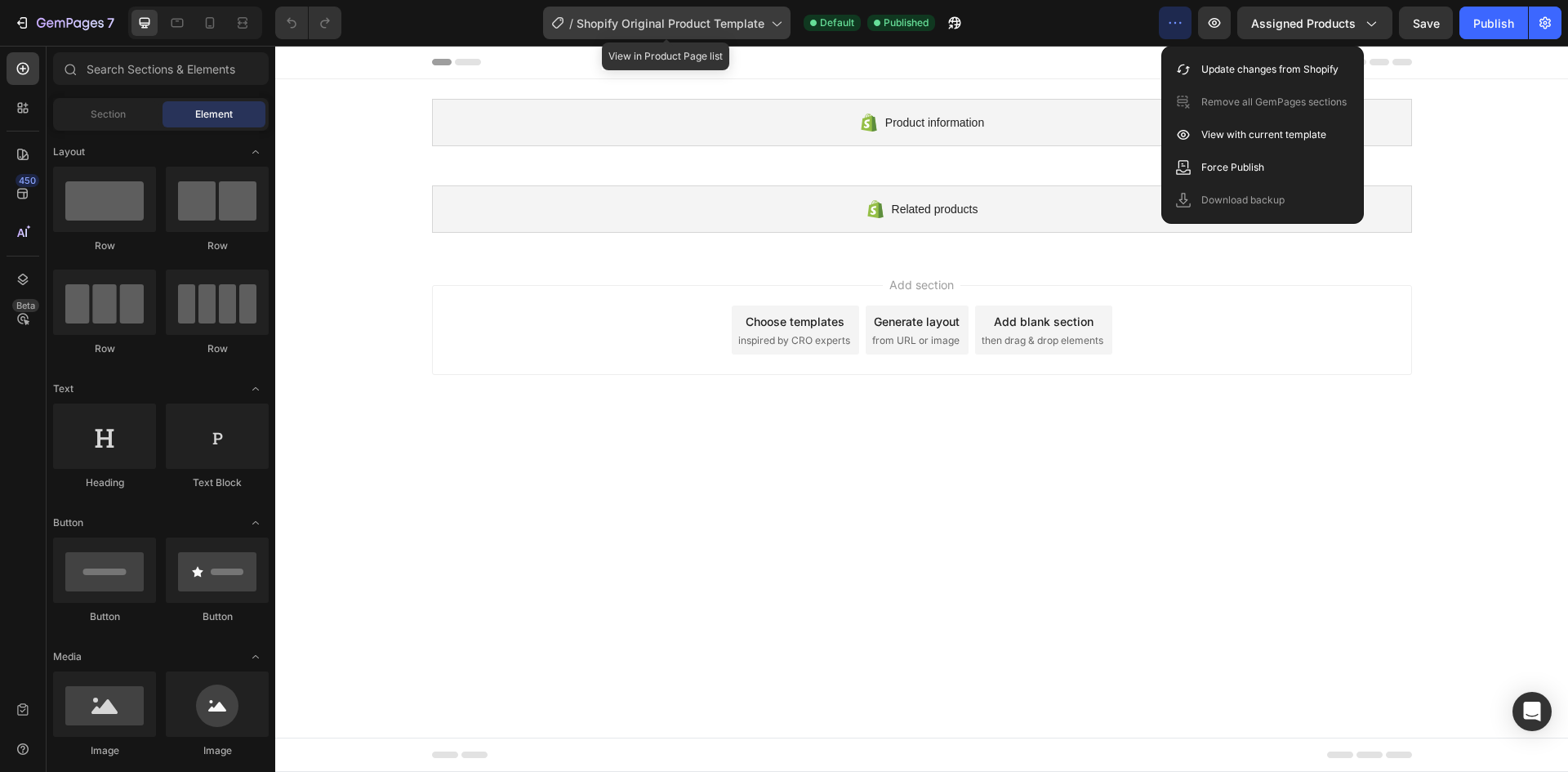
click at [776, 22] on icon at bounding box center [776, 23] width 17 height 17
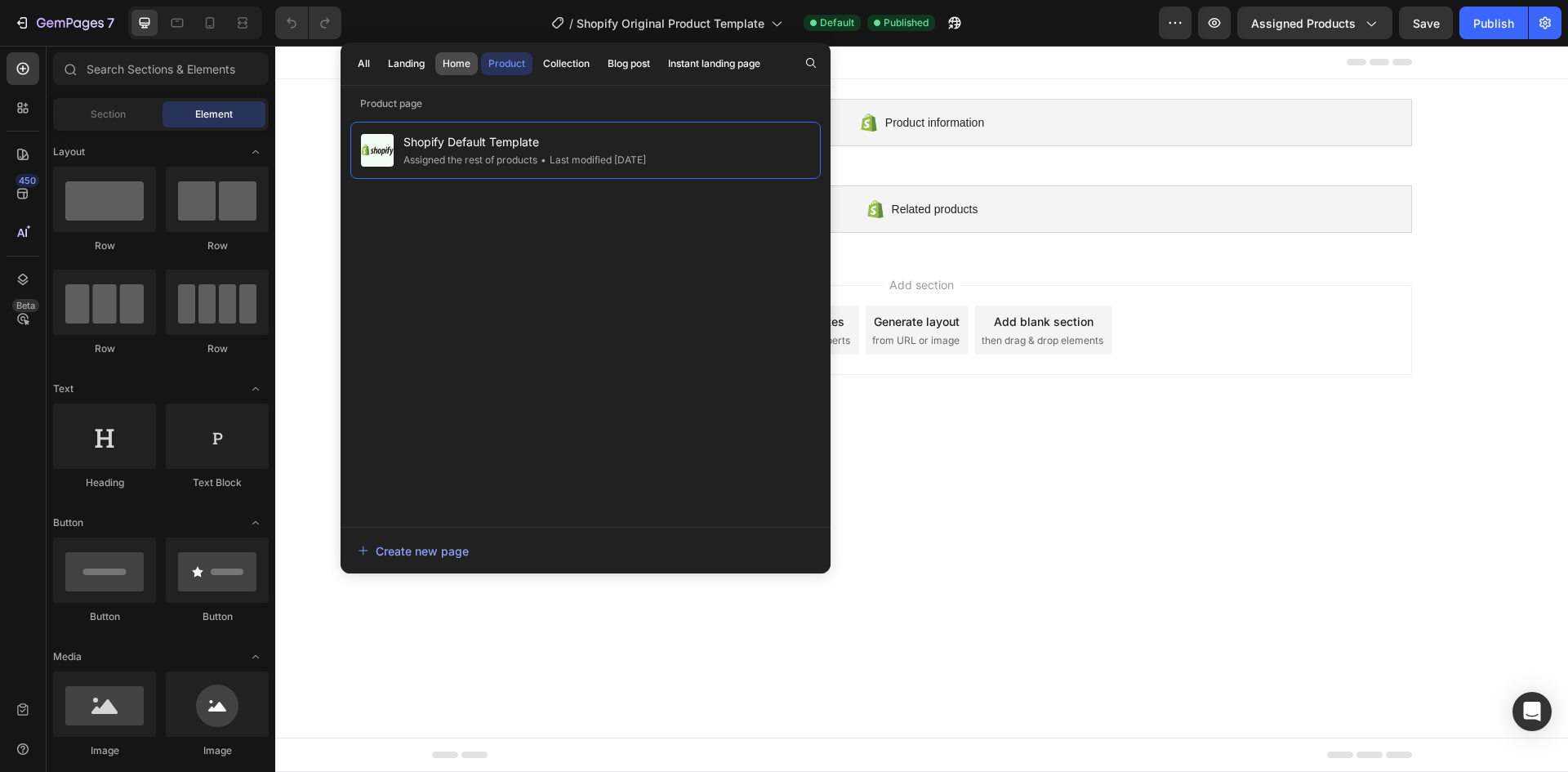
click at [453, 67] on div "Home" at bounding box center [457, 63] width 28 height 15
click at [414, 64] on div "Landing" at bounding box center [406, 63] width 37 height 15
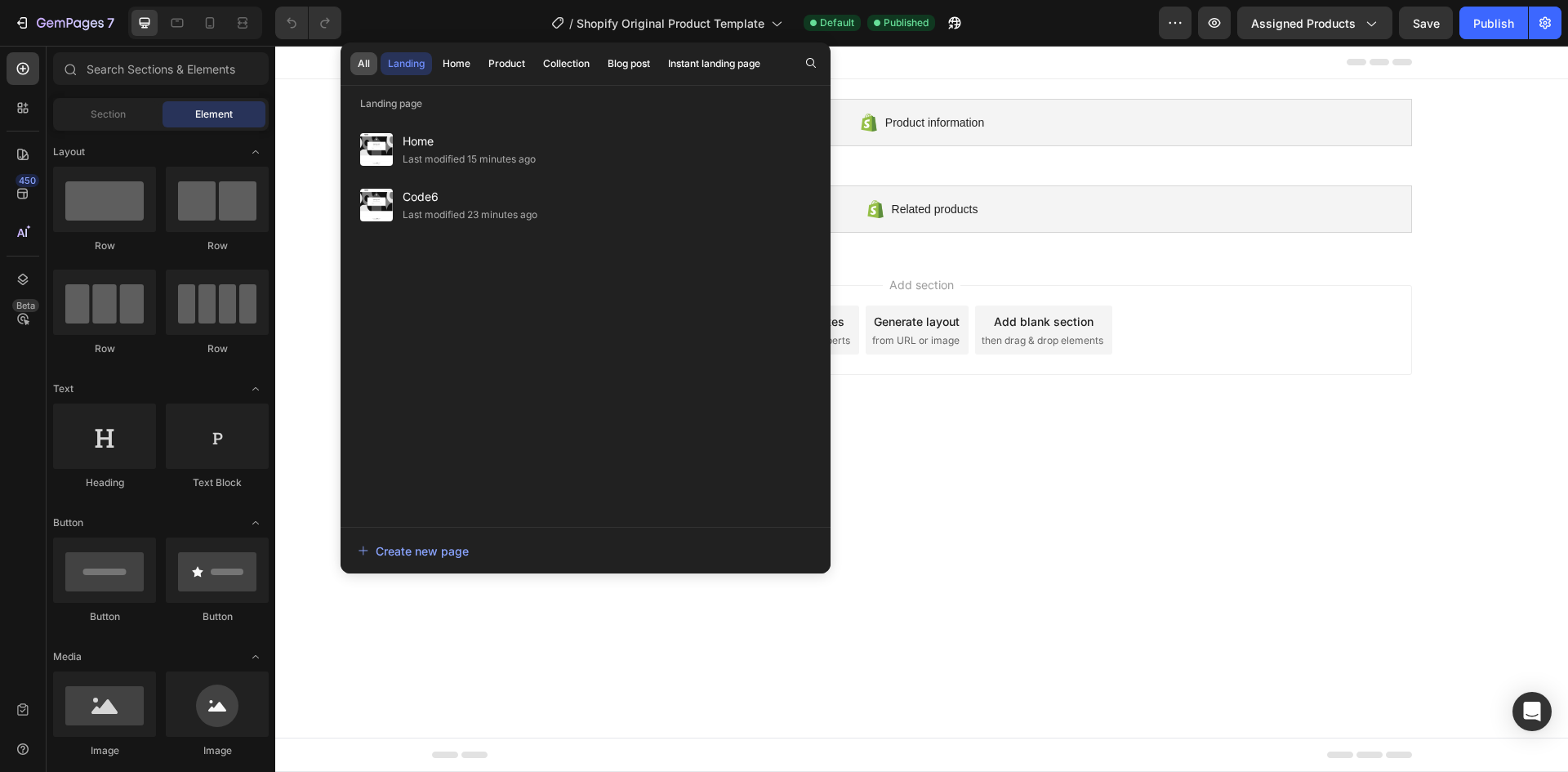
click at [363, 61] on div "All" at bounding box center [363, 63] width 12 height 15
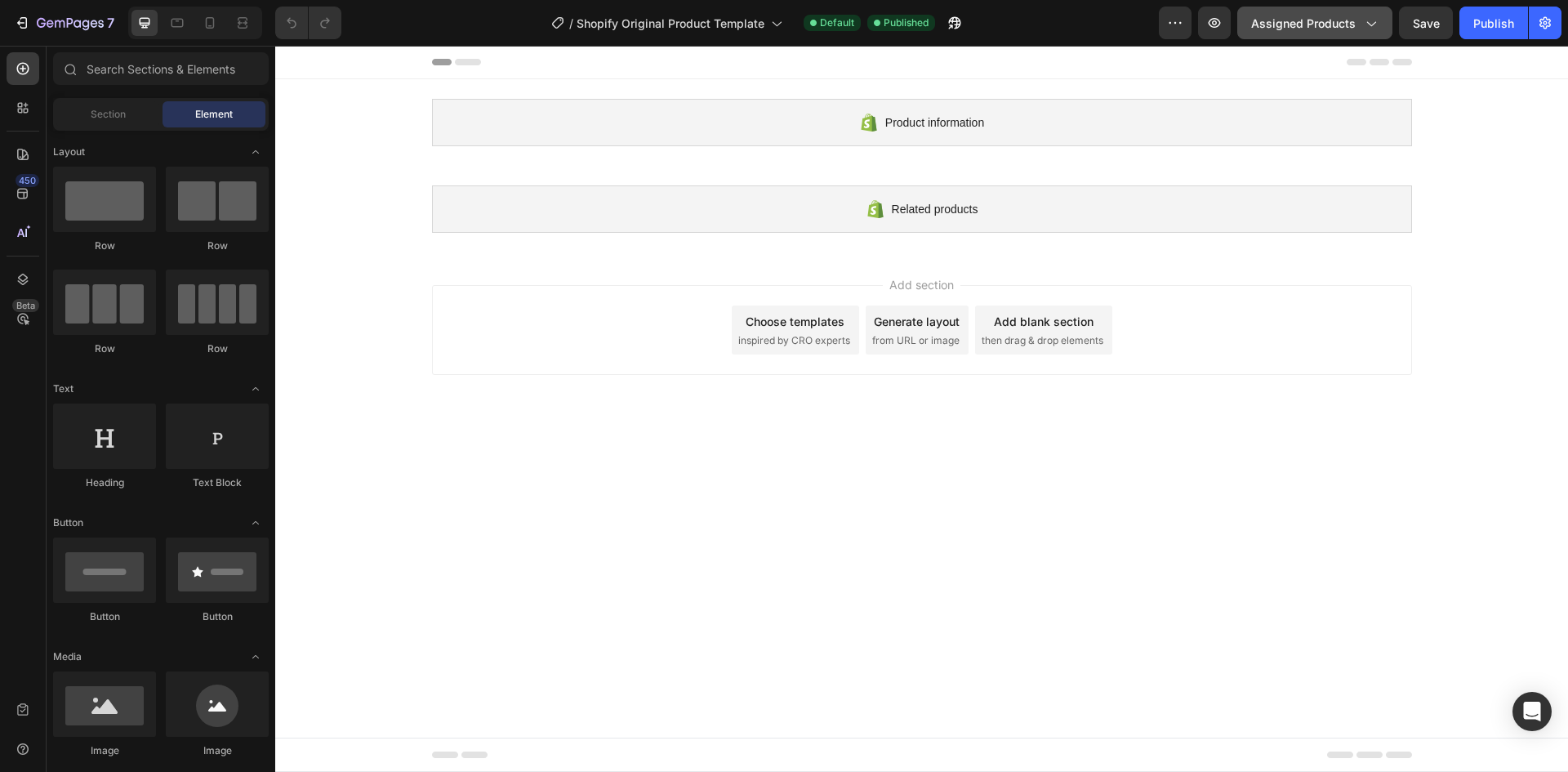
click at [1368, 24] on icon "button" at bounding box center [1371, 23] width 17 height 17
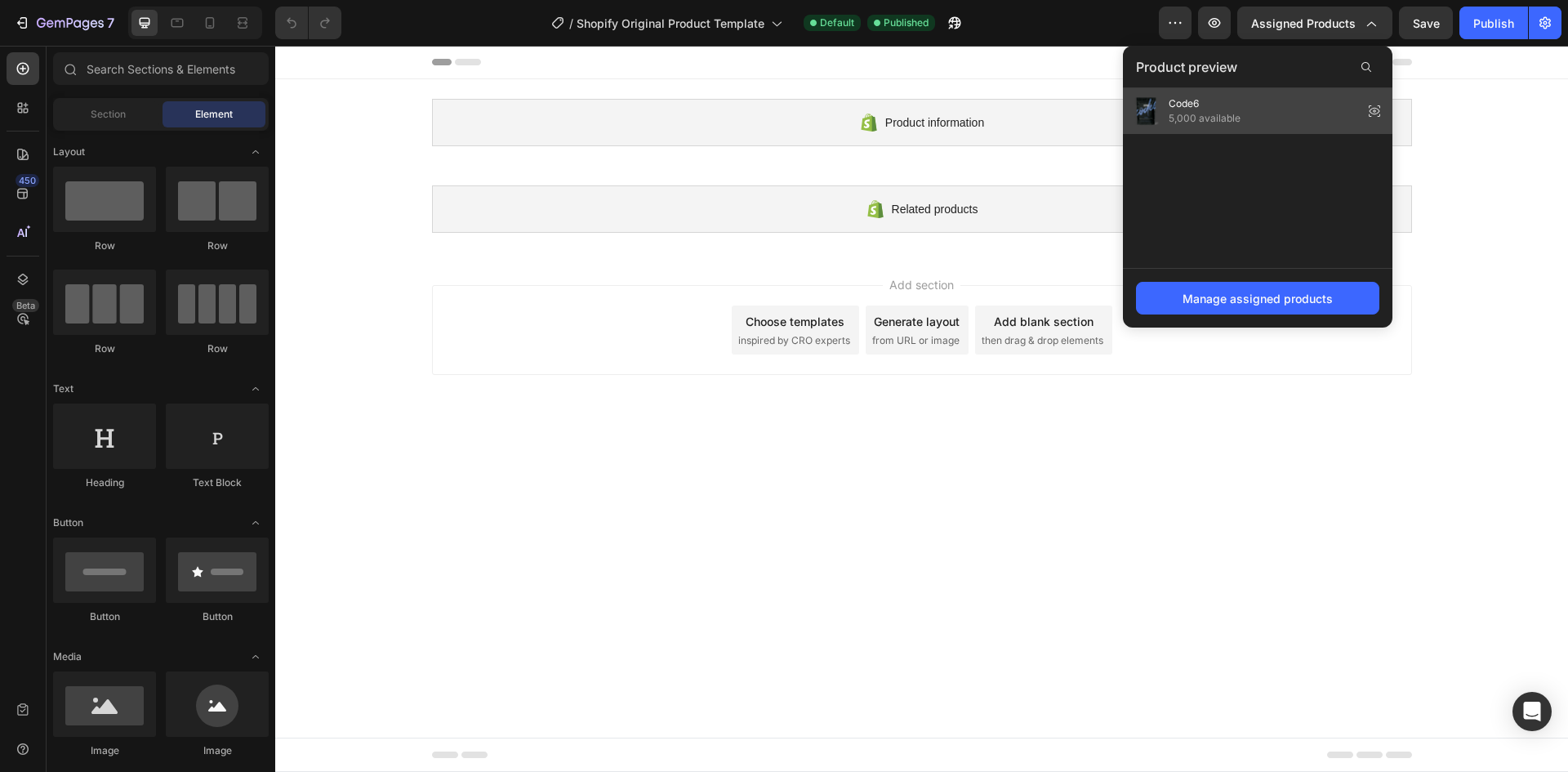
click at [1189, 112] on span "5,000 available" at bounding box center [1205, 118] width 72 height 15
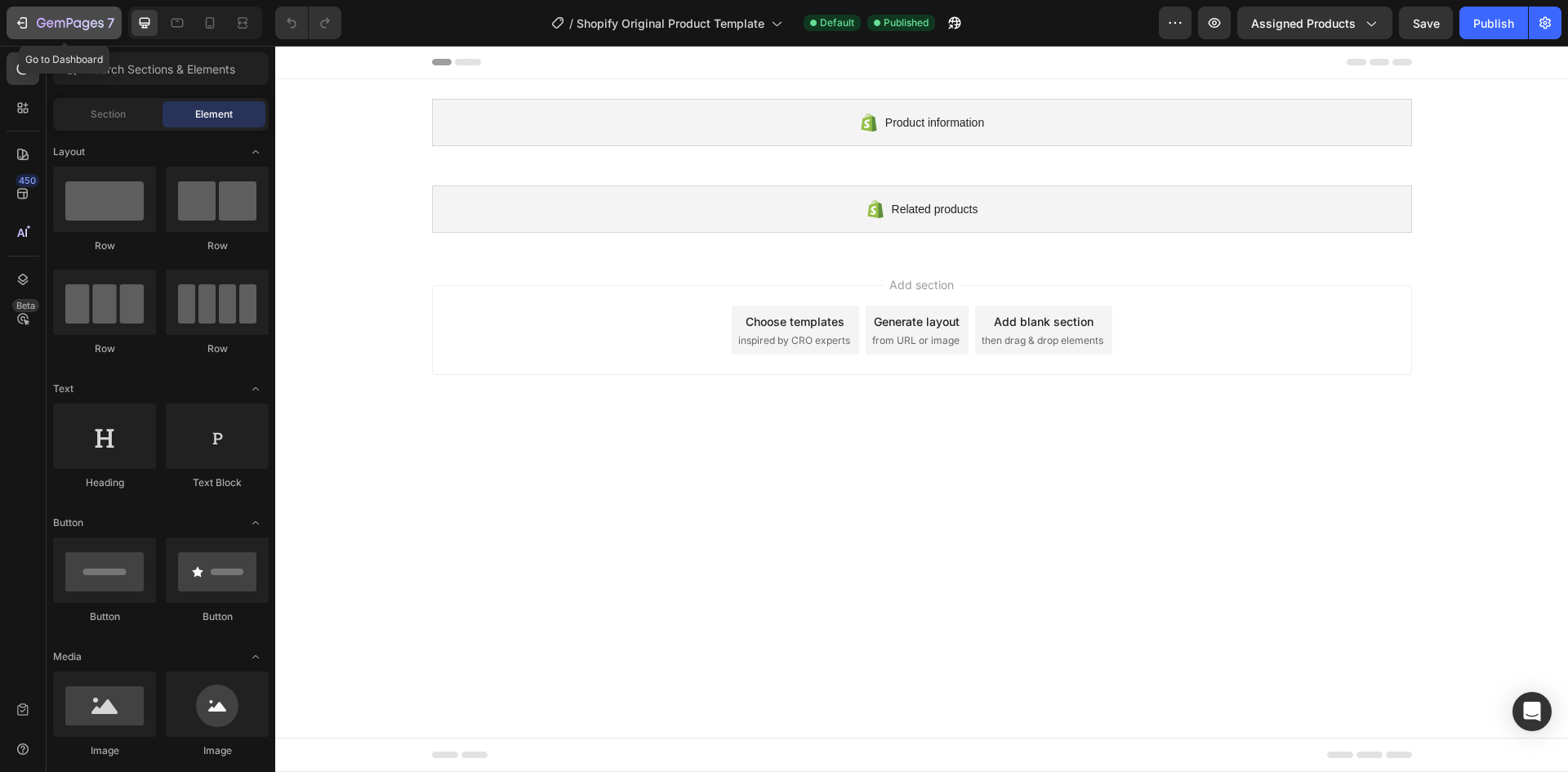
click at [48, 26] on icon "button" at bounding box center [50, 23] width 7 height 7
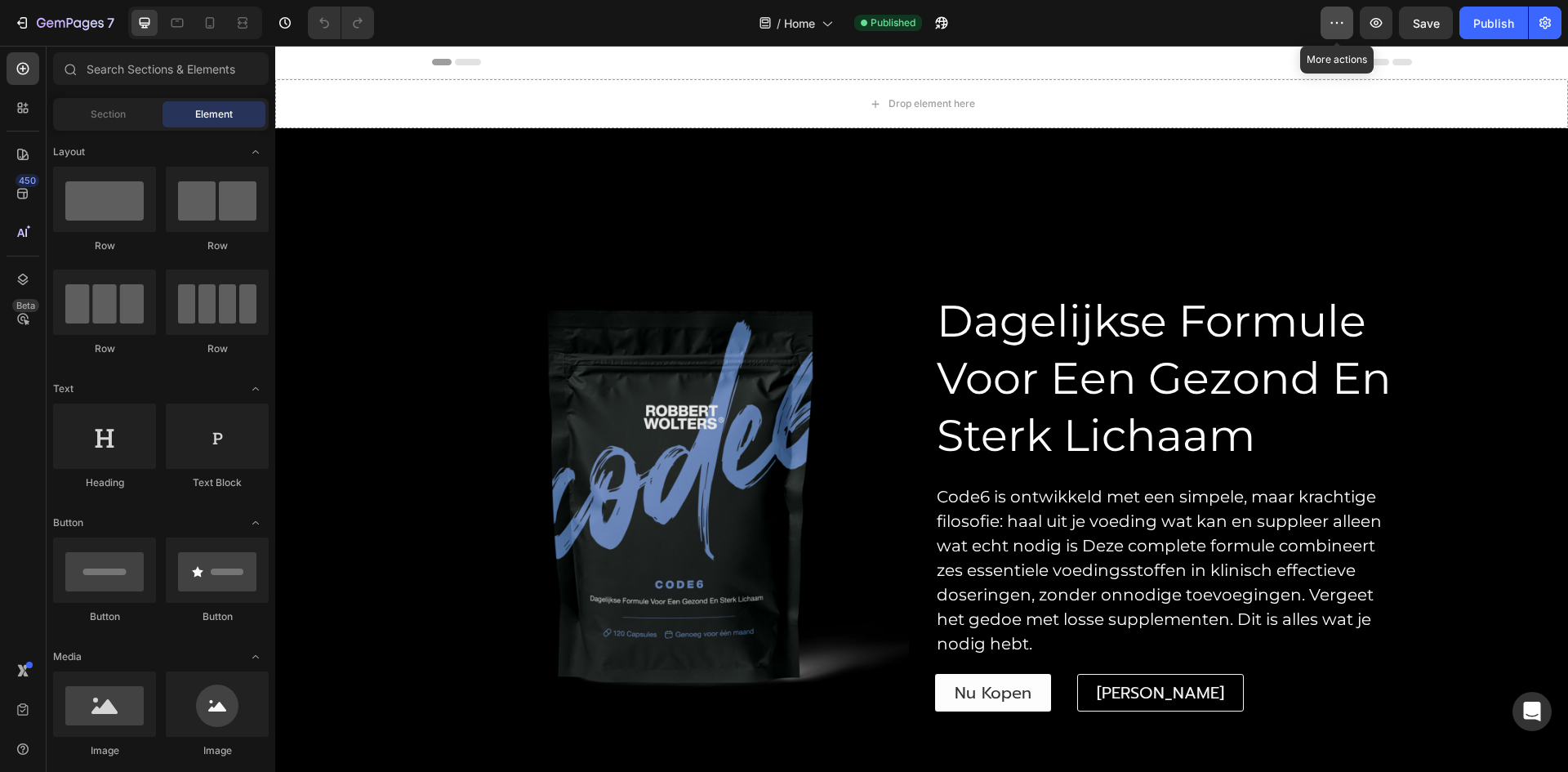
click at [1329, 26] on button "button" at bounding box center [1338, 23] width 33 height 33
click at [1553, 23] on button "button" at bounding box center [1546, 23] width 33 height 33
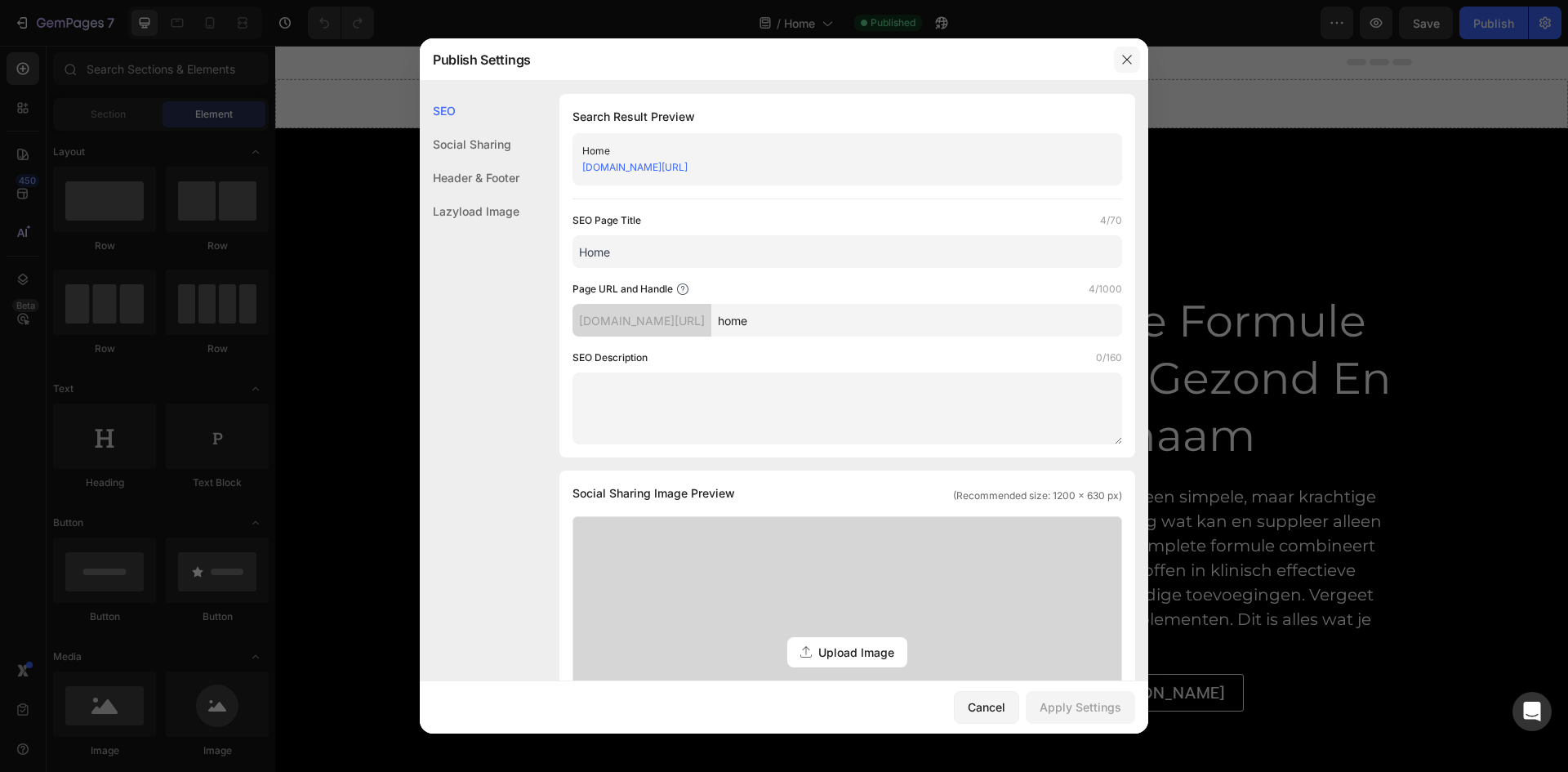
drag, startPoint x: 1127, startPoint y: 57, endPoint x: 851, endPoint y: 13, distance: 279.5
click at [1127, 57] on icon "button" at bounding box center [1128, 60] width 13 height 13
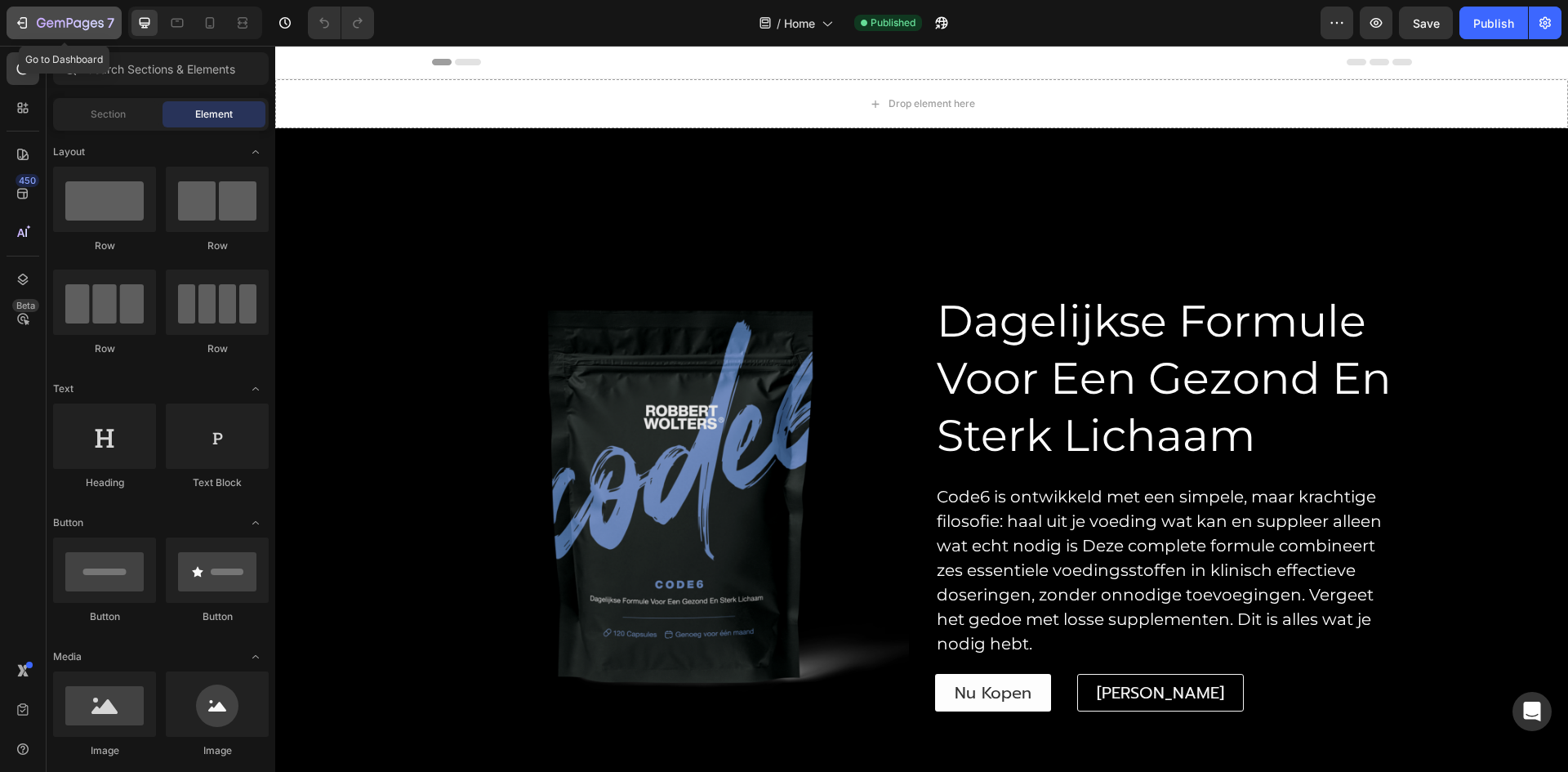
click at [31, 23] on div "7" at bounding box center [64, 22] width 101 height 19
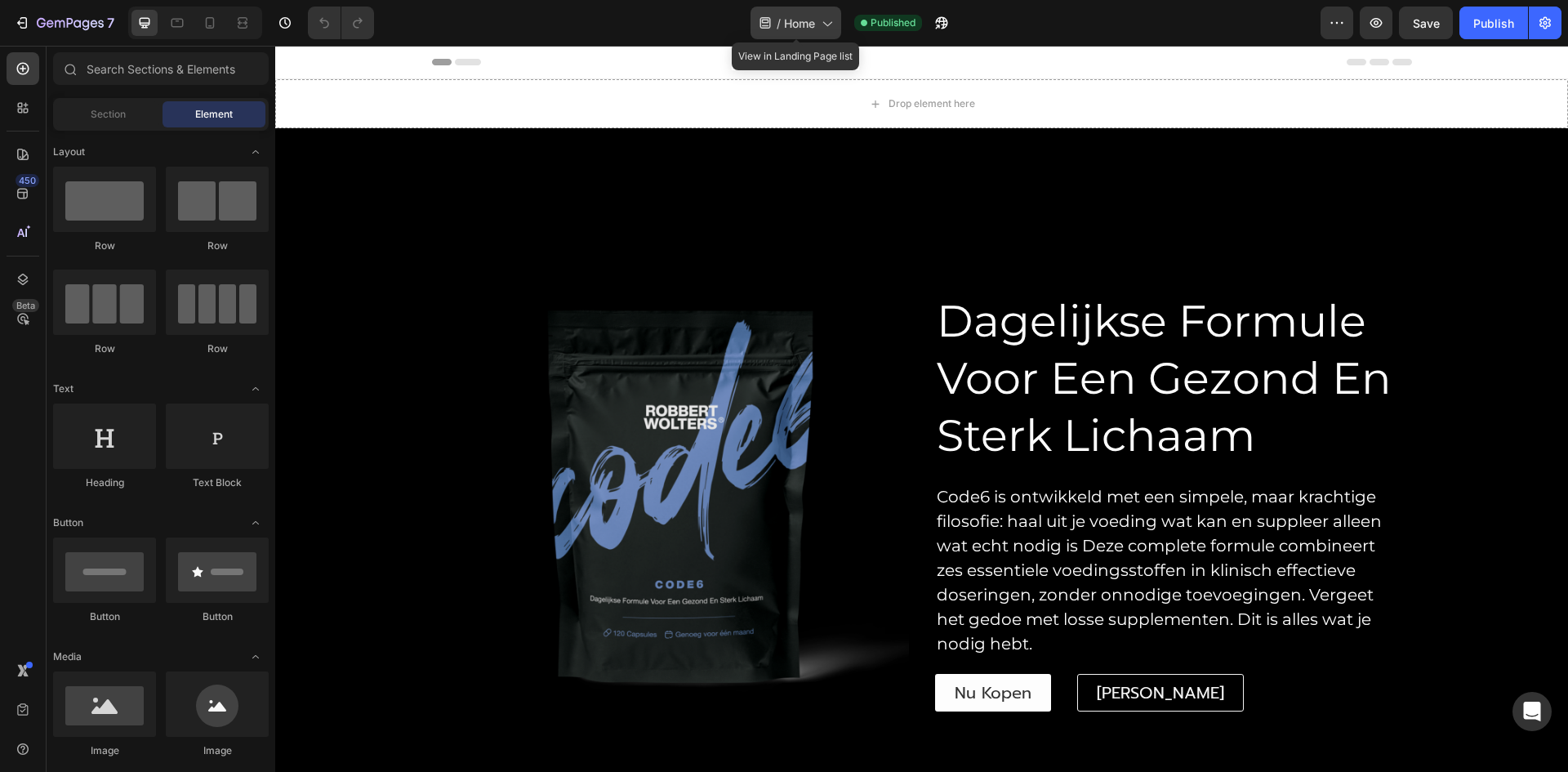
click at [831, 26] on icon at bounding box center [827, 23] width 17 height 17
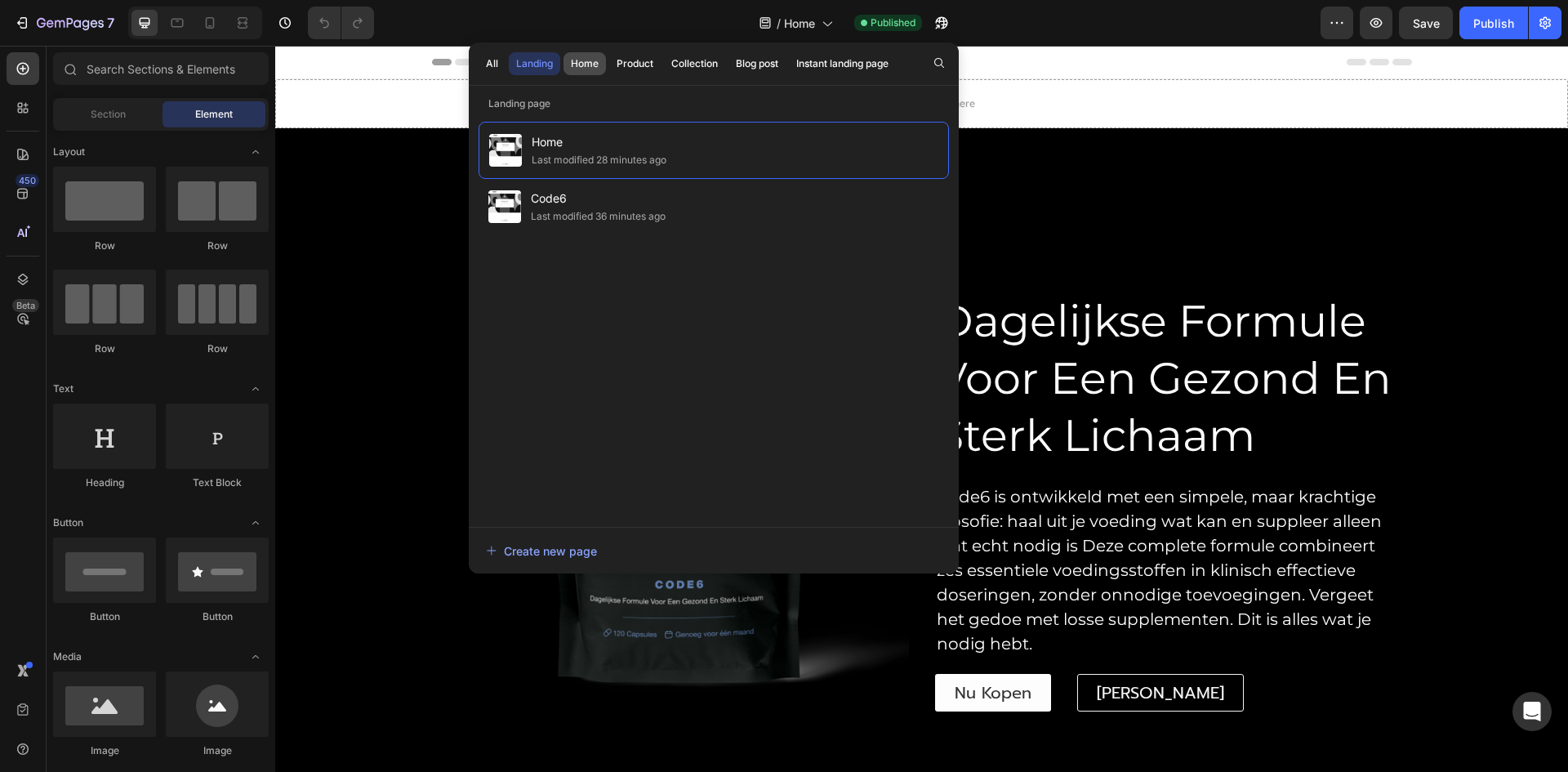
click at [589, 63] on div "Home" at bounding box center [584, 63] width 28 height 15
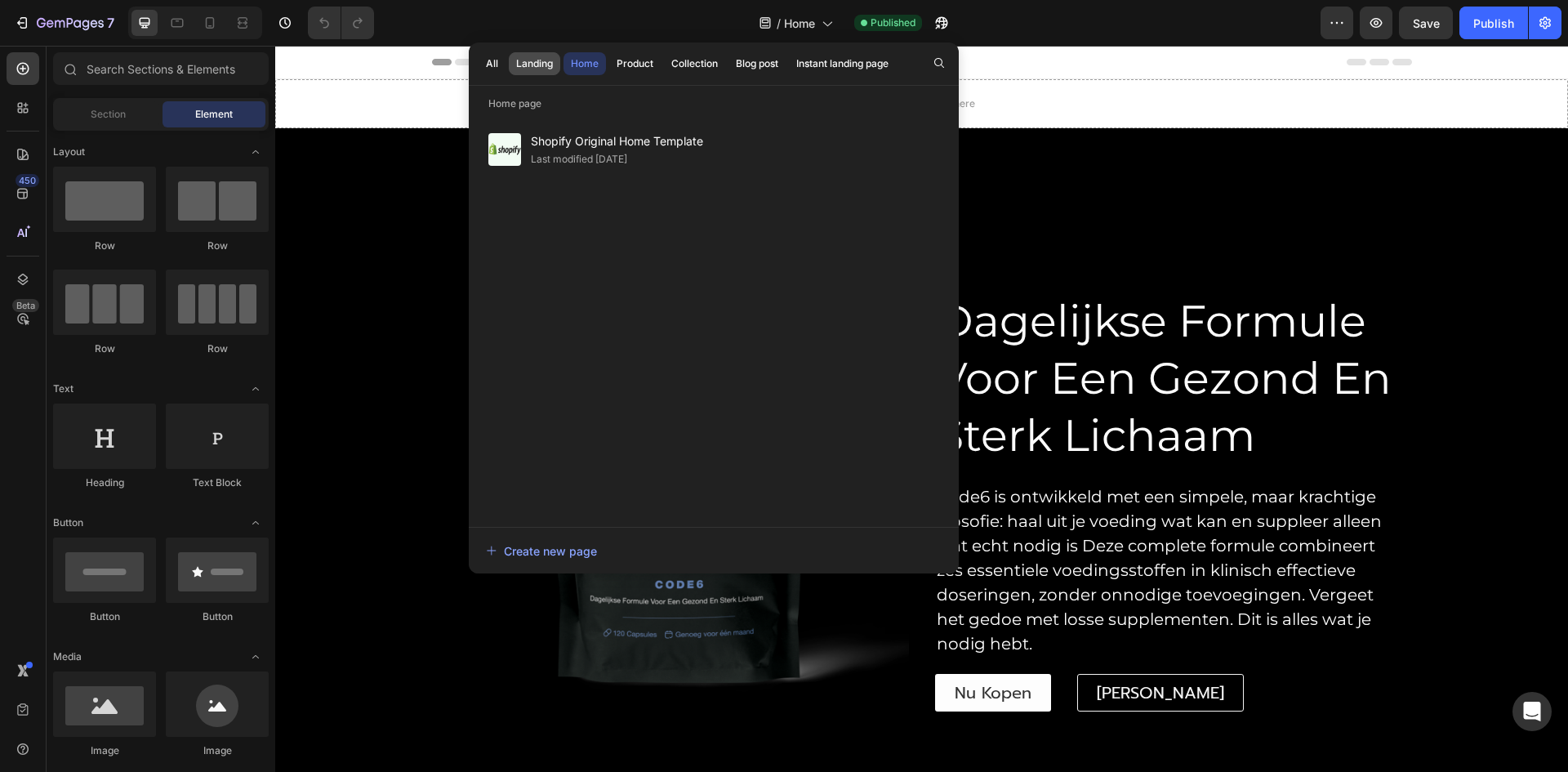
click at [543, 62] on div "Landing" at bounding box center [535, 63] width 37 height 15
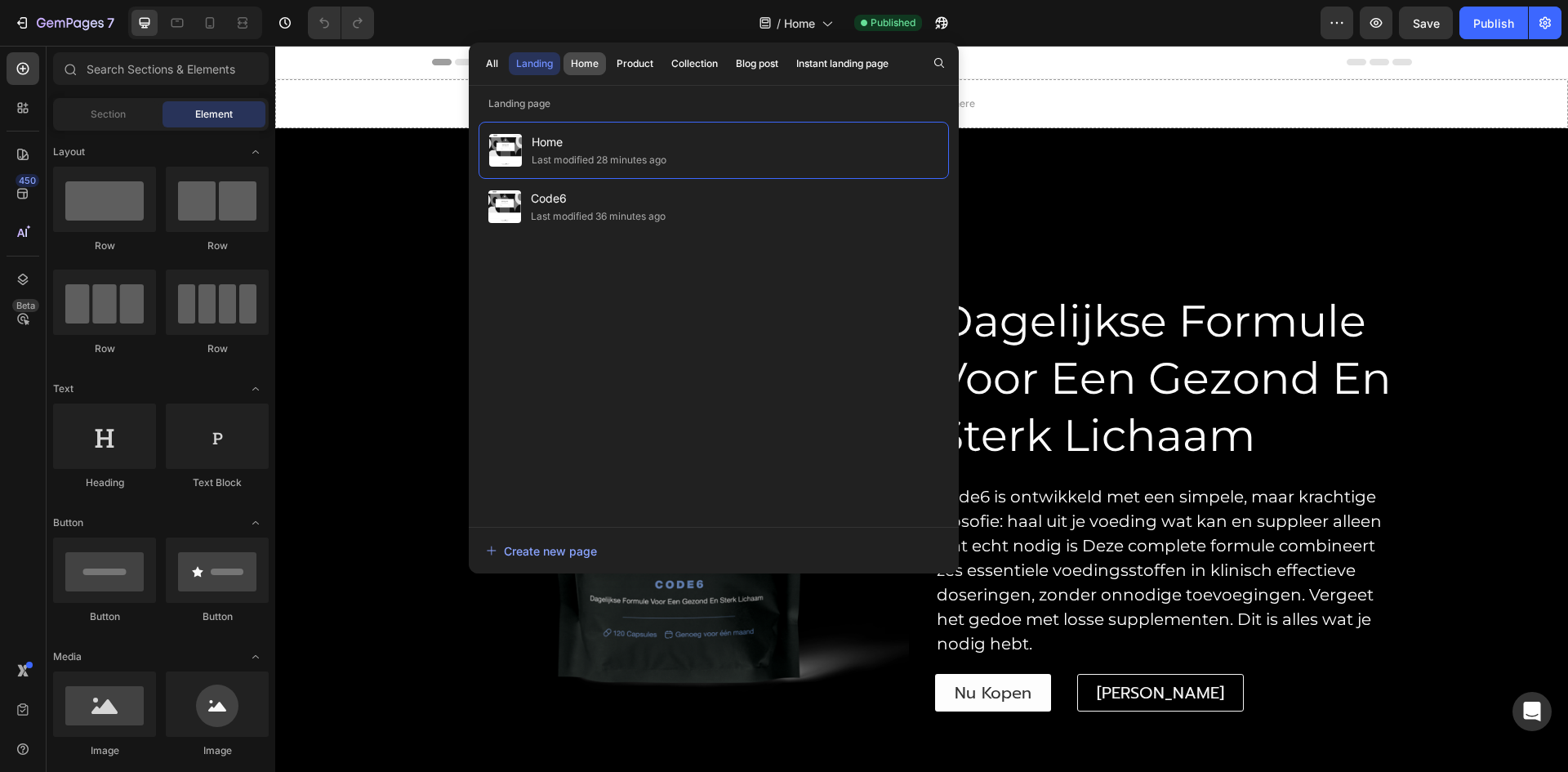
click at [609, 62] on button "Home" at bounding box center [635, 63] width 51 height 23
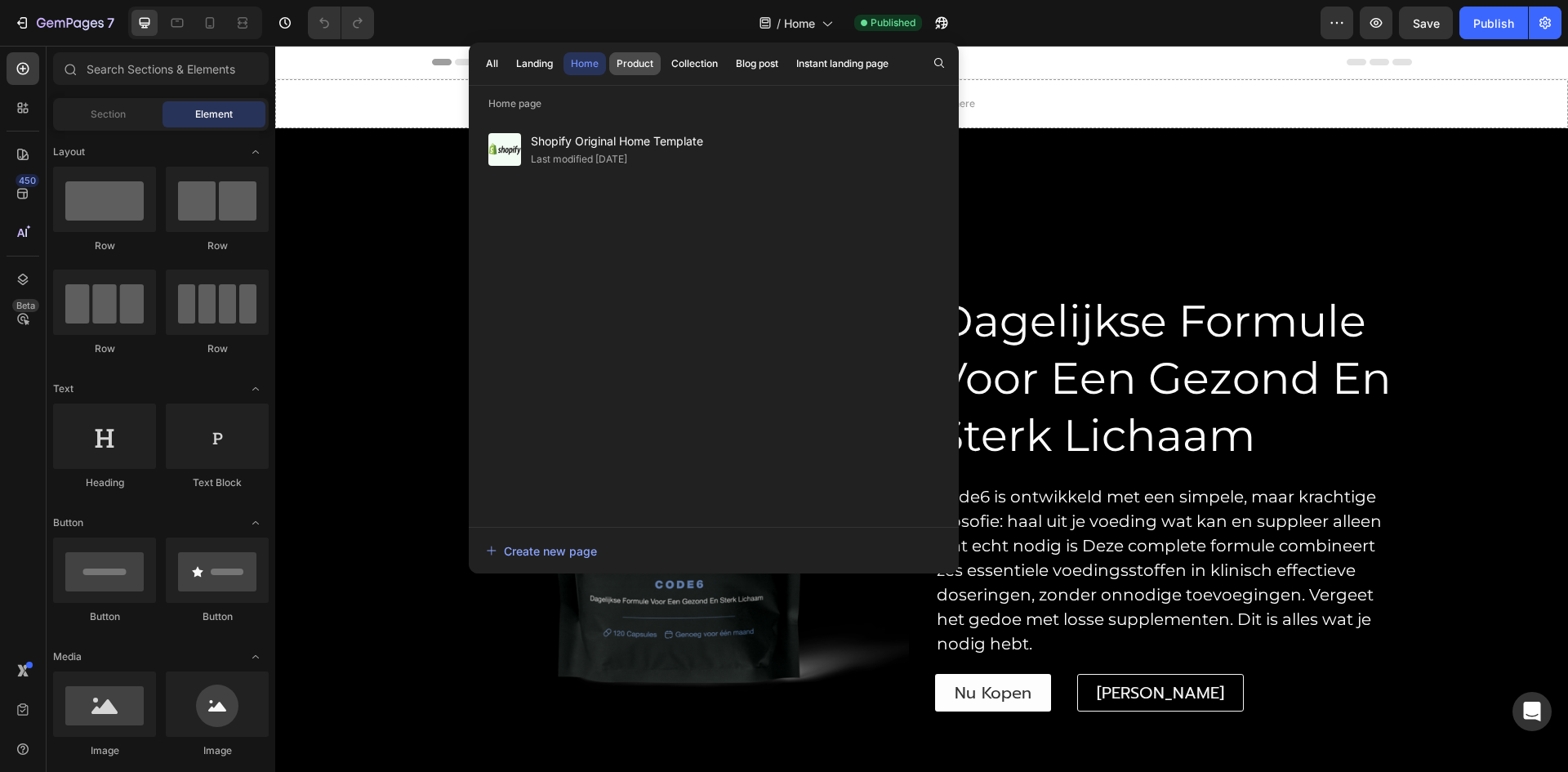
click at [623, 62] on div "Product" at bounding box center [635, 63] width 37 height 15
click at [704, 58] on div "Collection" at bounding box center [695, 63] width 47 height 15
click at [548, 63] on div "Landing" at bounding box center [535, 63] width 37 height 15
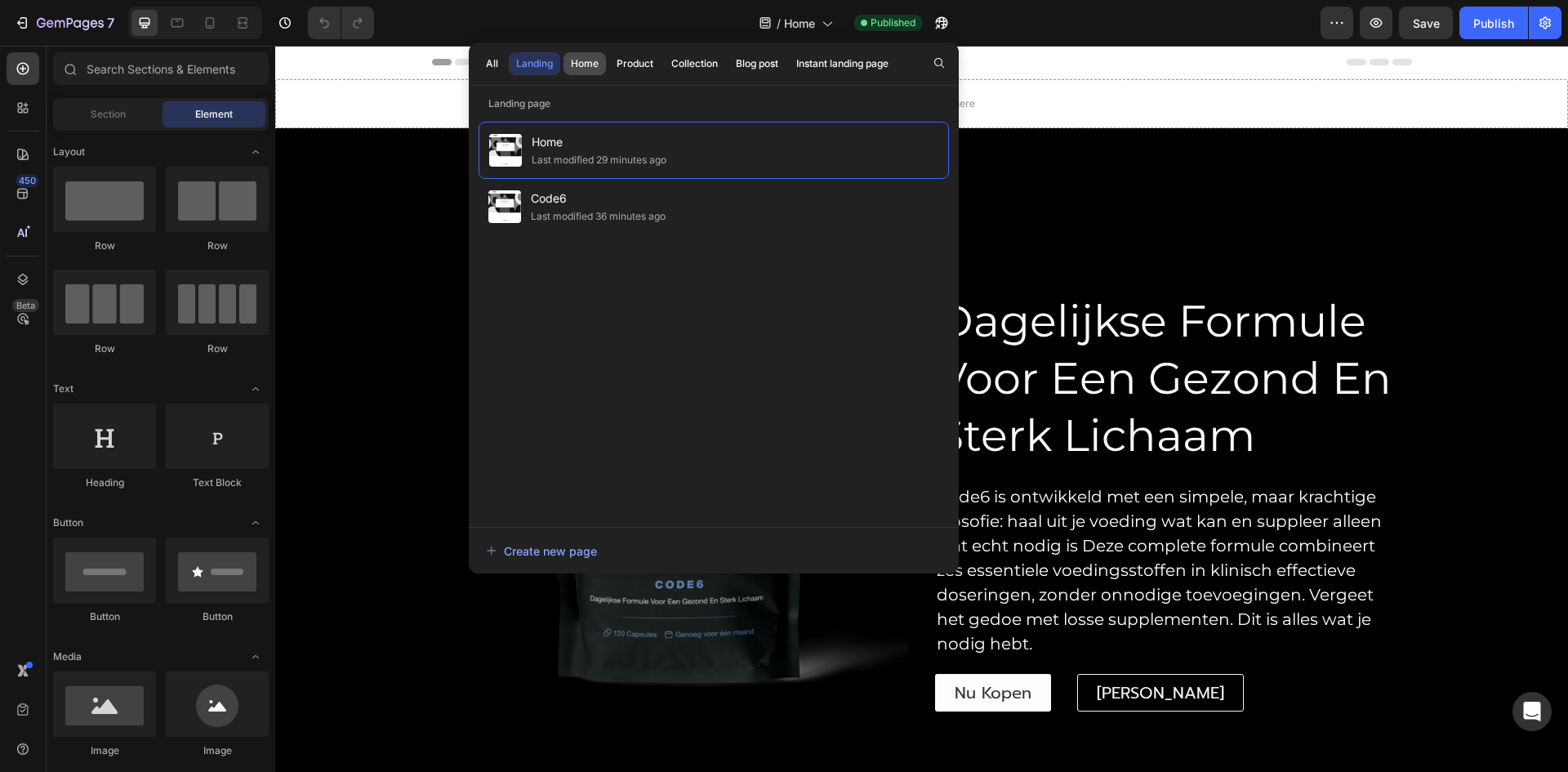
click at [585, 66] on div "Home" at bounding box center [584, 63] width 28 height 15
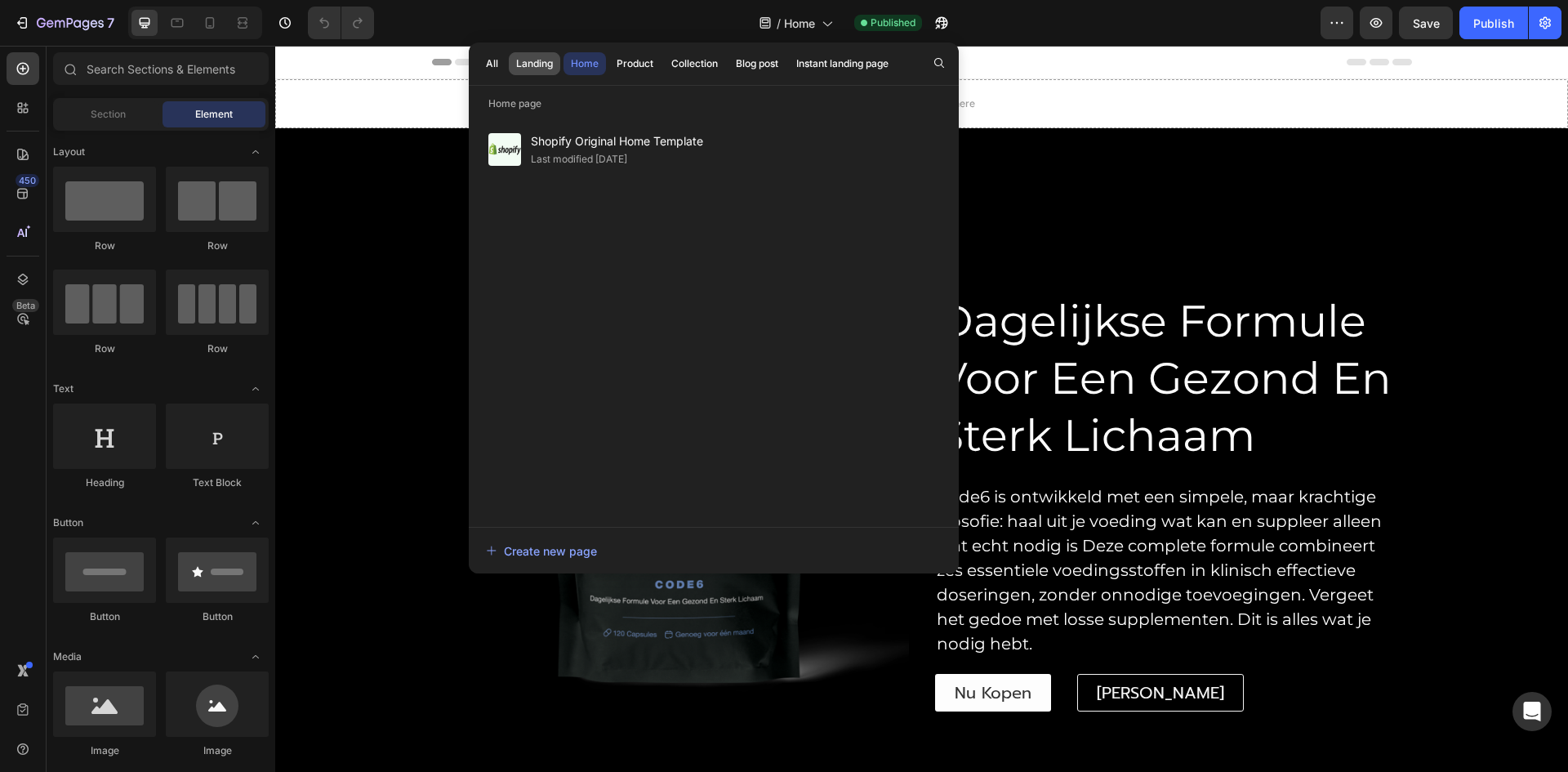
click at [535, 66] on div "Landing" at bounding box center [535, 63] width 37 height 15
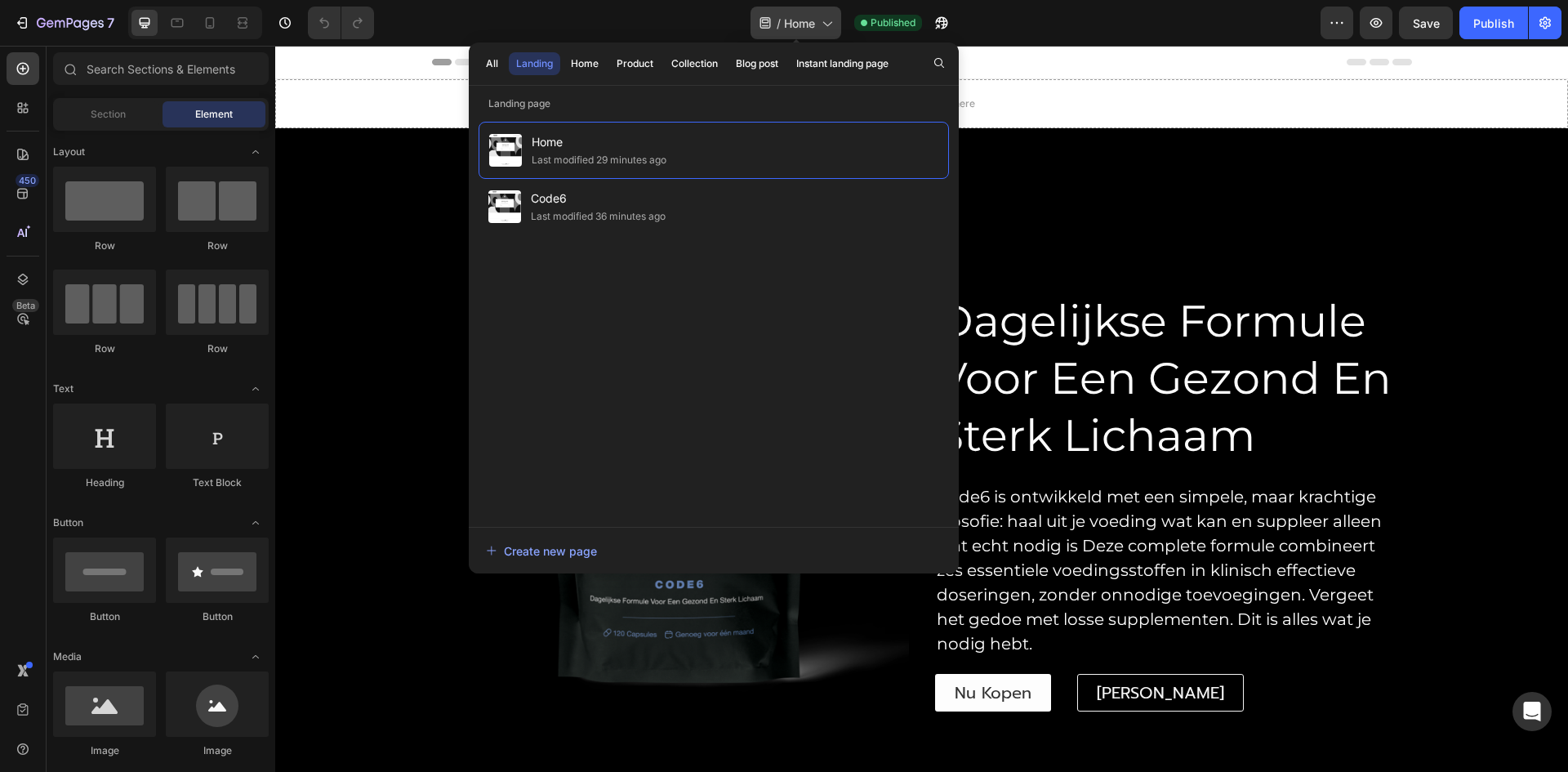
click at [829, 21] on icon at bounding box center [827, 23] width 17 height 17
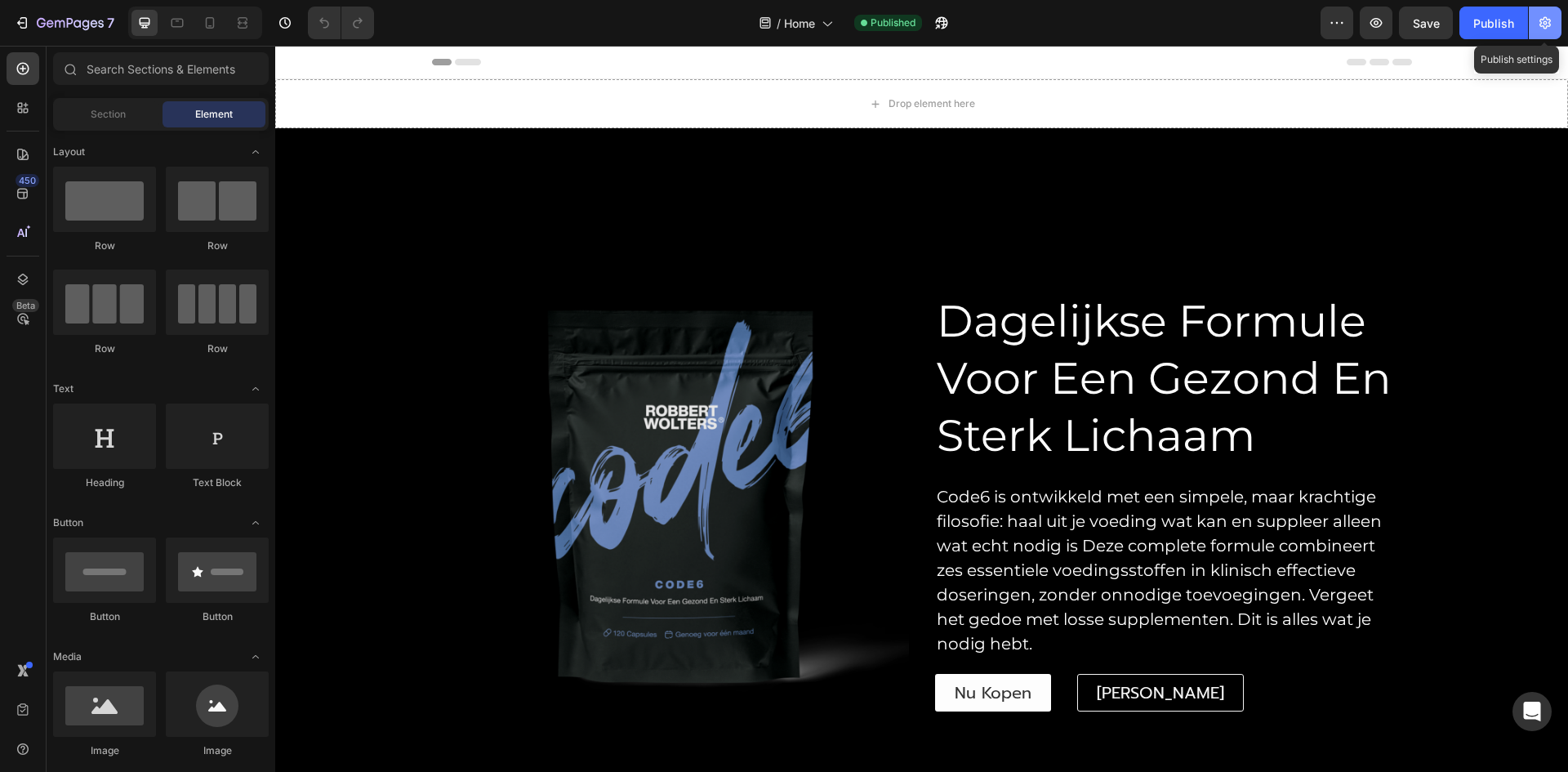
click at [1540, 26] on icon "button" at bounding box center [1545, 23] width 11 height 12
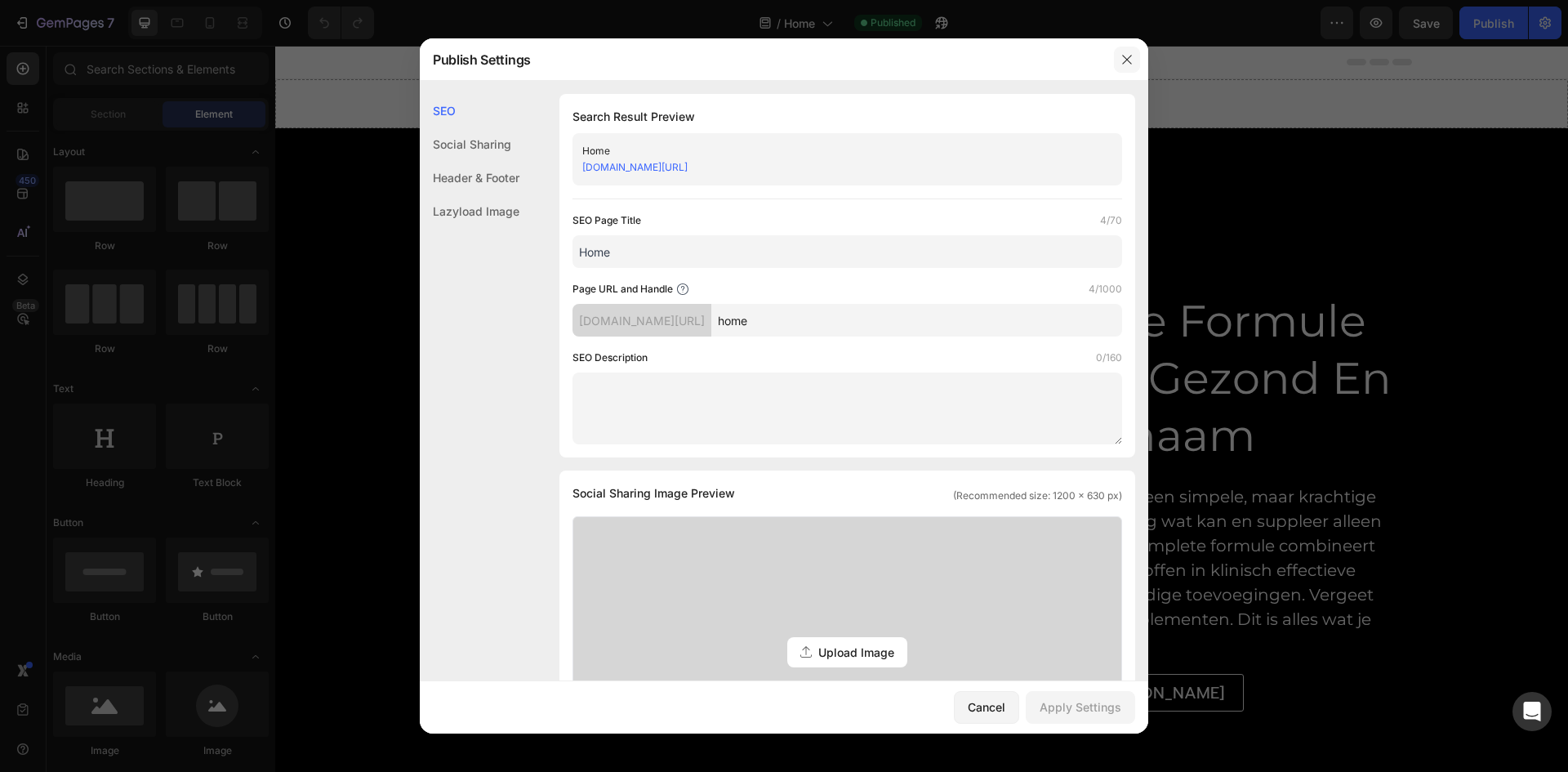
click at [1121, 56] on icon "button" at bounding box center [1128, 60] width 13 height 13
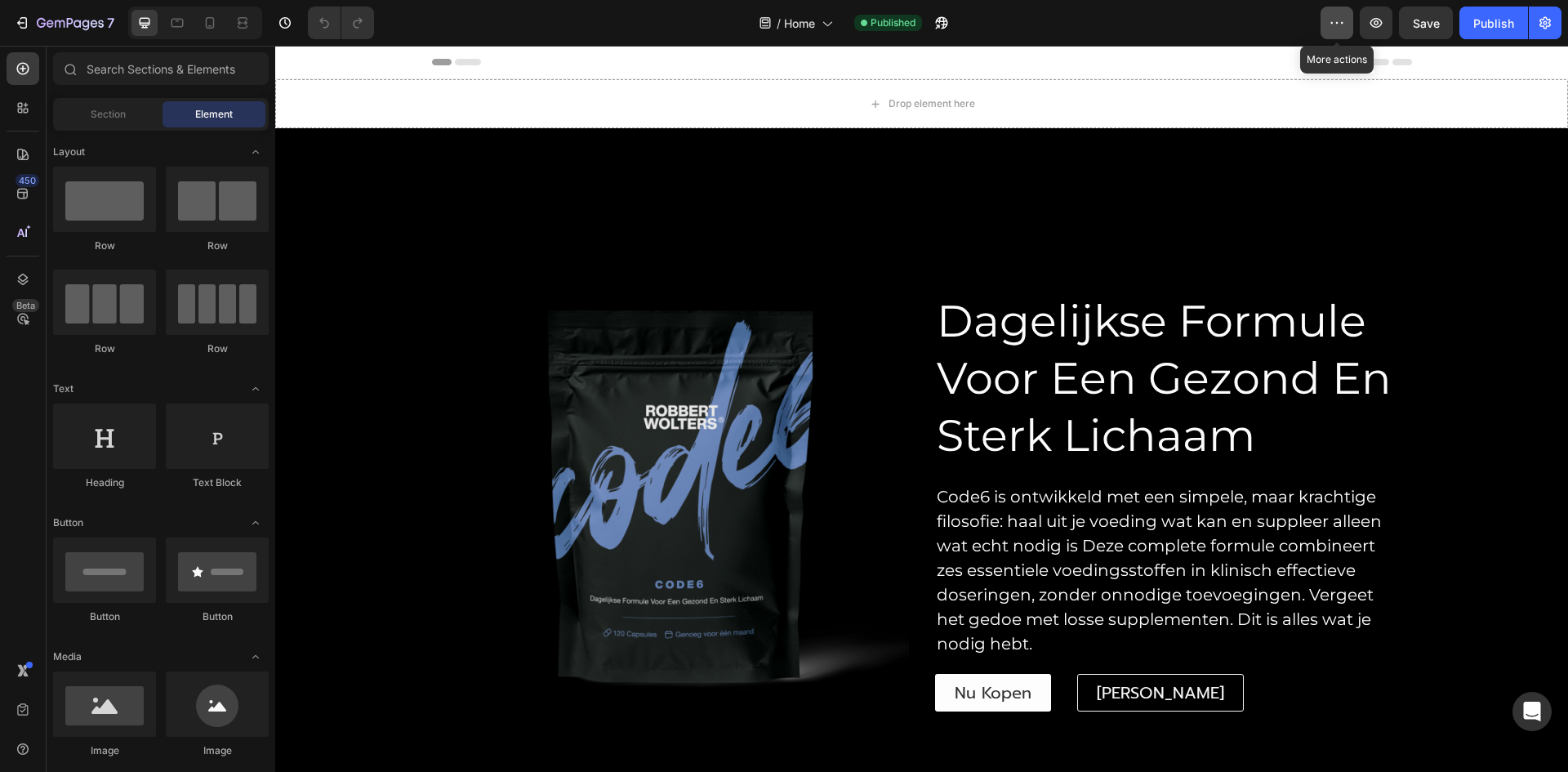
click at [1337, 26] on icon "button" at bounding box center [1338, 23] width 17 height 17
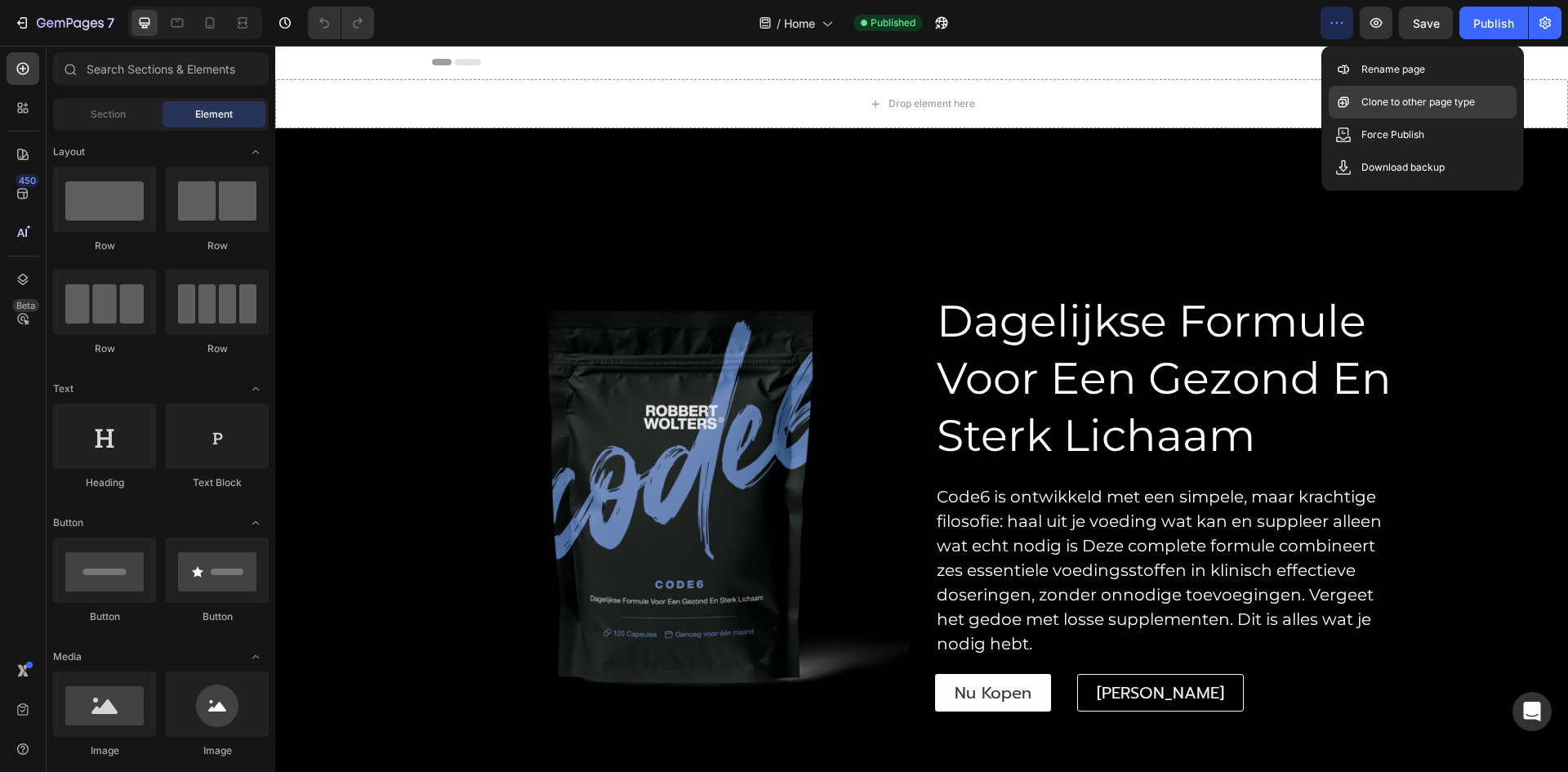
click at [1372, 98] on p "Clone to other page type" at bounding box center [1418, 102] width 114 height 17
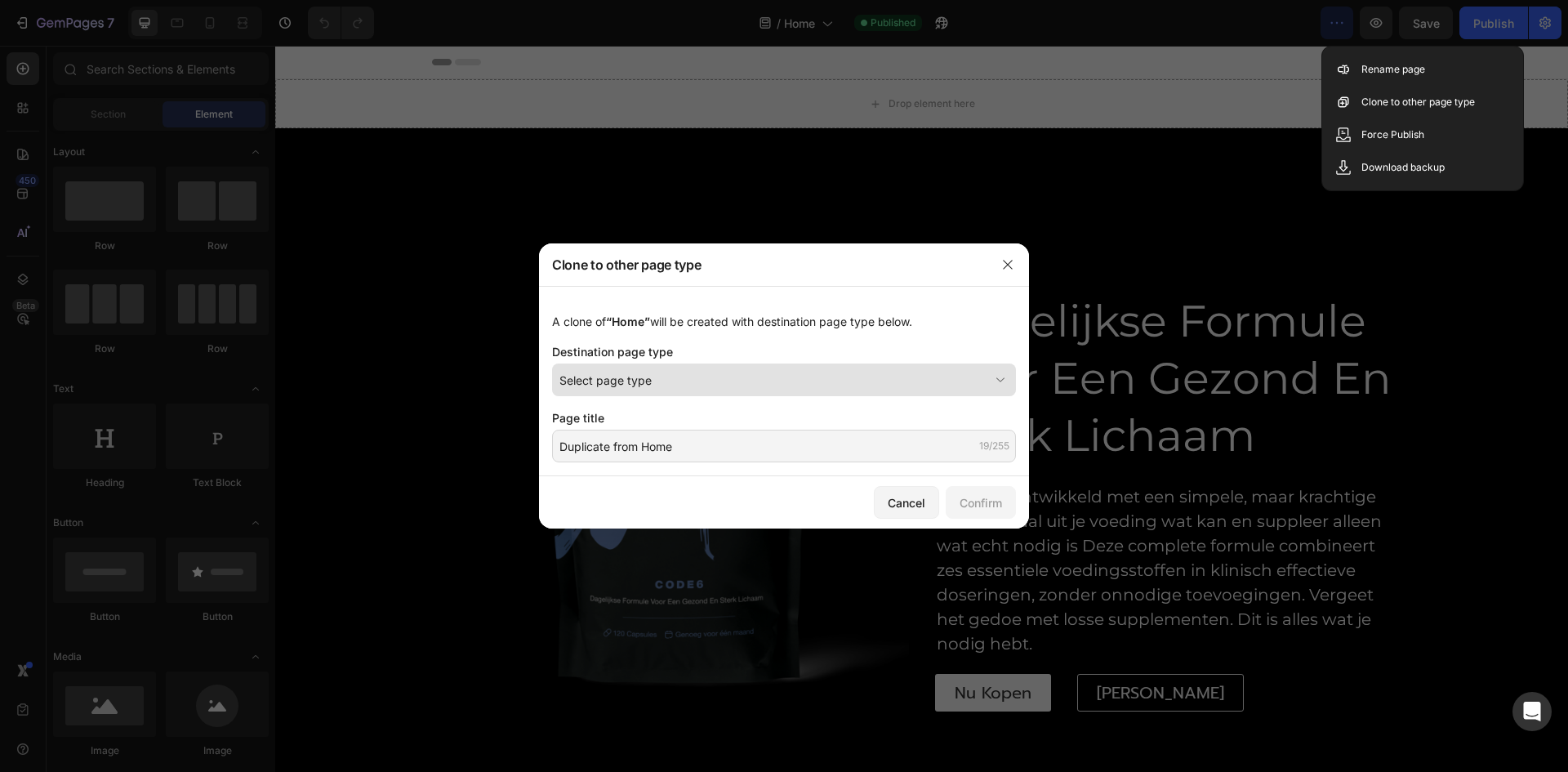
click at [1008, 380] on icon at bounding box center [1001, 380] width 17 height 17
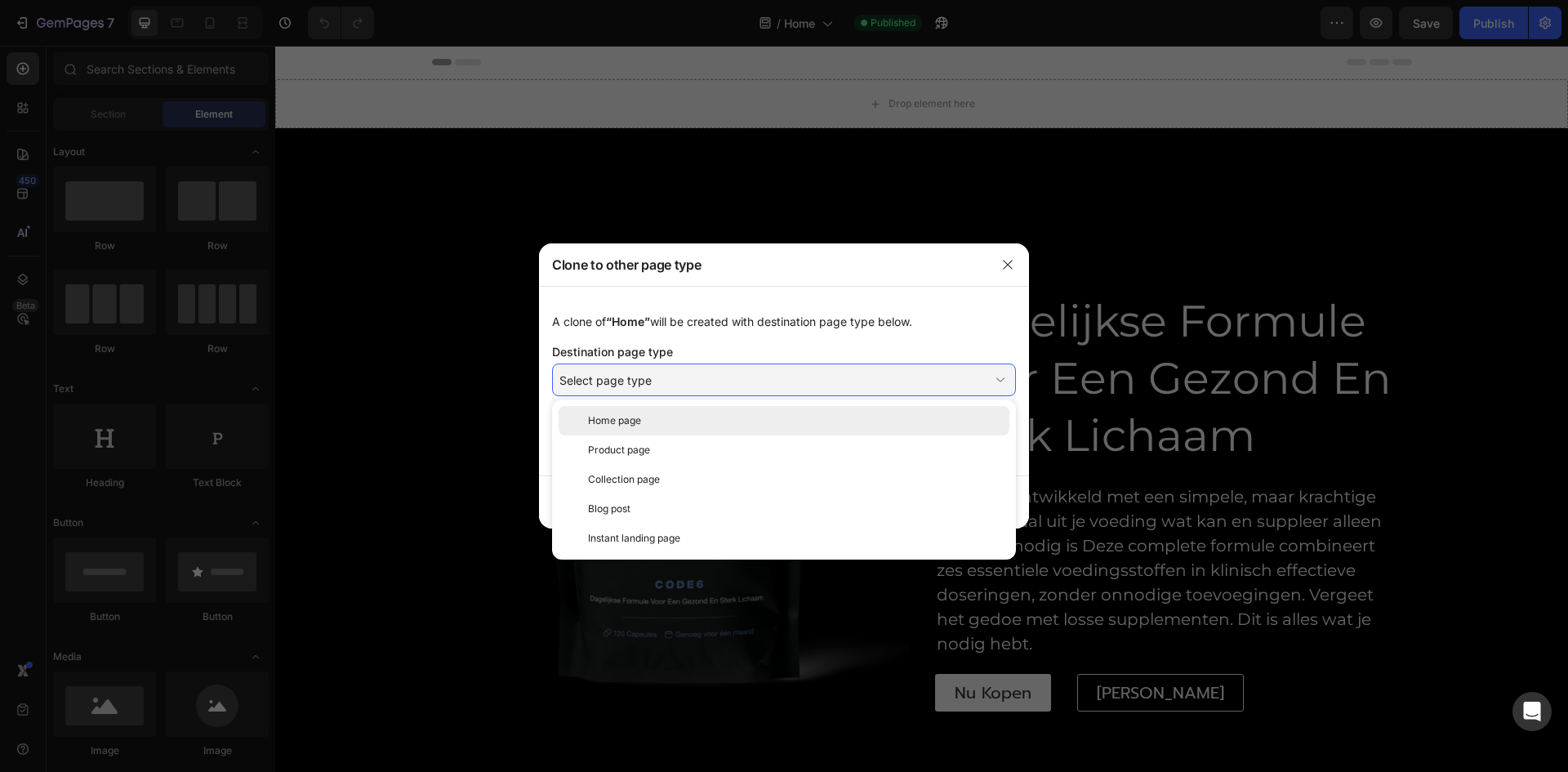
click at [775, 433] on div "Home page" at bounding box center [784, 421] width 450 height 29
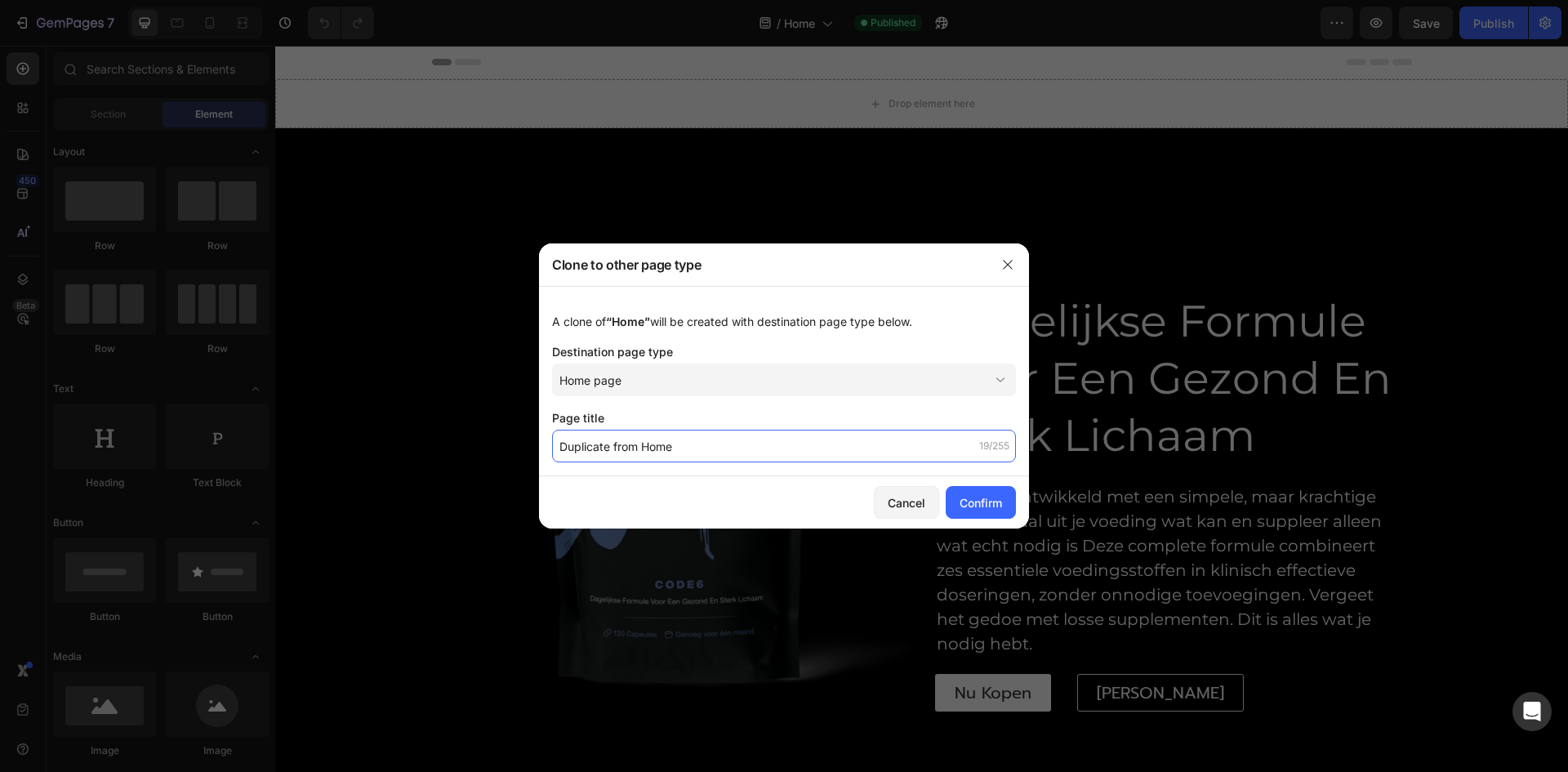
click at [942, 445] on input "Duplicate from Home" at bounding box center [784, 446] width 464 height 33
click at [965, 498] on div "Confirm" at bounding box center [981, 503] width 42 height 17
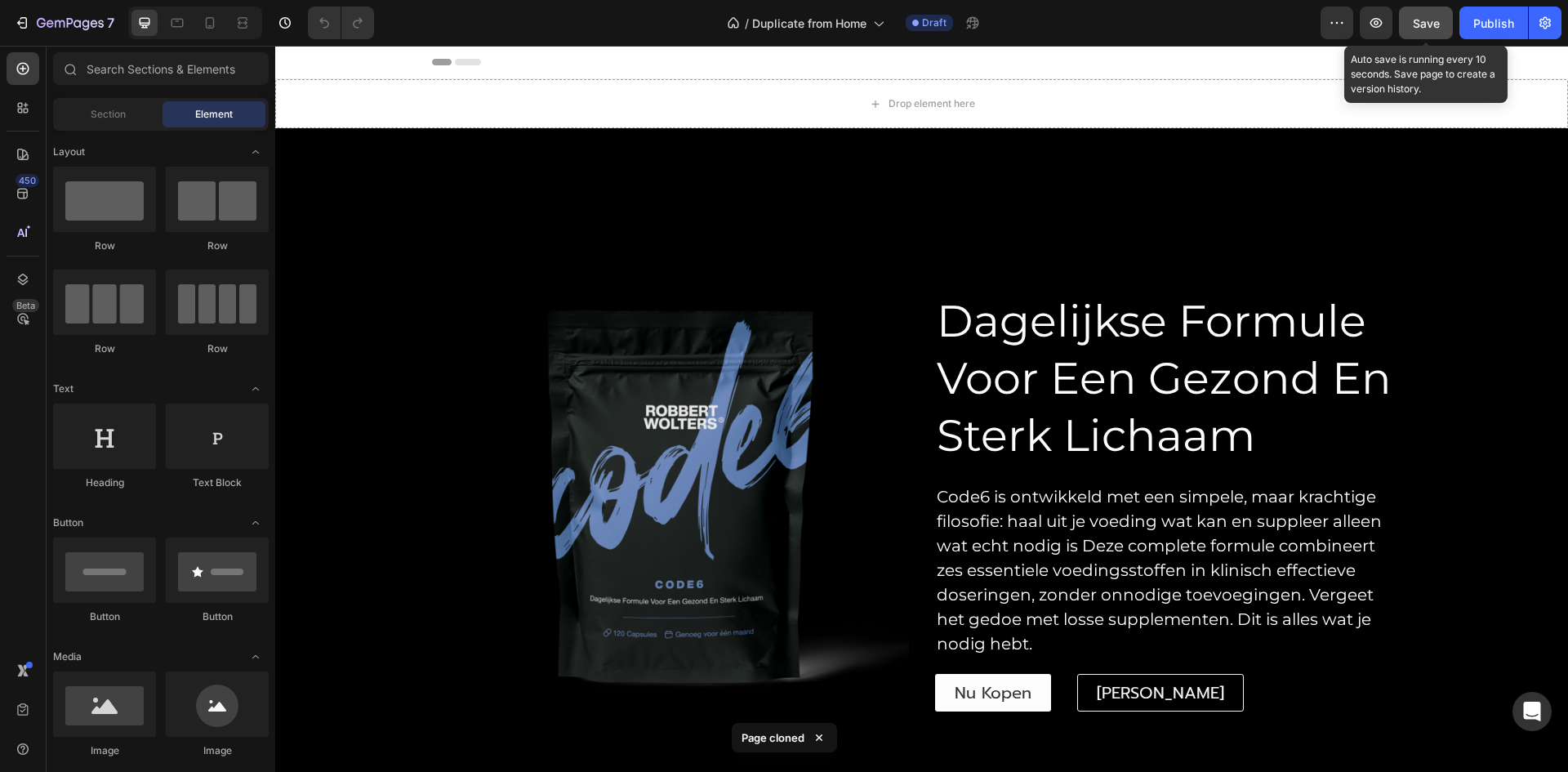
click at [1418, 32] on button "Save" at bounding box center [1426, 23] width 54 height 33
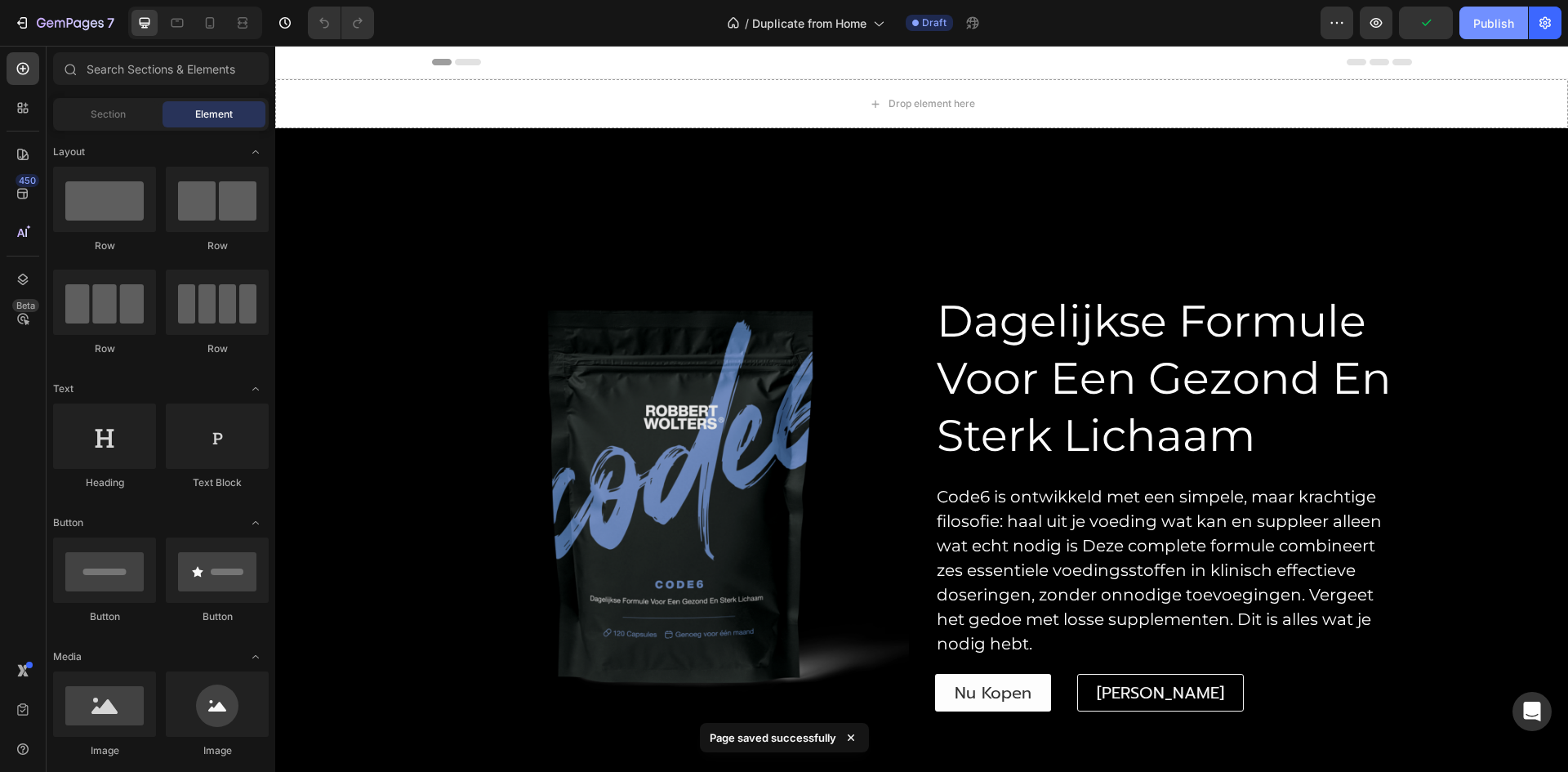
click at [1485, 34] on button "Publish" at bounding box center [1494, 23] width 69 height 33
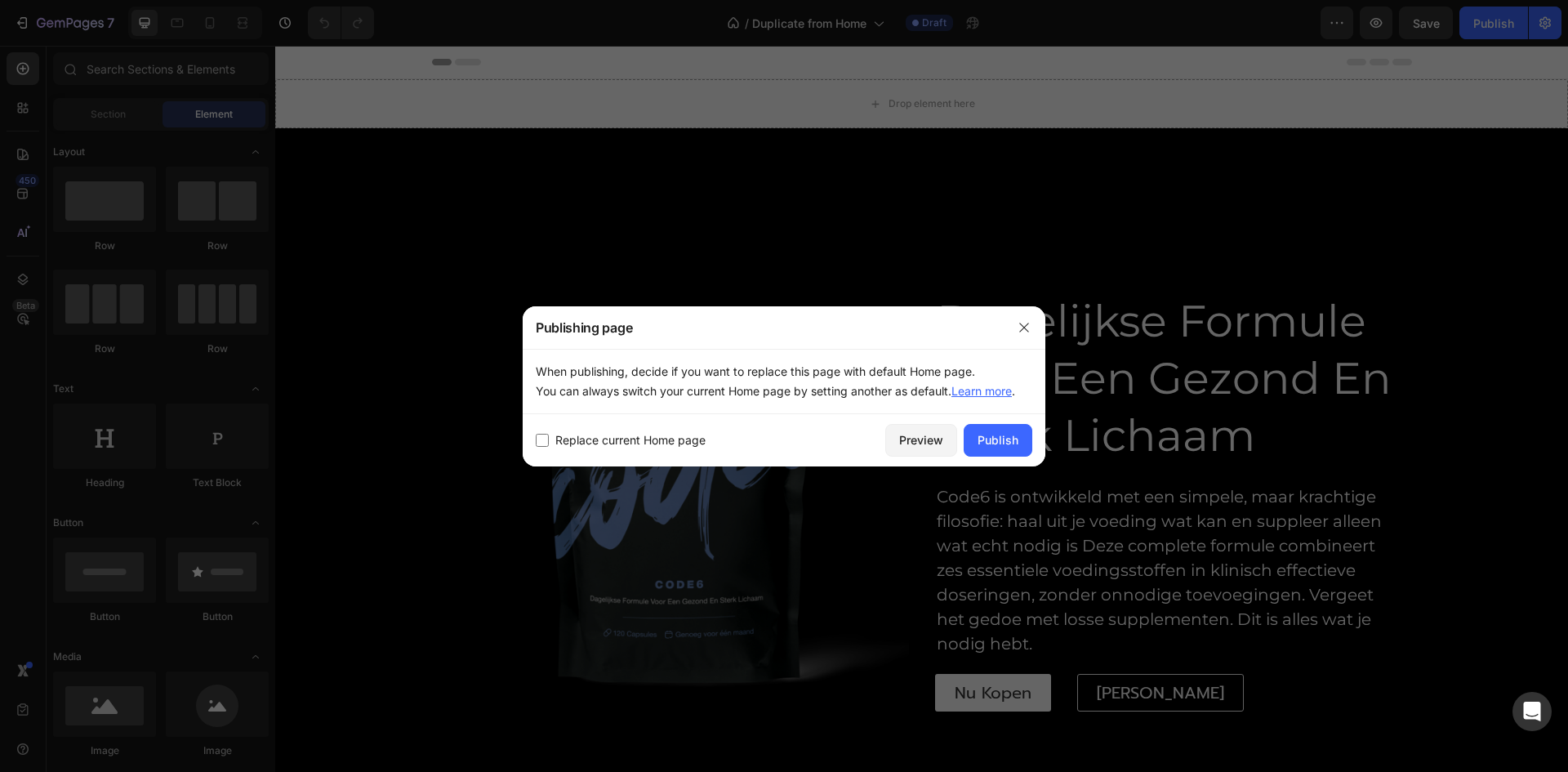
click at [540, 445] on input "checkbox" at bounding box center [542, 441] width 13 height 13
checkbox input "true"
click at [1013, 440] on div "Publish" at bounding box center [998, 440] width 41 height 17
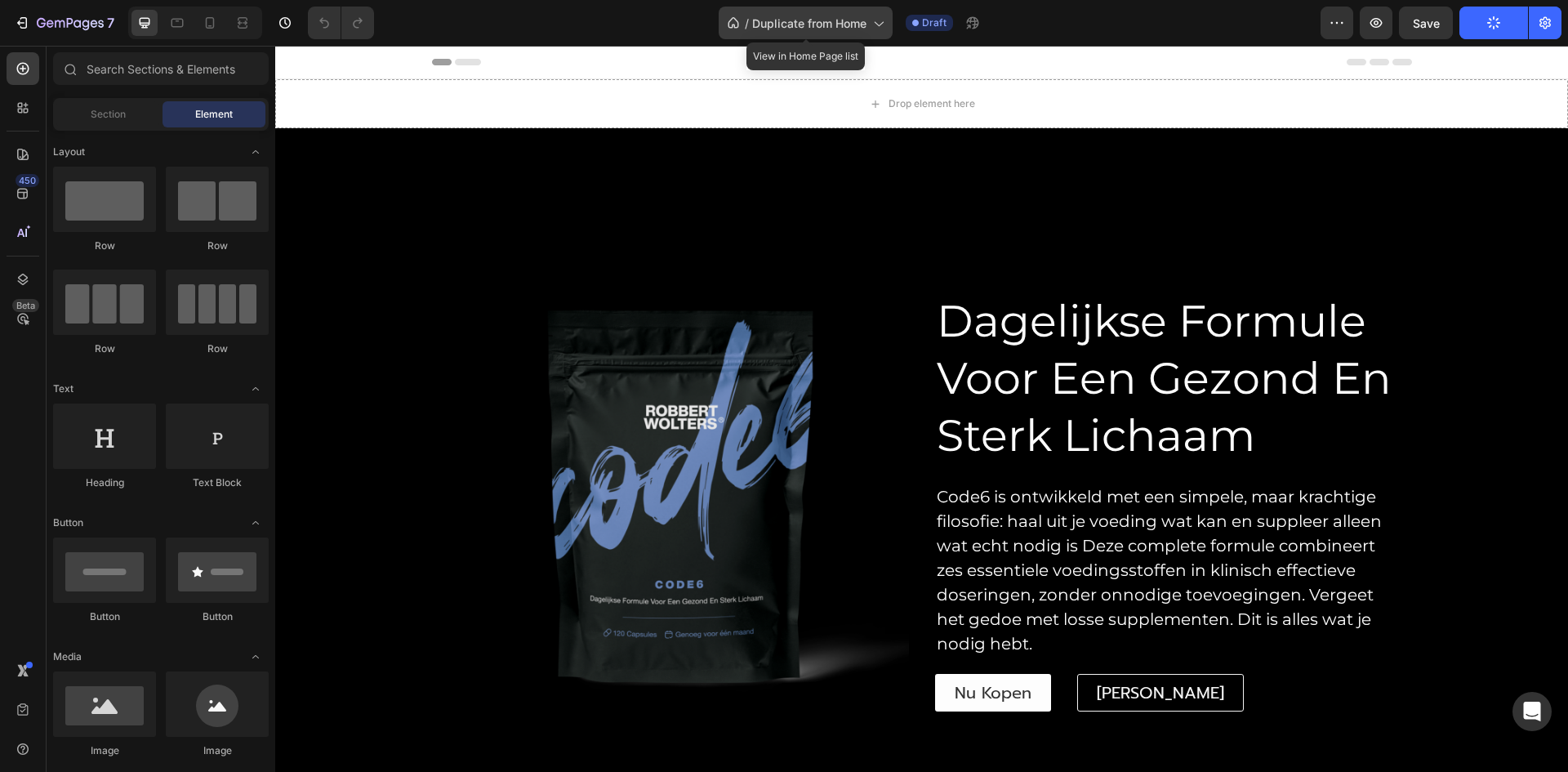
click at [886, 26] on icon at bounding box center [878, 23] width 17 height 17
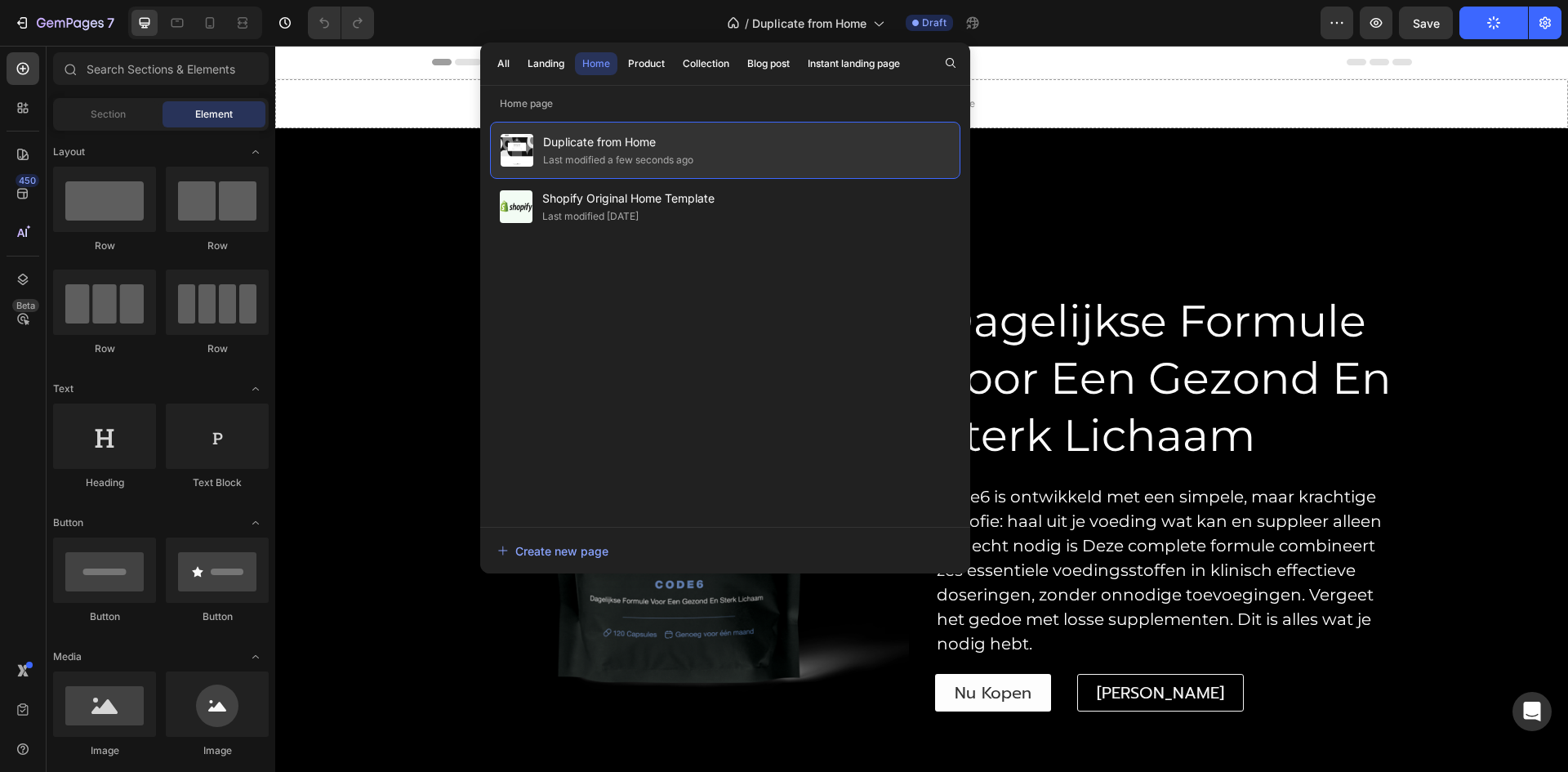
click at [611, 152] on div "Last modified a few seconds ago" at bounding box center [618, 161] width 150 height 17
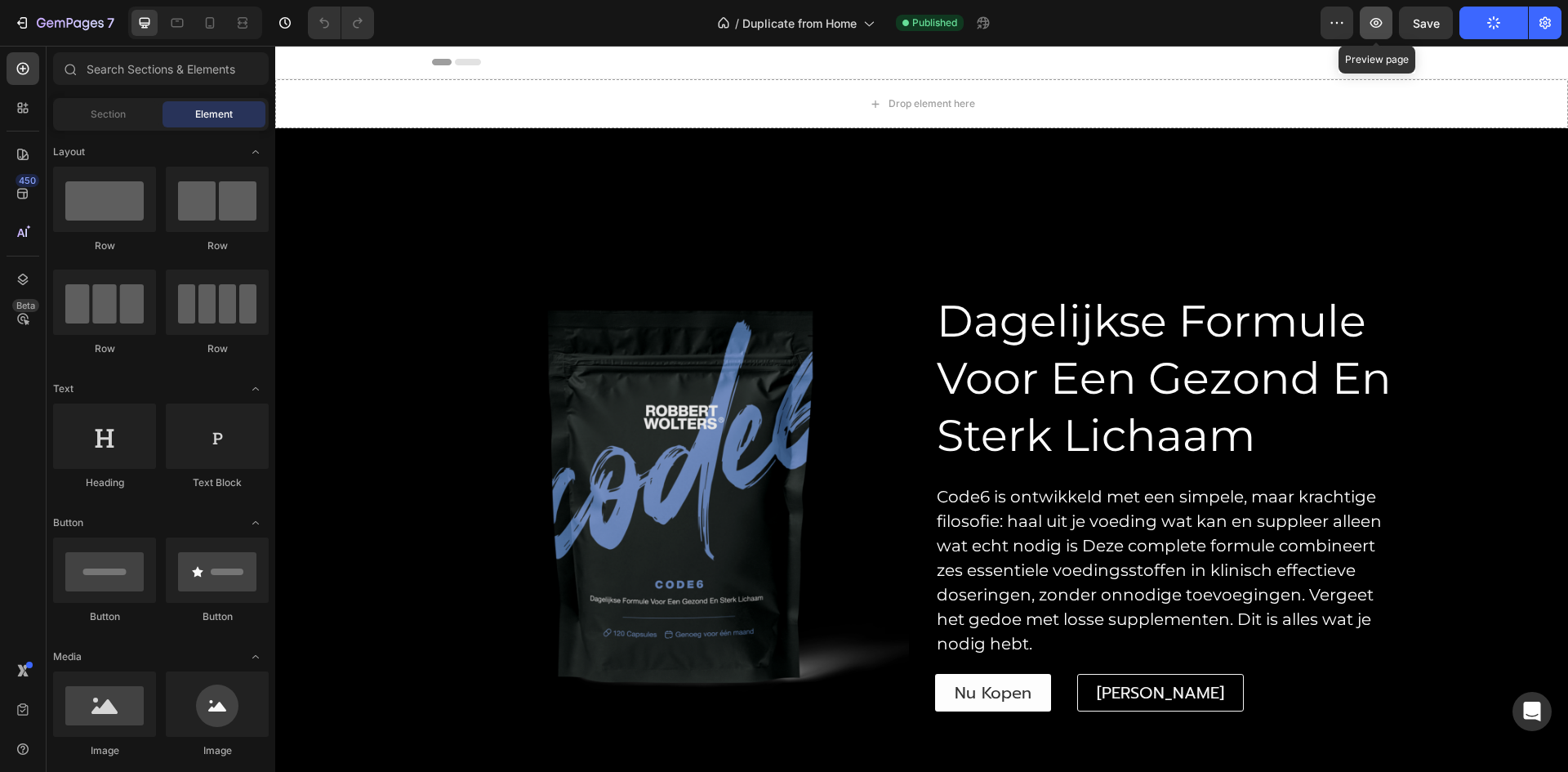
click at [1367, 23] on button "button" at bounding box center [1376, 23] width 33 height 33
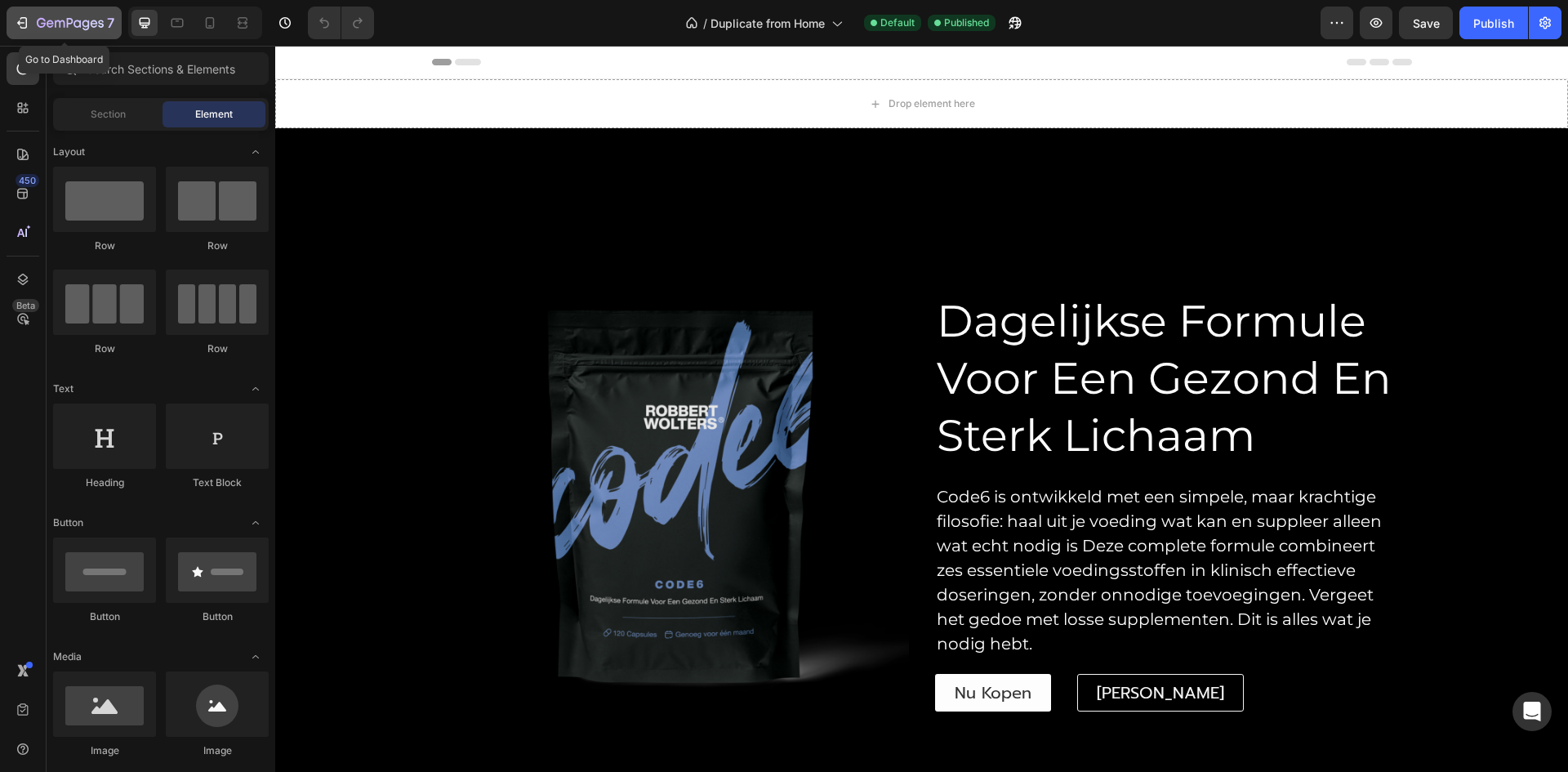
click at [49, 19] on icon "button" at bounding box center [70, 24] width 67 height 14
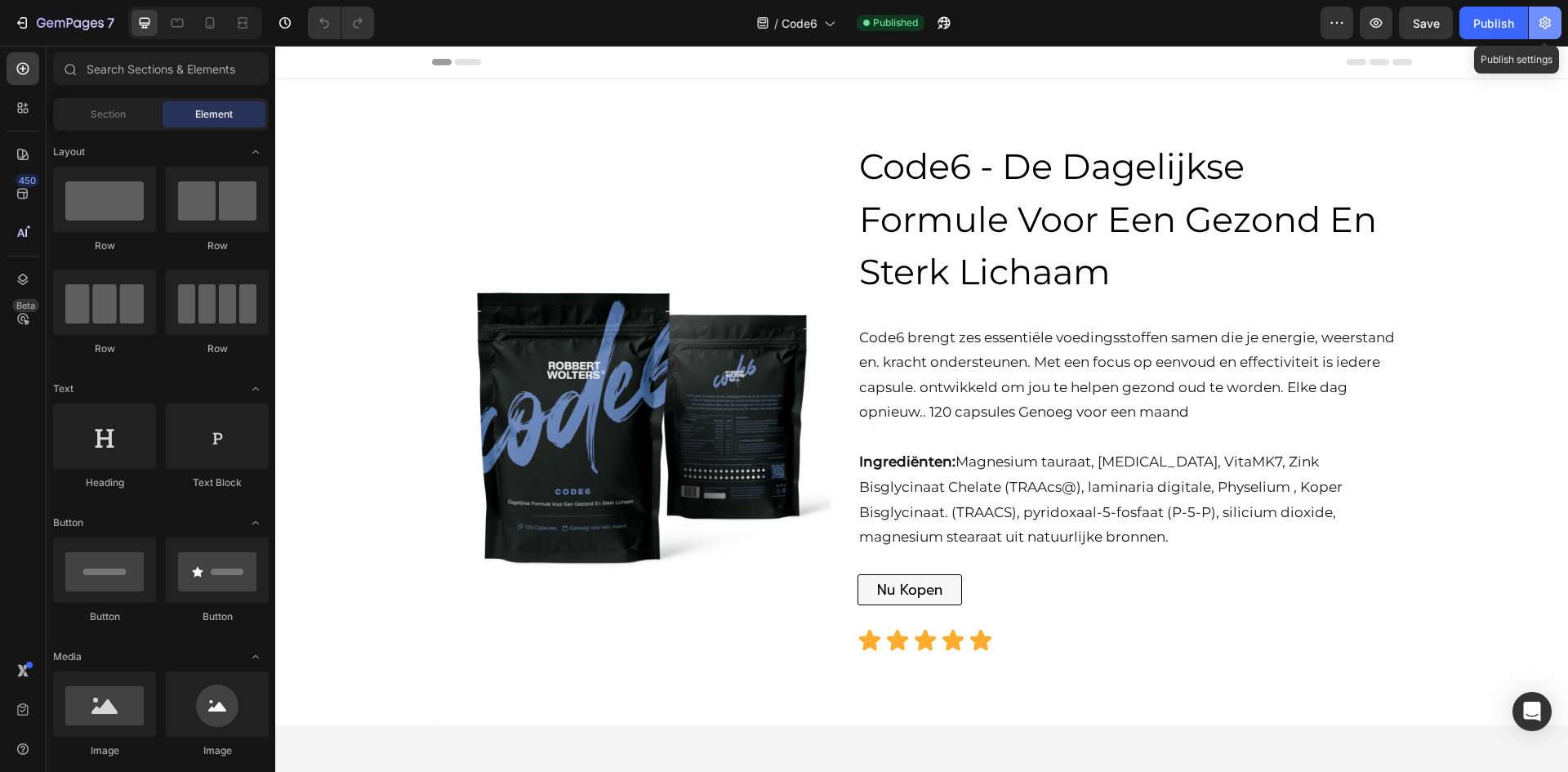
click at [1549, 18] on icon "button" at bounding box center [1546, 23] width 17 height 17
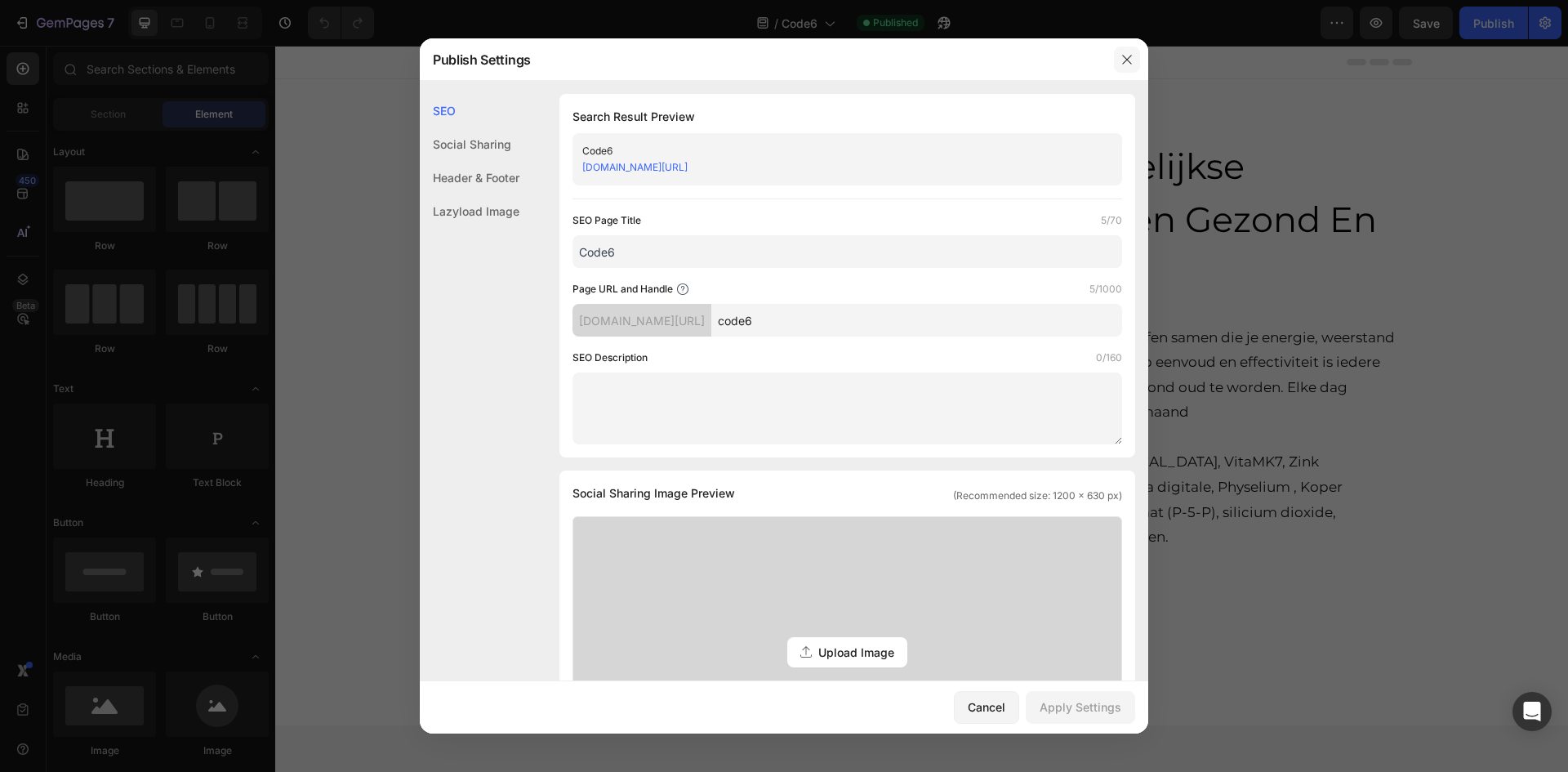
click at [1124, 55] on icon "button" at bounding box center [1128, 60] width 13 height 13
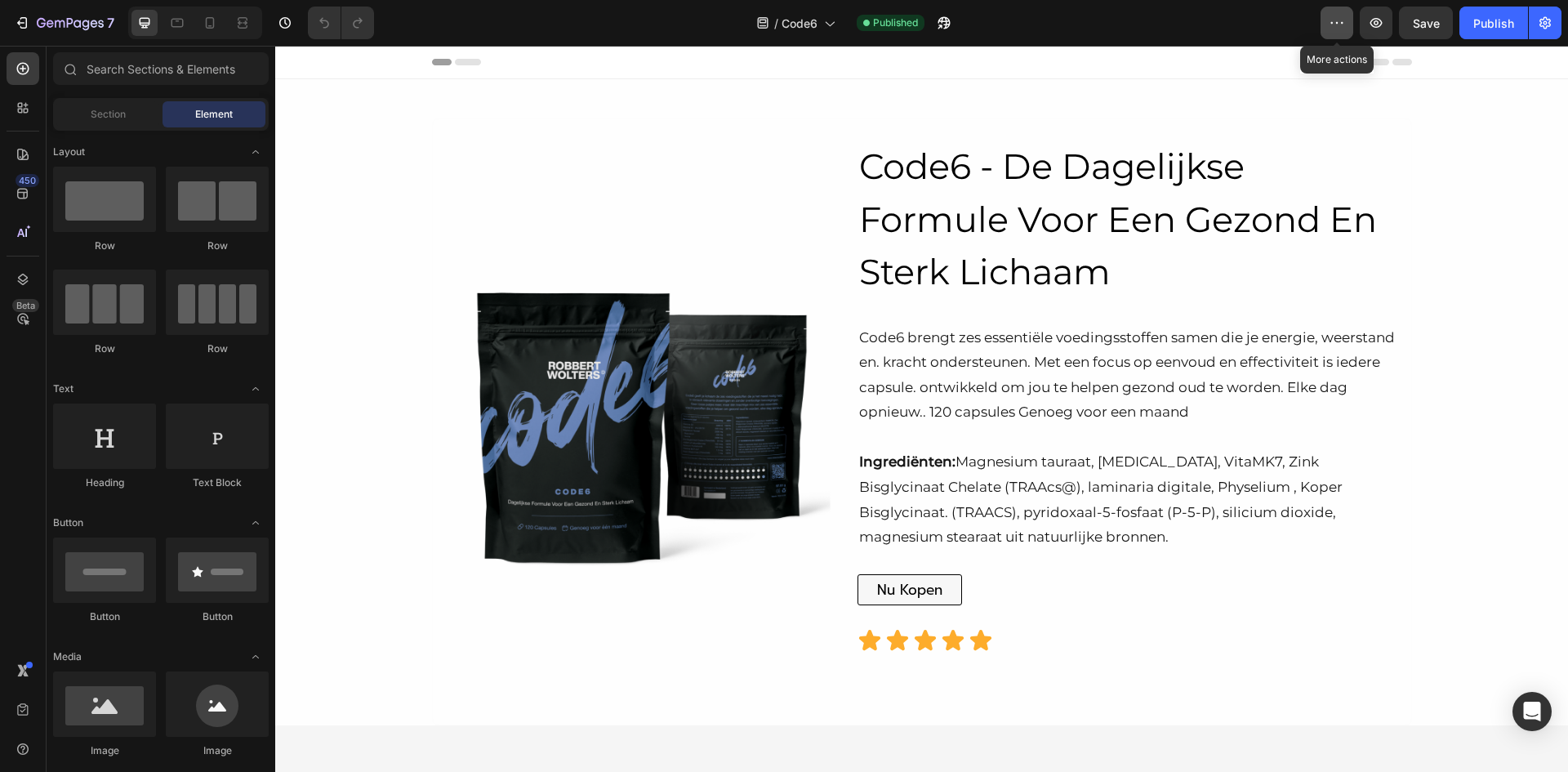
click at [1339, 21] on icon "button" at bounding box center [1338, 23] width 17 height 17
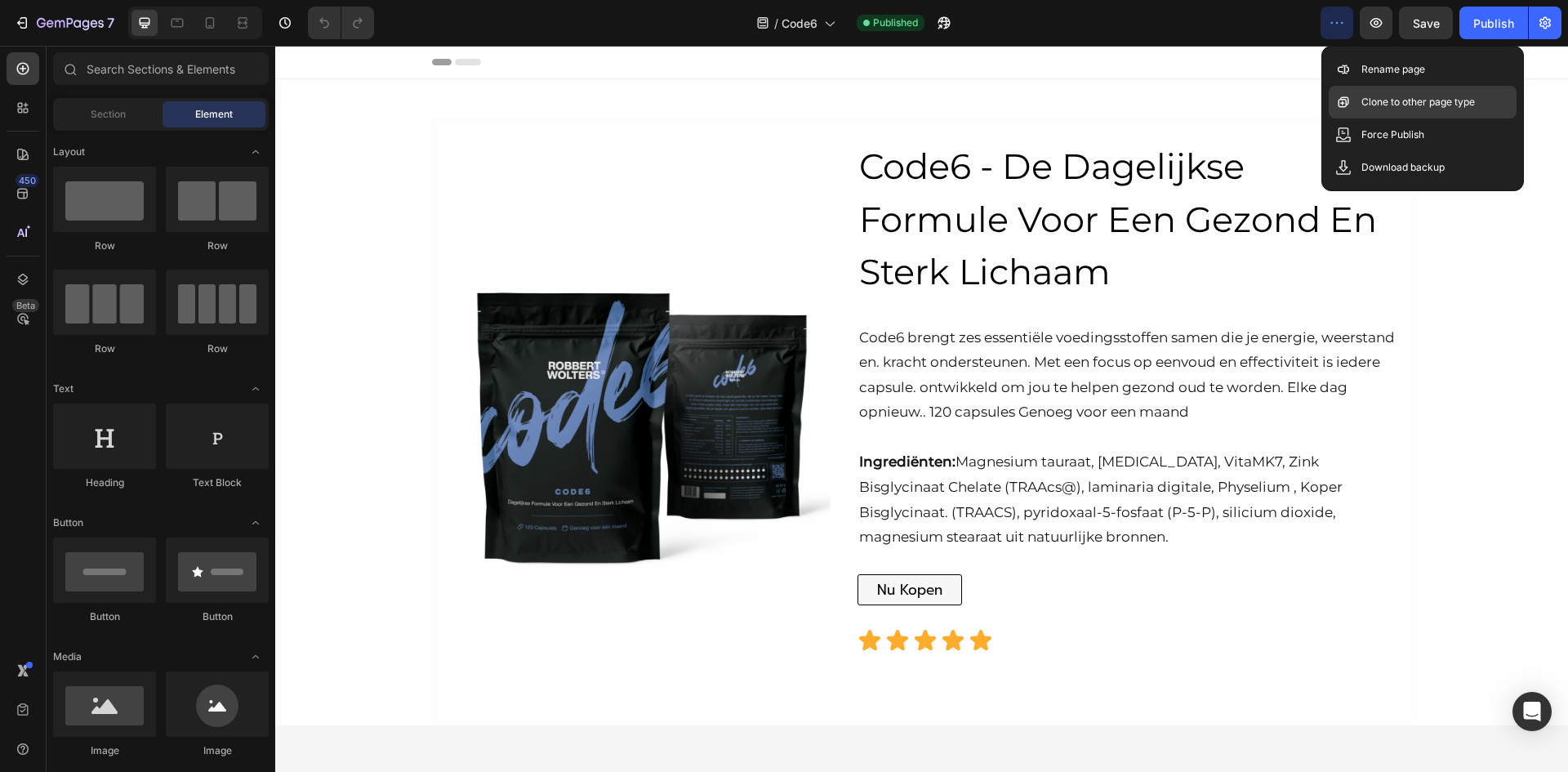
click at [1362, 97] on p "Clone to other page type" at bounding box center [1418, 102] width 114 height 17
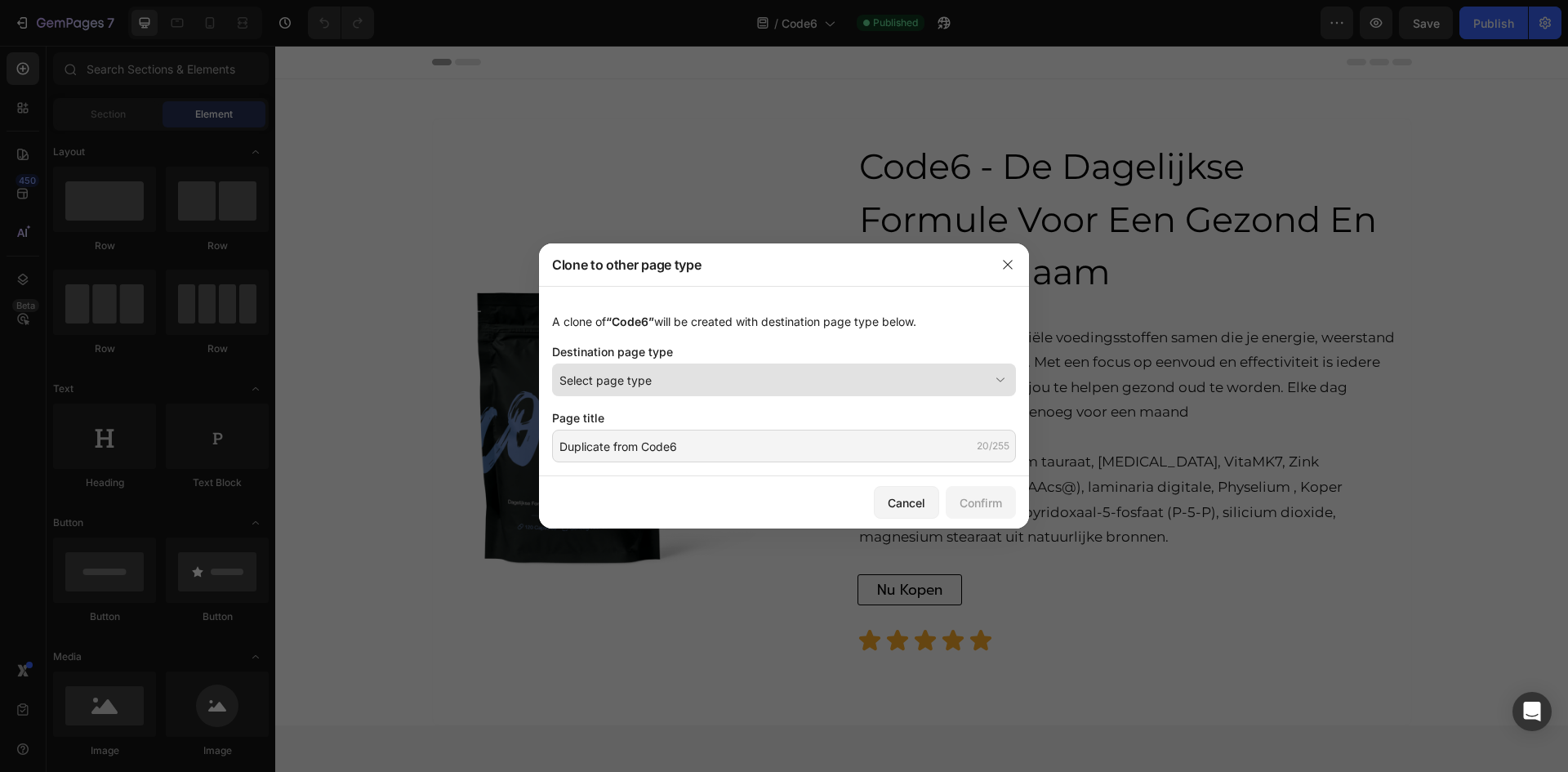
click at [1005, 378] on icon at bounding box center [1001, 380] width 17 height 17
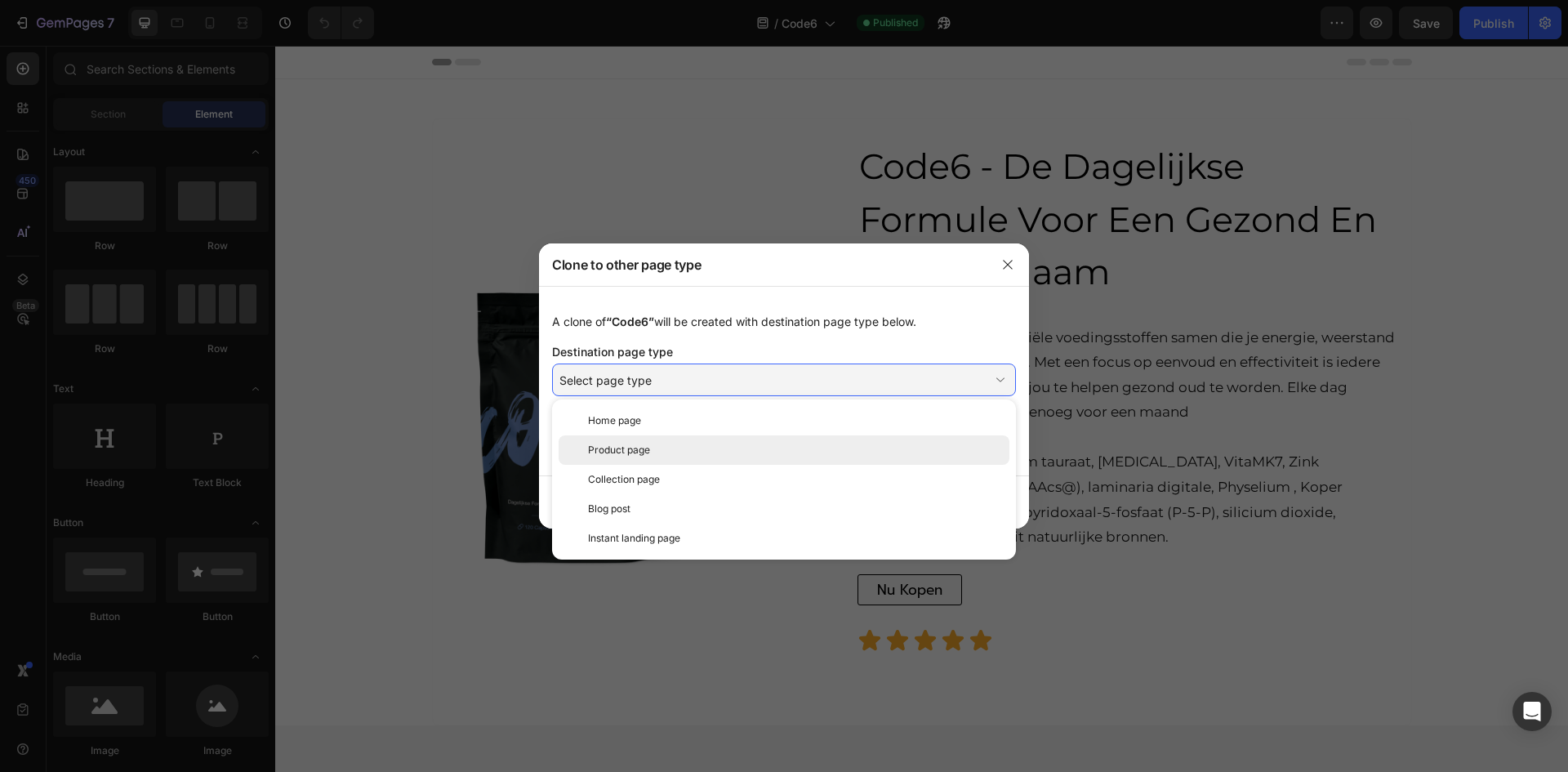
click at [951, 448] on div "Product page" at bounding box center [795, 451] width 415 height 15
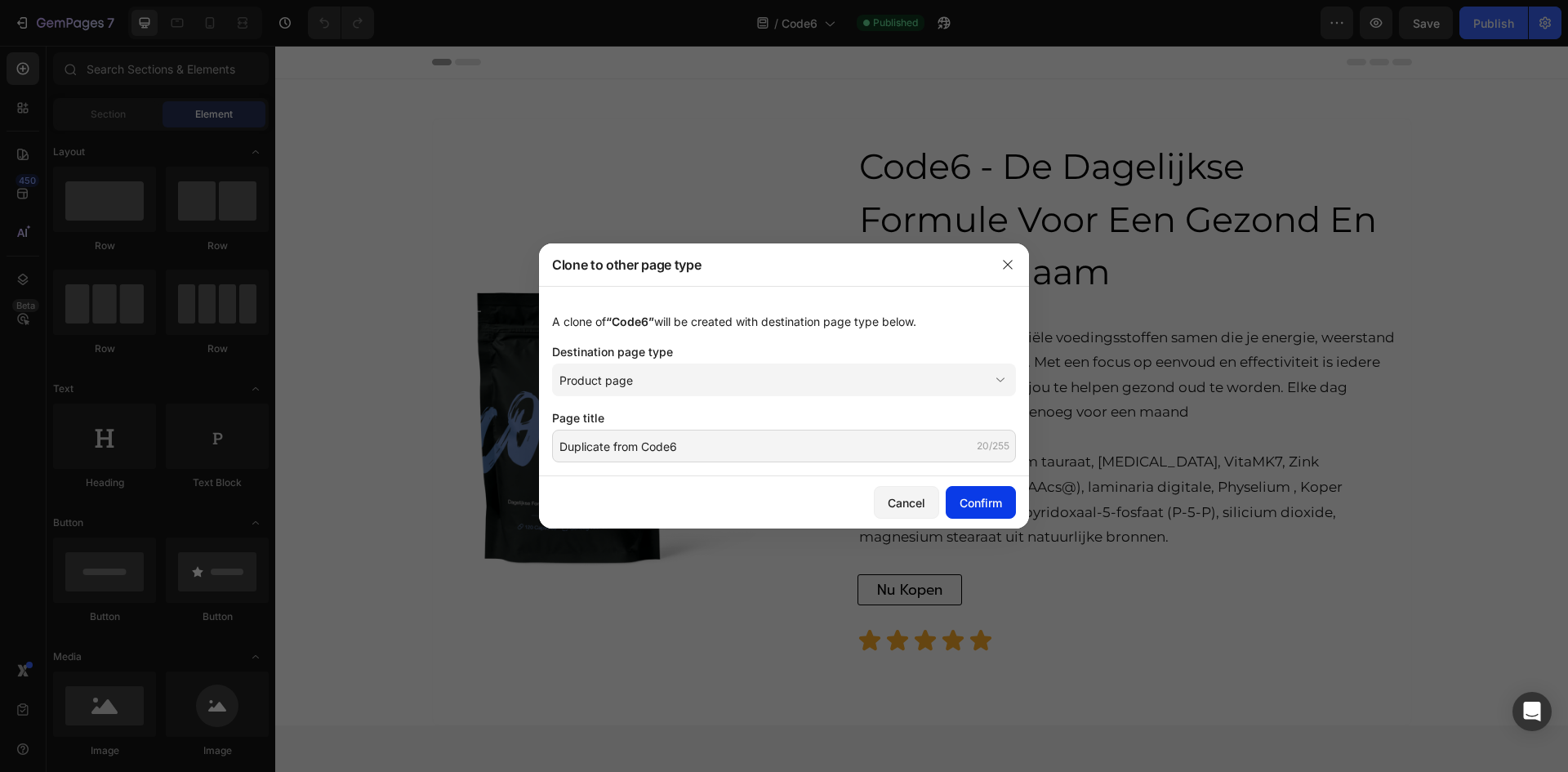
click at [973, 498] on div "Confirm" at bounding box center [981, 503] width 42 height 17
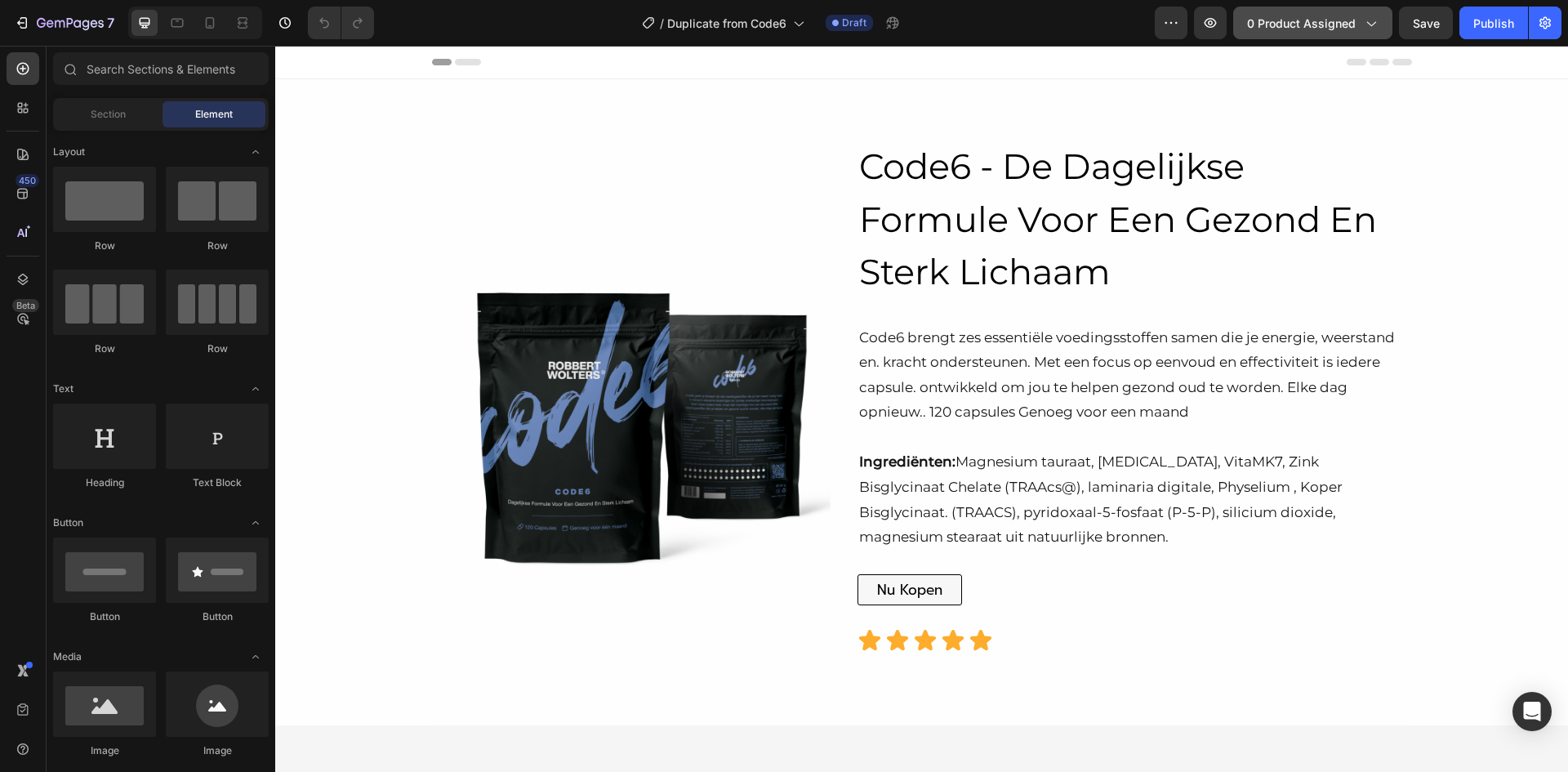
click at [1366, 26] on icon "button" at bounding box center [1371, 23] width 17 height 17
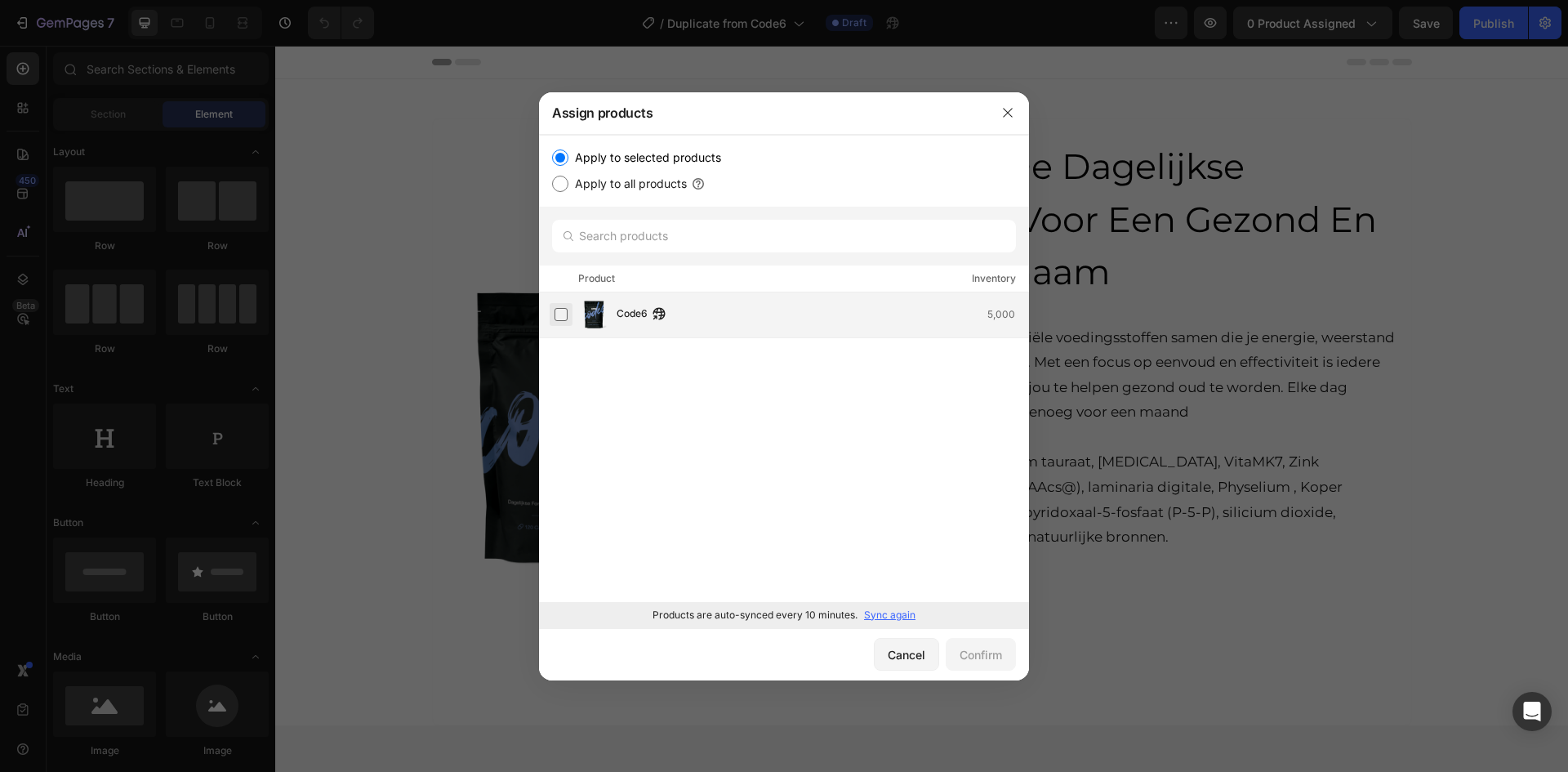
click at [562, 319] on label at bounding box center [562, 315] width 13 height 13
click at [963, 656] on div "Confirm" at bounding box center [981, 655] width 42 height 17
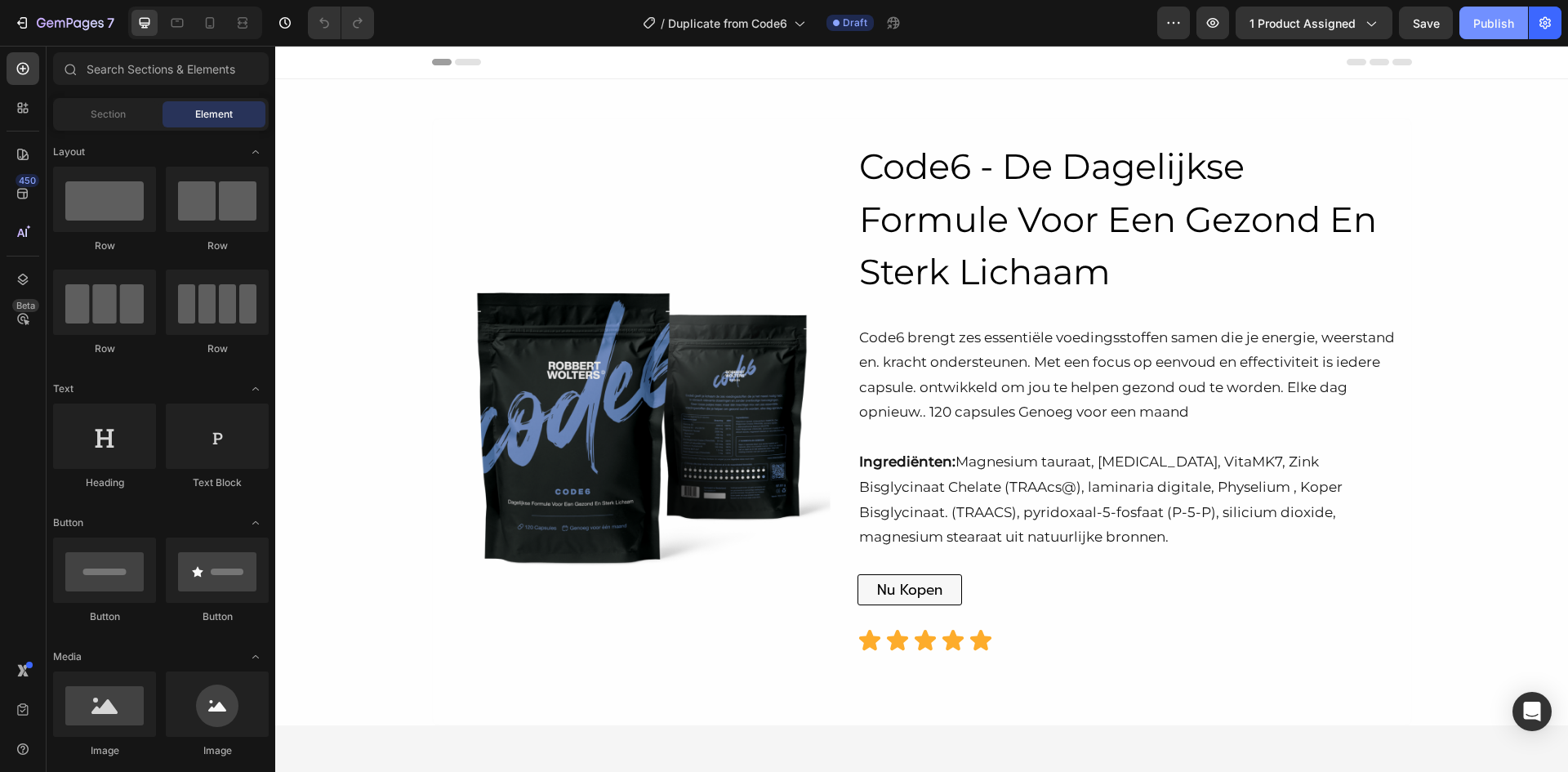
click at [1481, 33] on button "Publish" at bounding box center [1494, 23] width 69 height 33
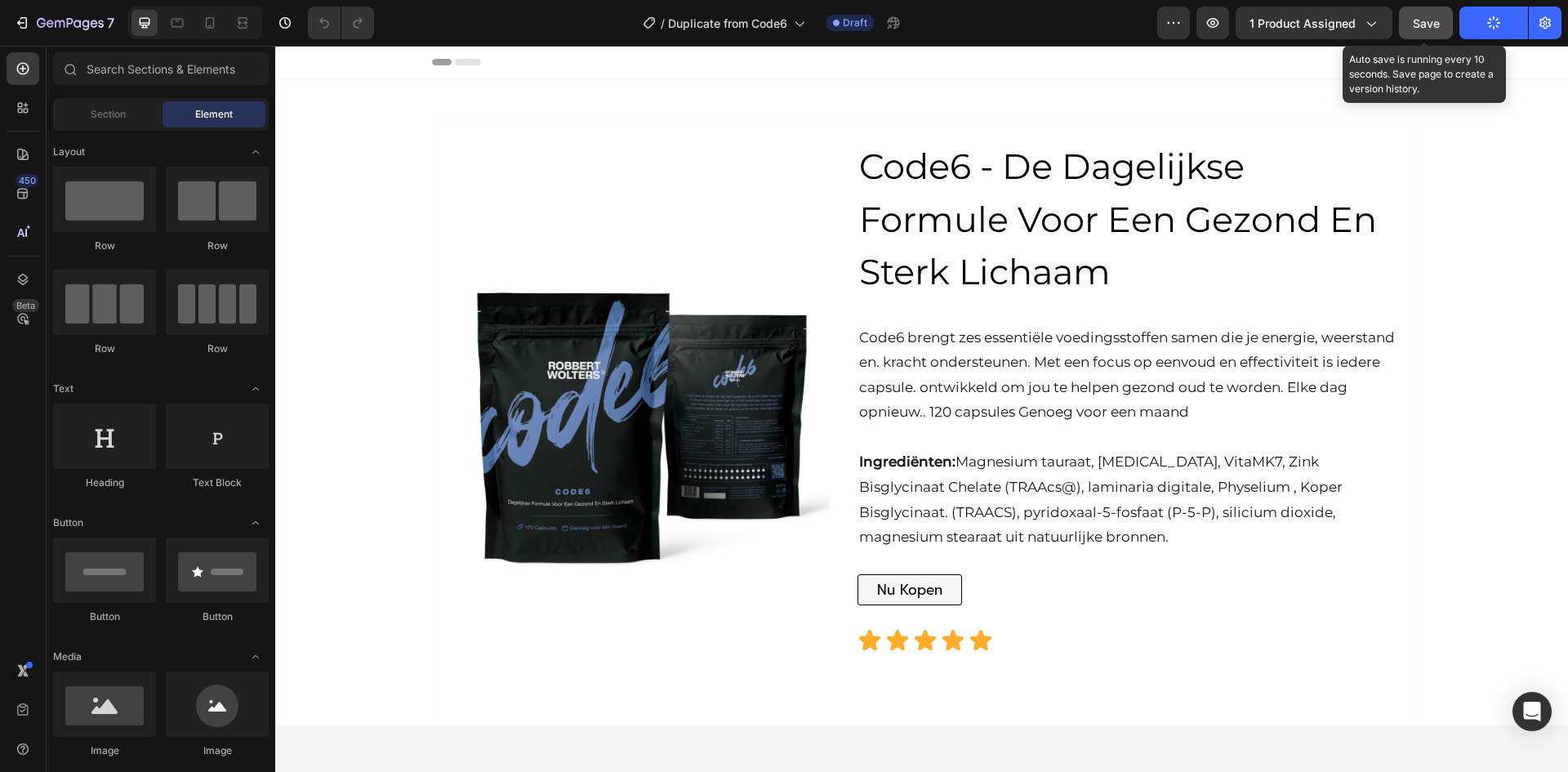
click at [1419, 15] on div "Save" at bounding box center [1426, 23] width 27 height 17
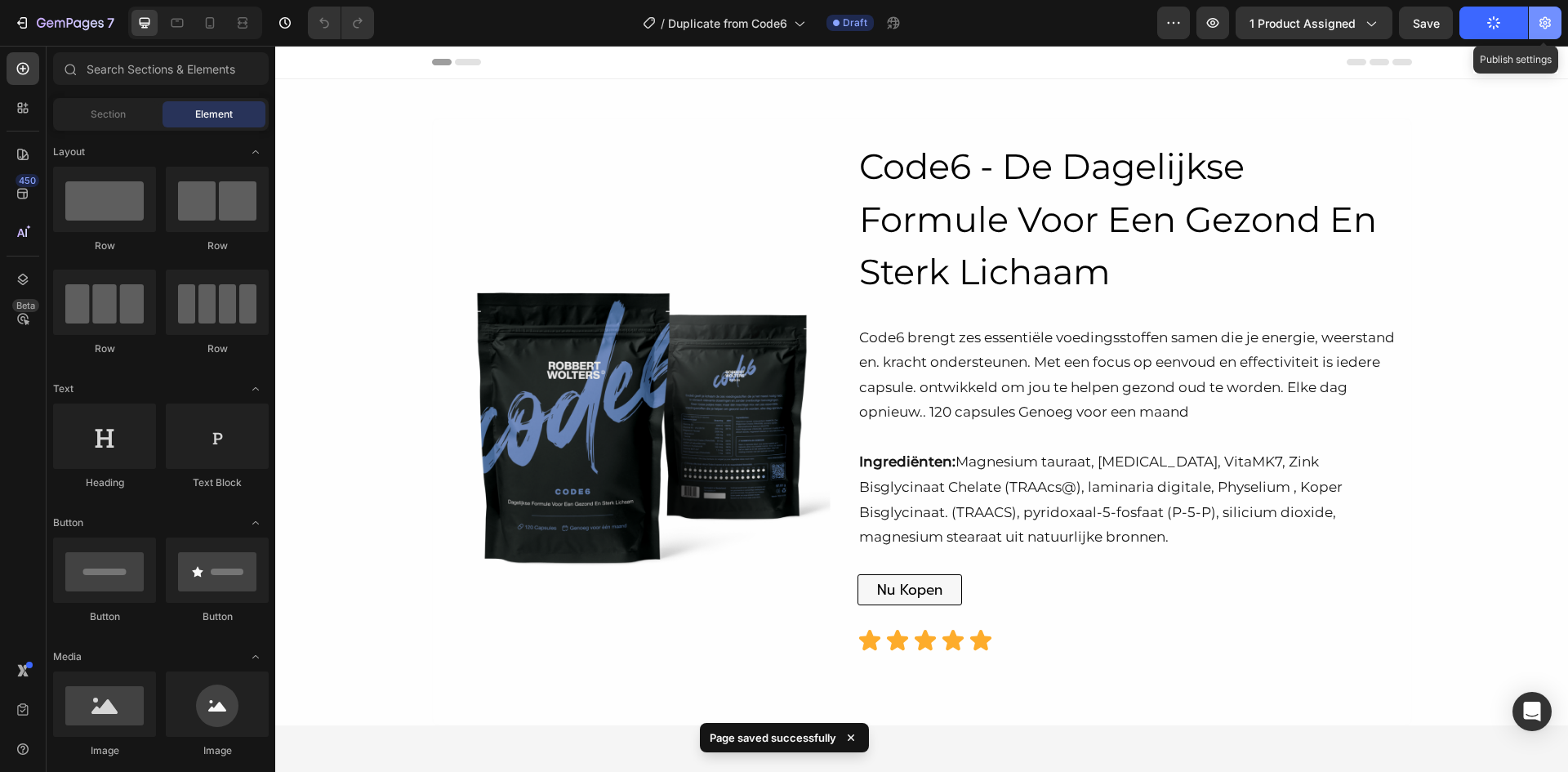
click at [1549, 22] on icon "button" at bounding box center [1546, 23] width 17 height 17
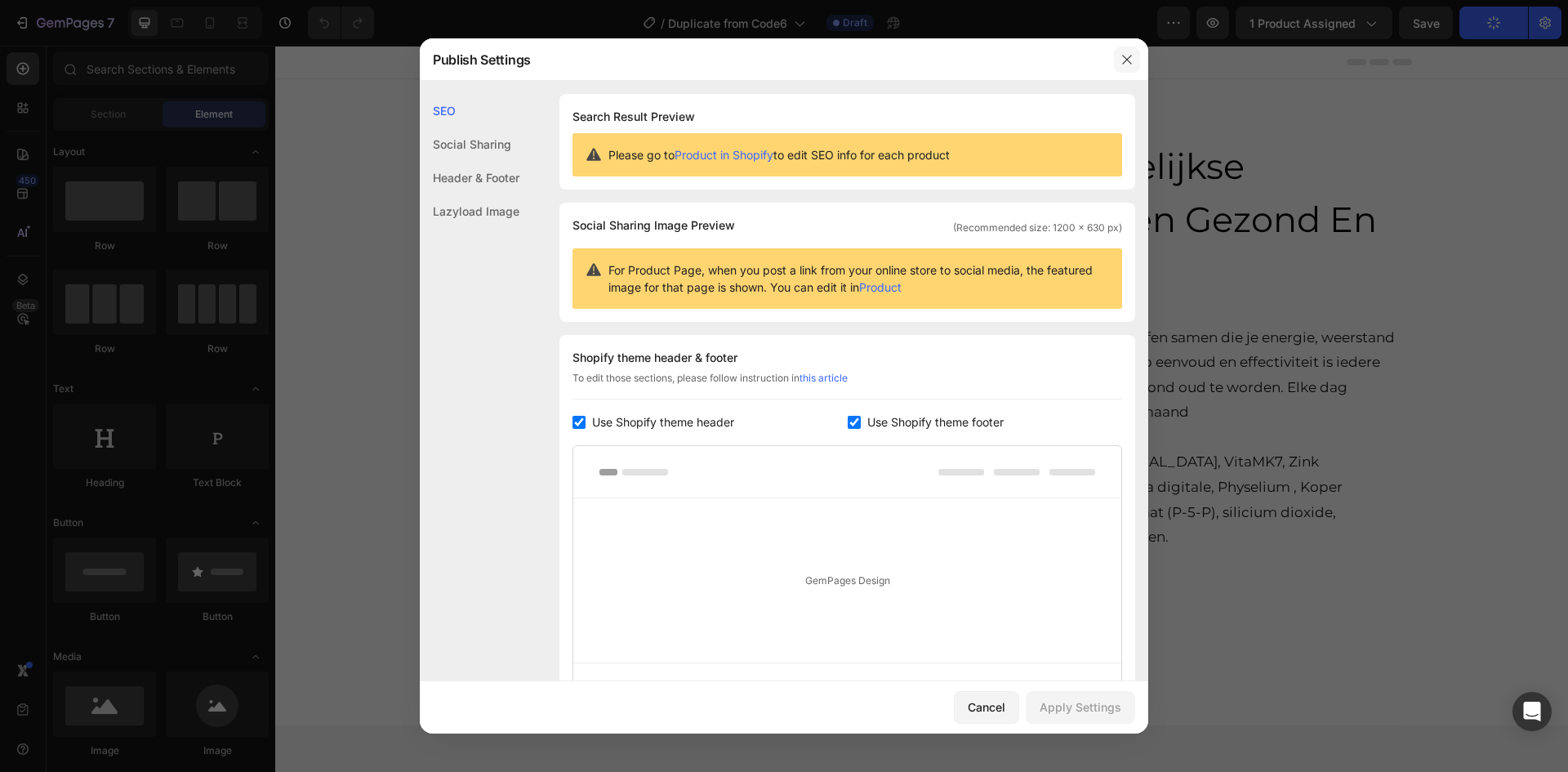
click at [1121, 63] on icon "button" at bounding box center [1128, 60] width 13 height 13
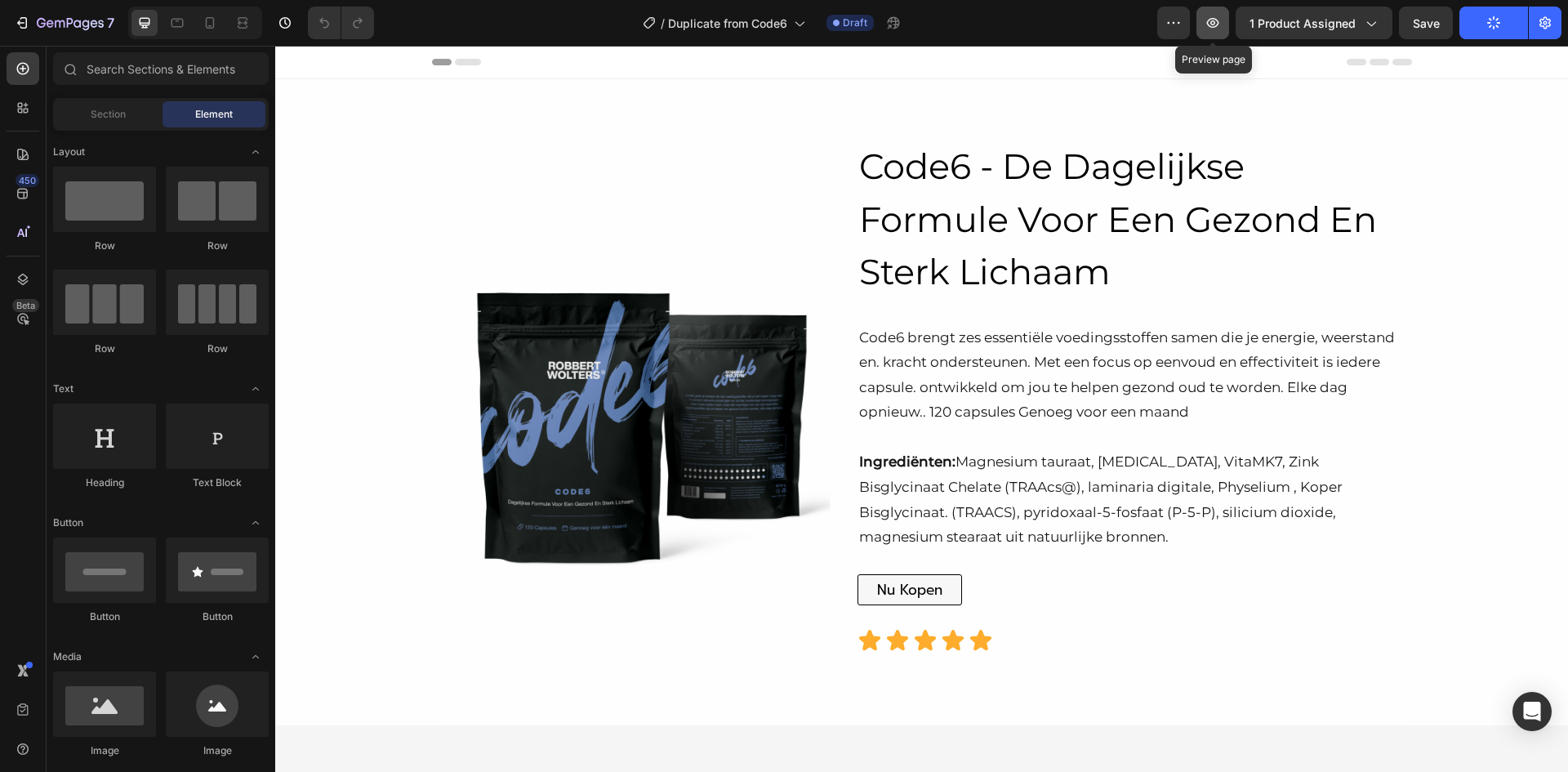
click at [1215, 24] on icon "button" at bounding box center [1213, 23] width 17 height 17
click at [1175, 26] on icon "button" at bounding box center [1174, 23] width 17 height 17
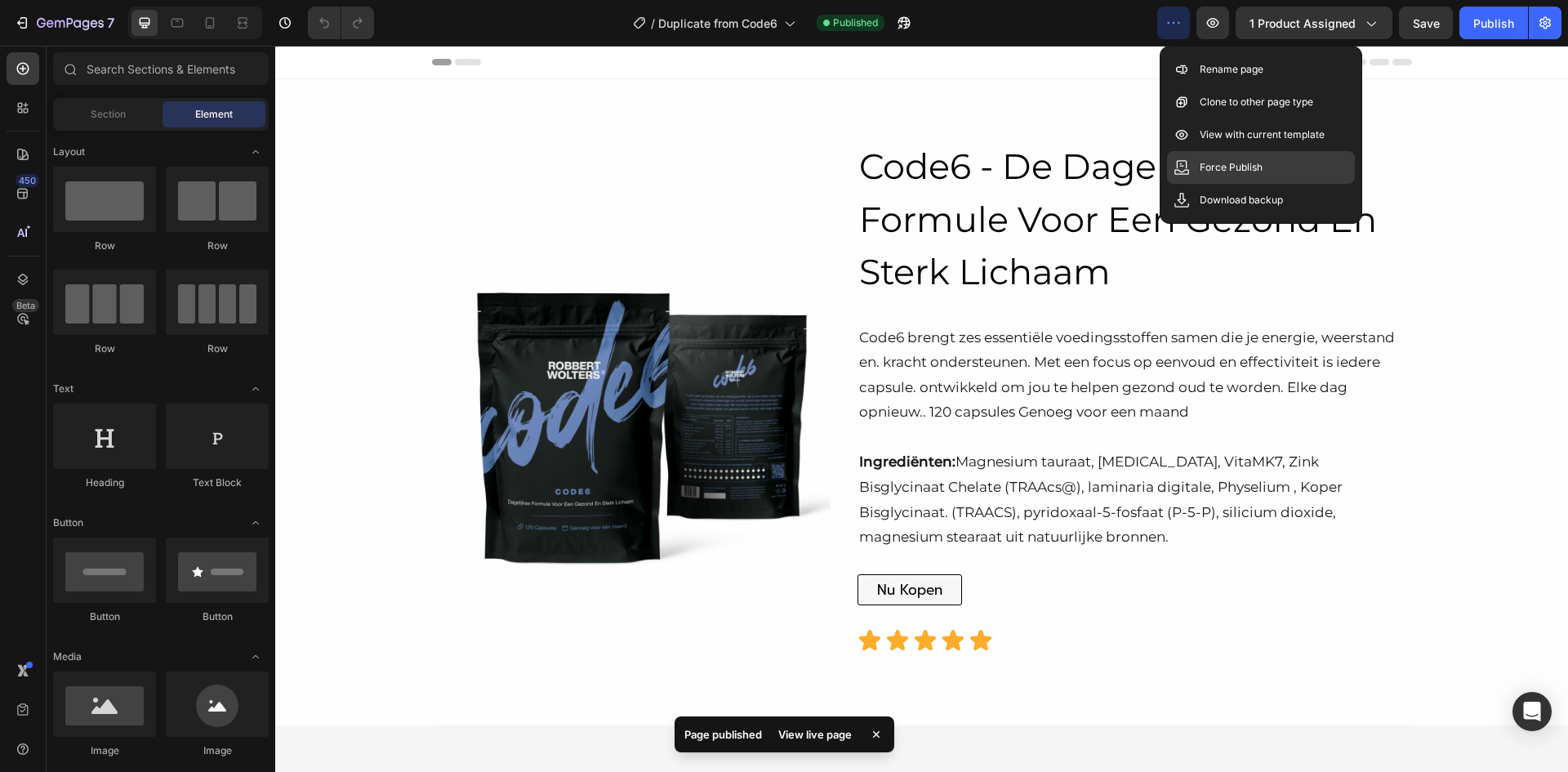
click at [1207, 162] on p "Force Publish" at bounding box center [1231, 168] width 63 height 17
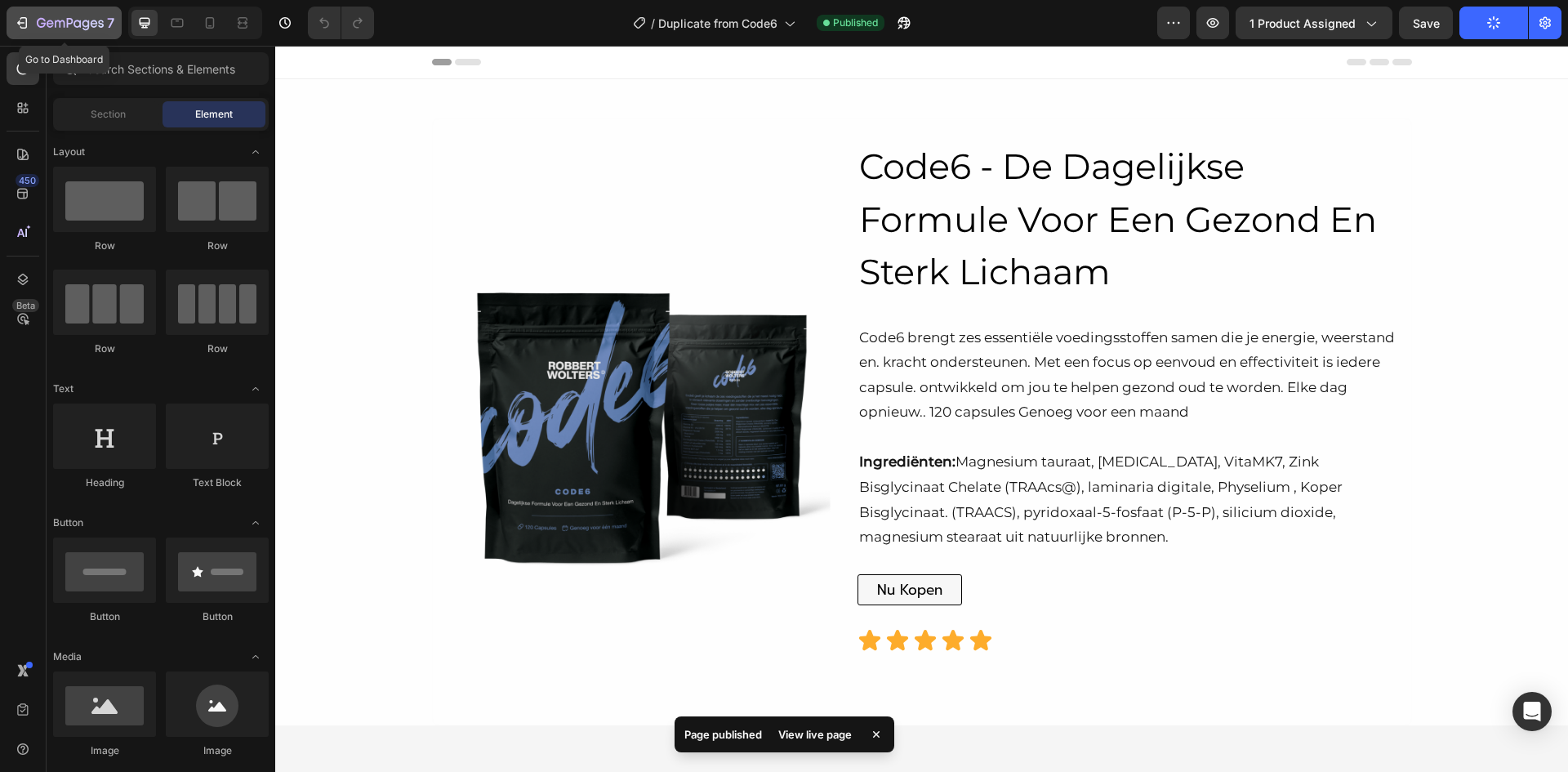
click at [60, 18] on icon "button" at bounding box center [70, 24] width 67 height 14
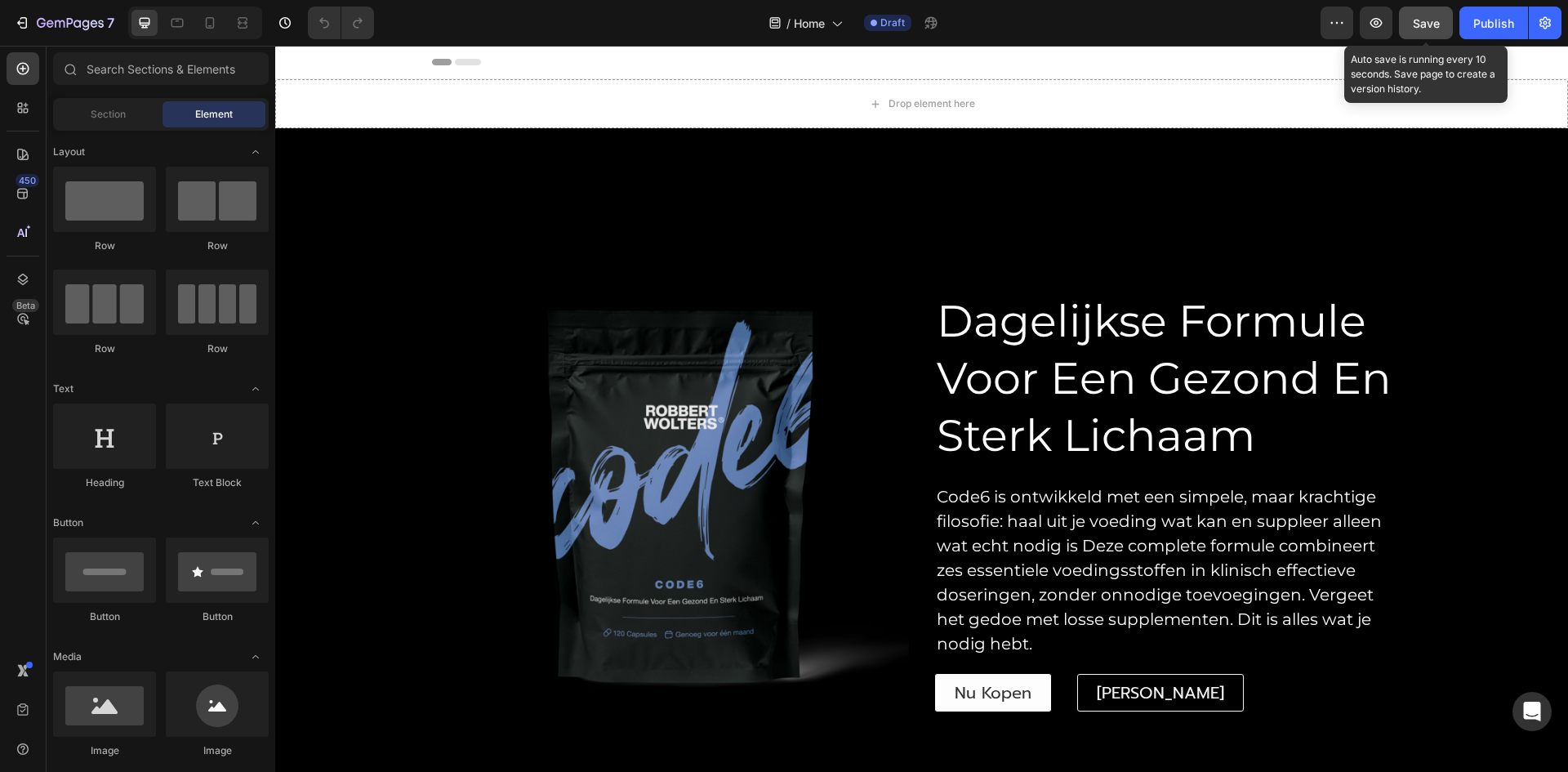
click at [1442, 28] on button "Save" at bounding box center [1426, 23] width 54 height 33
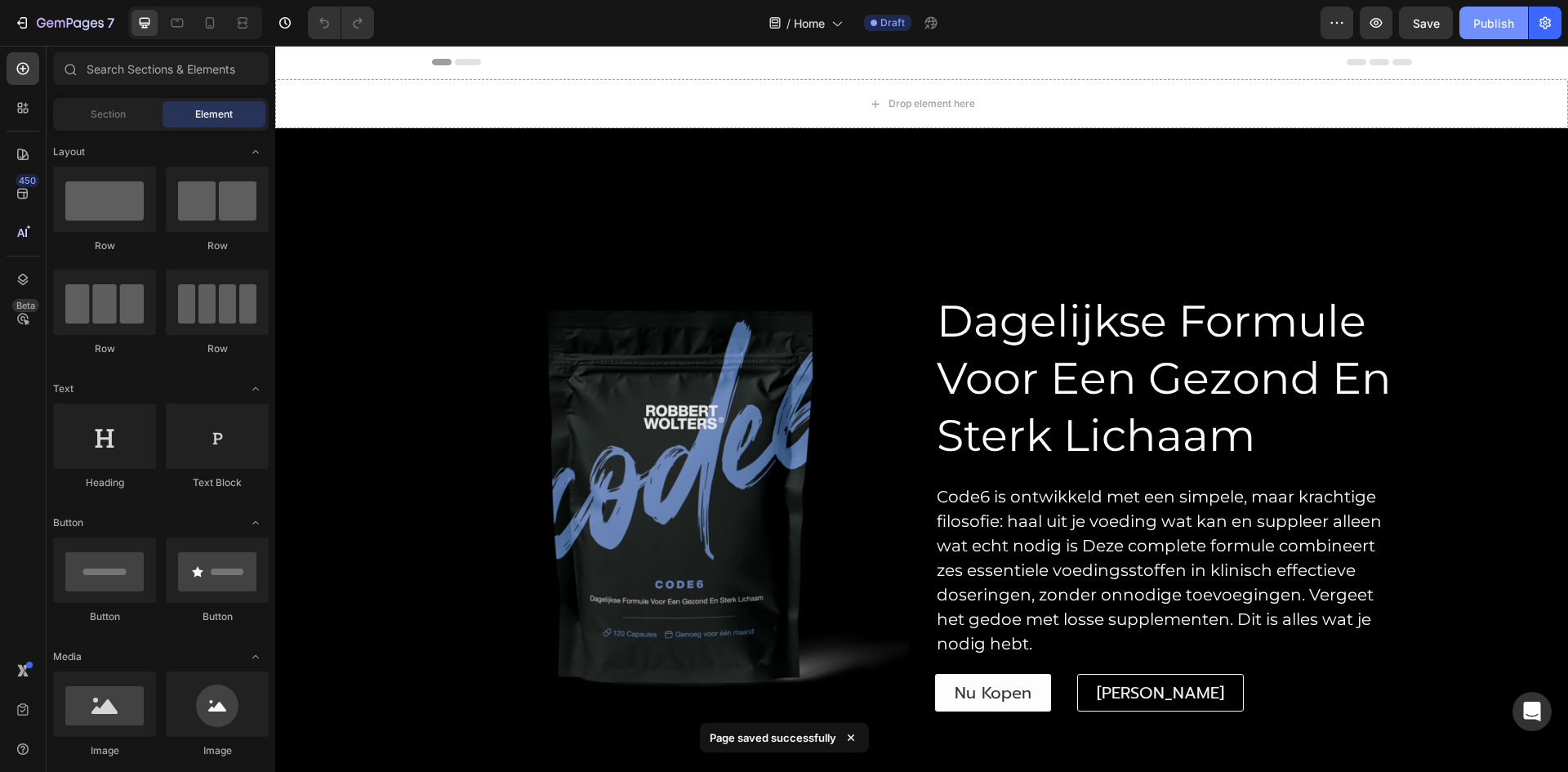
click at [1501, 34] on button "Publish" at bounding box center [1494, 23] width 69 height 33
click at [40, 19] on icon "button" at bounding box center [41, 23] width 9 height 10
